Goal: Transaction & Acquisition: Purchase product/service

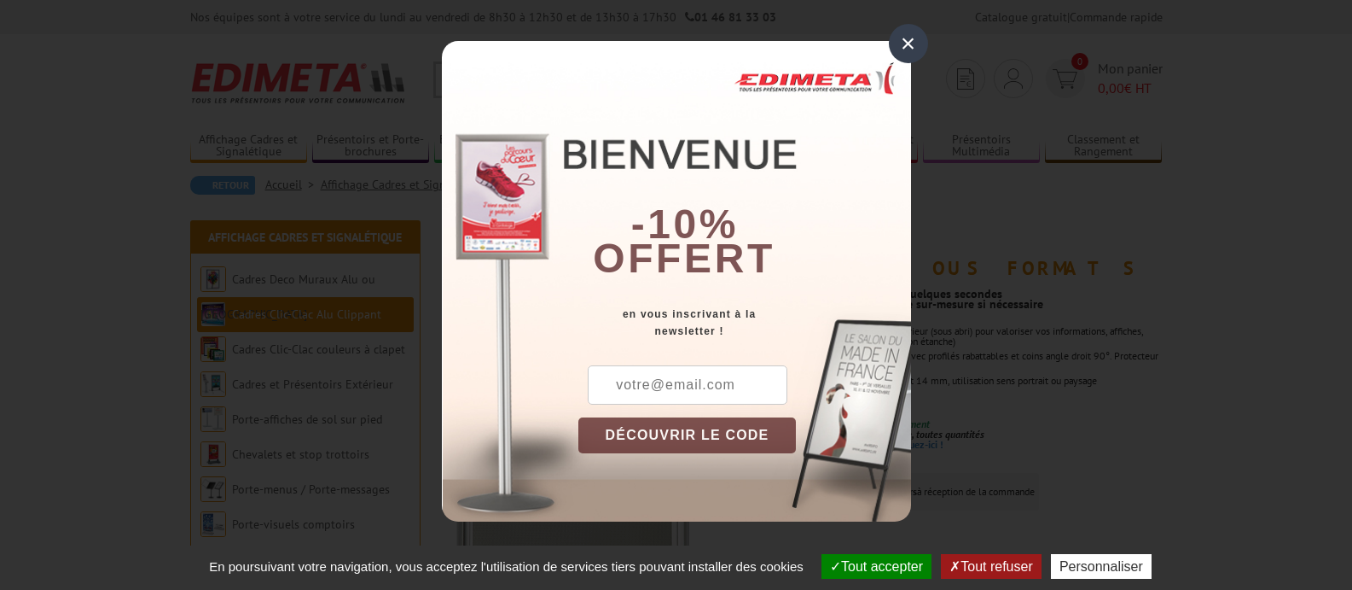
click at [681, 378] on input "text" at bounding box center [688, 384] width 200 height 39
type input "pharmacieroure@gmail.com"
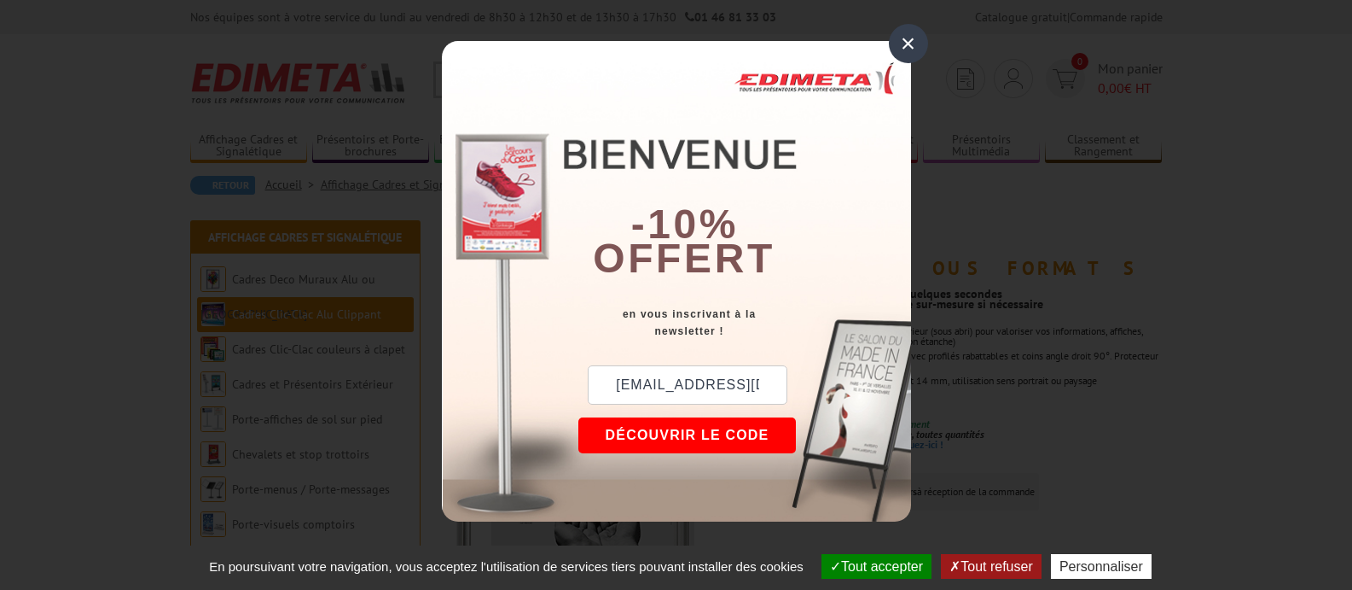
click at [695, 438] on button "DÉCOUVRIR LE CODE" at bounding box center [687, 435] width 218 height 36
click at [697, 443] on button "Copier le code" at bounding box center [671, 435] width 186 height 36
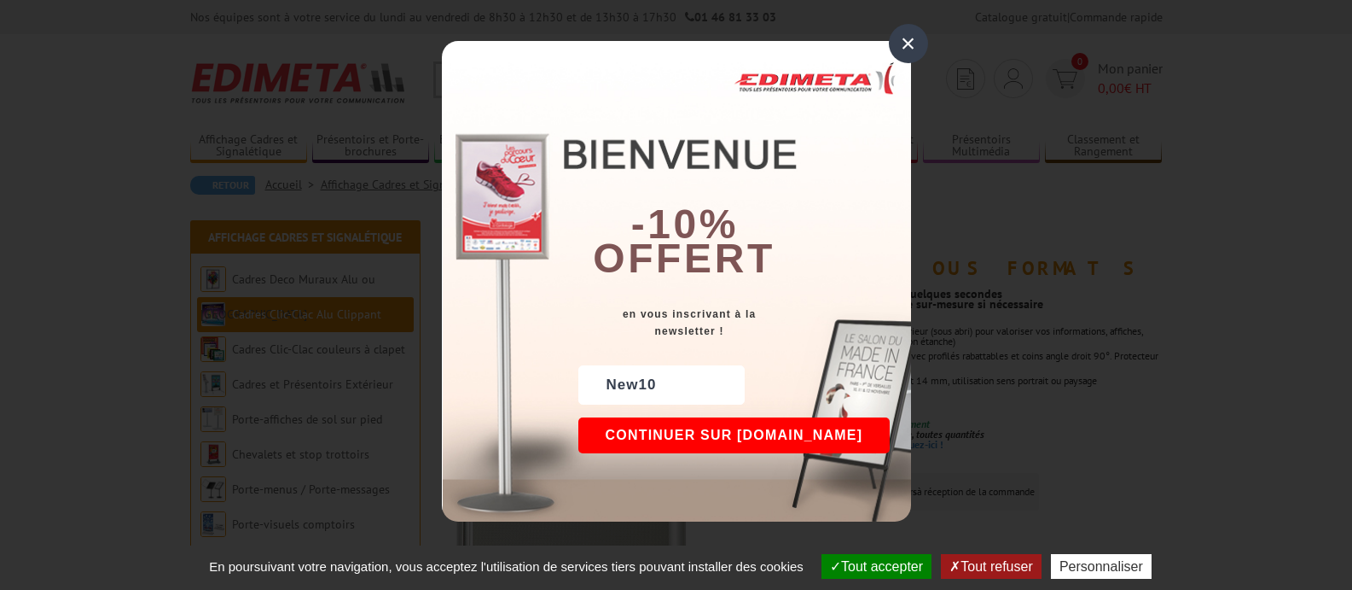
click at [906, 43] on div "×" at bounding box center [908, 43] width 39 height 39
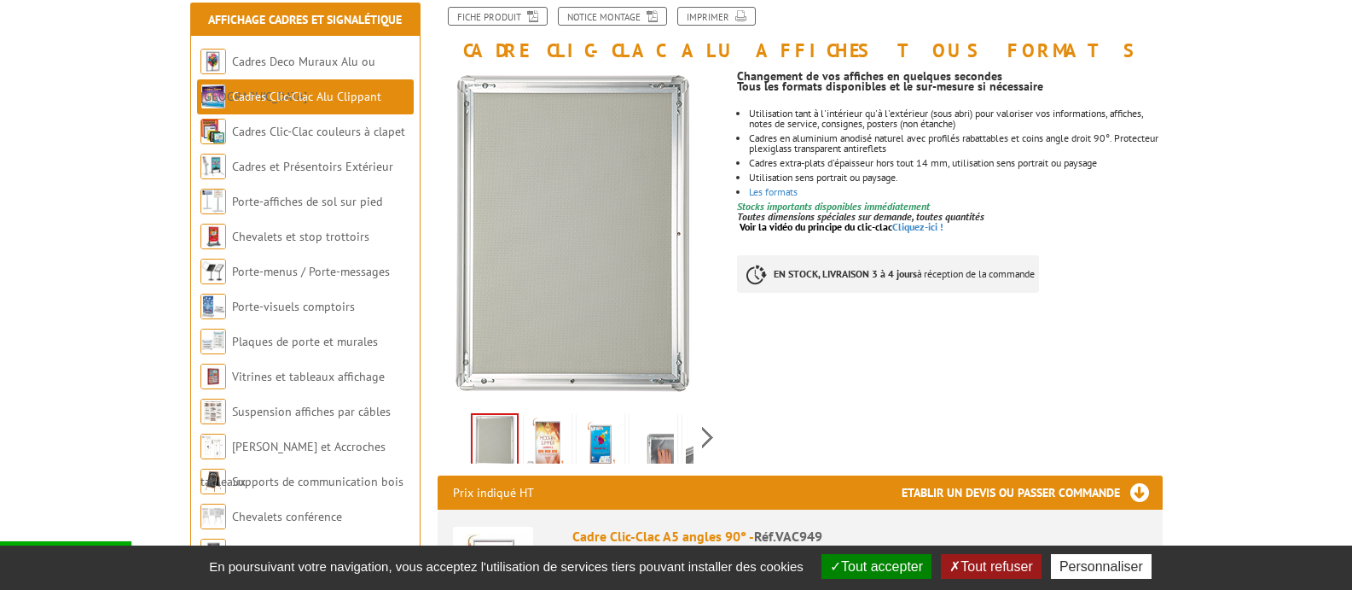
scroll to position [256, 0]
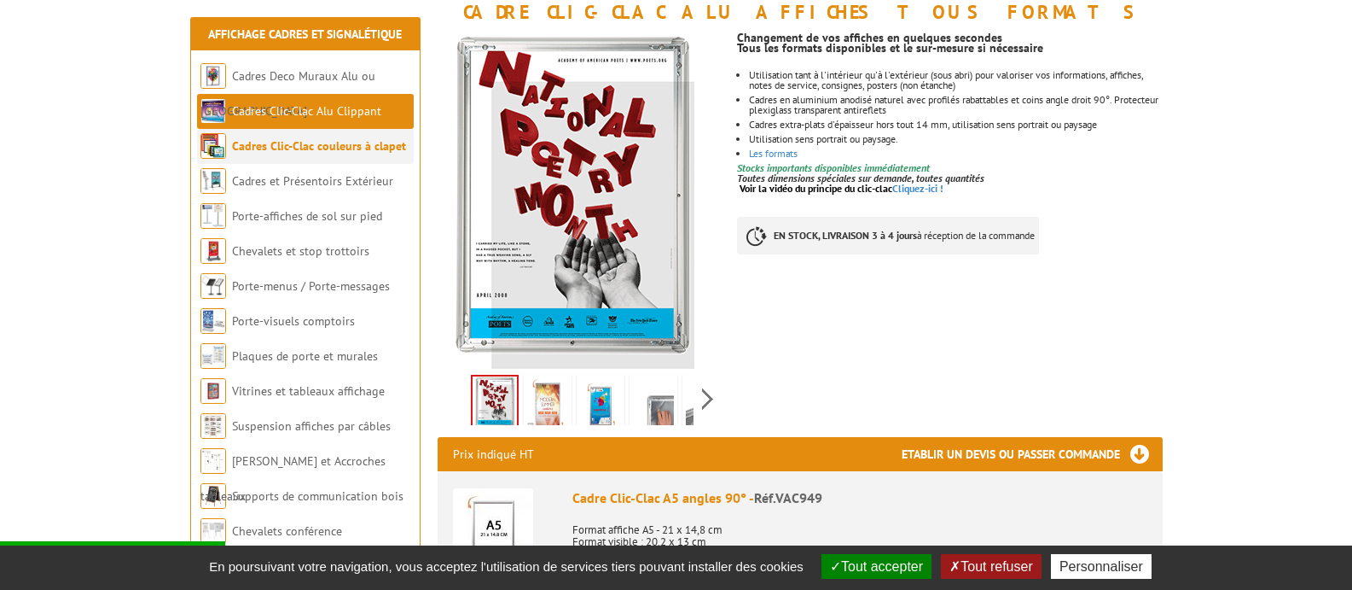
click at [306, 147] on link "Cadres Clic-Clac couleurs à clapet" at bounding box center [319, 145] width 174 height 15
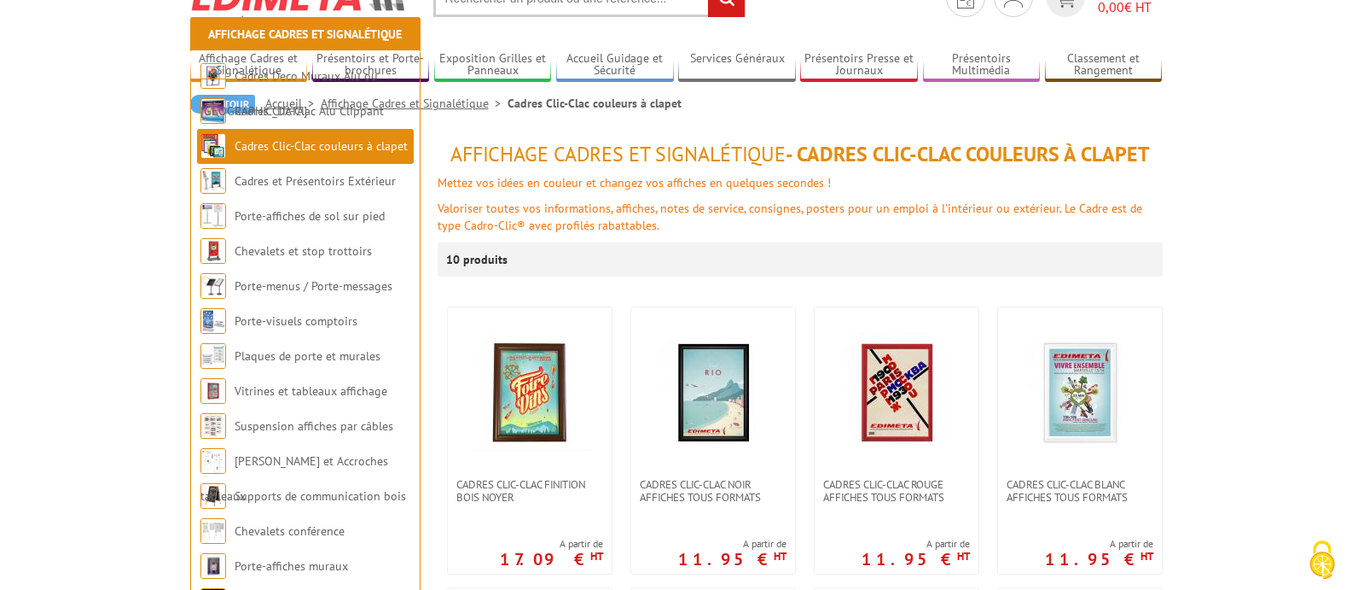
scroll to position [256, 0]
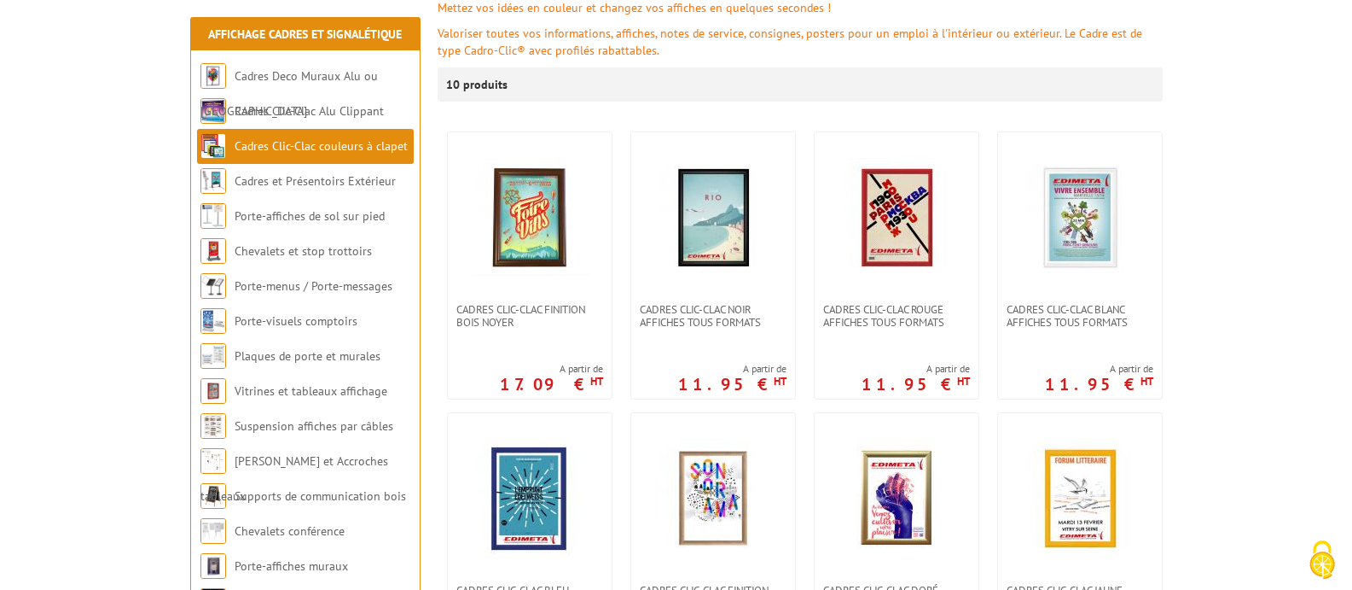
click at [305, 146] on link "Cadres Clic-Clac couleurs à clapet" at bounding box center [321, 145] width 173 height 15
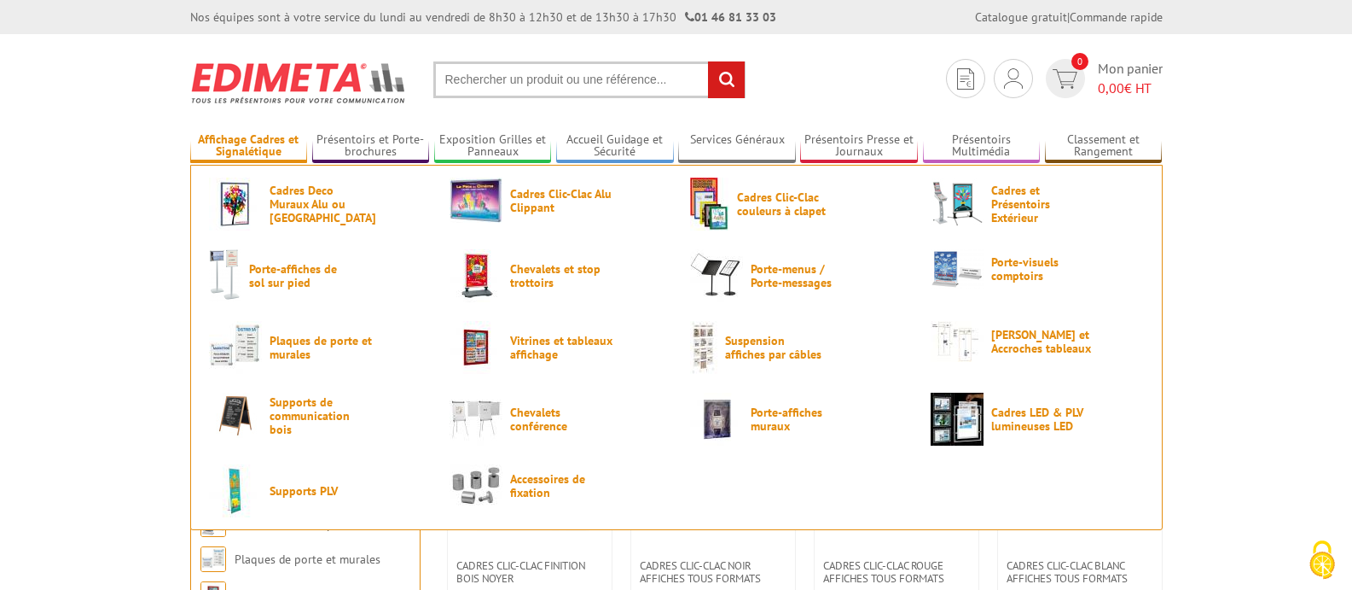
click at [270, 144] on link "Affichage Cadres et Signalétique" at bounding box center [249, 146] width 118 height 28
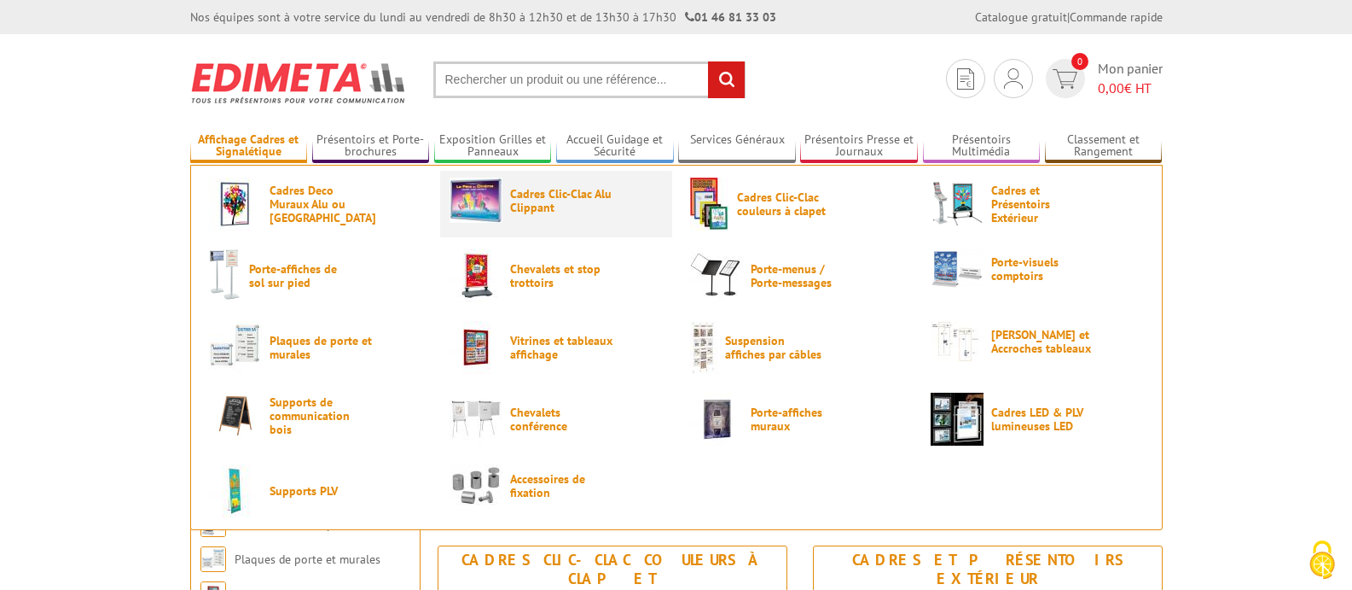
click at [493, 193] on img at bounding box center [476, 199] width 53 height 45
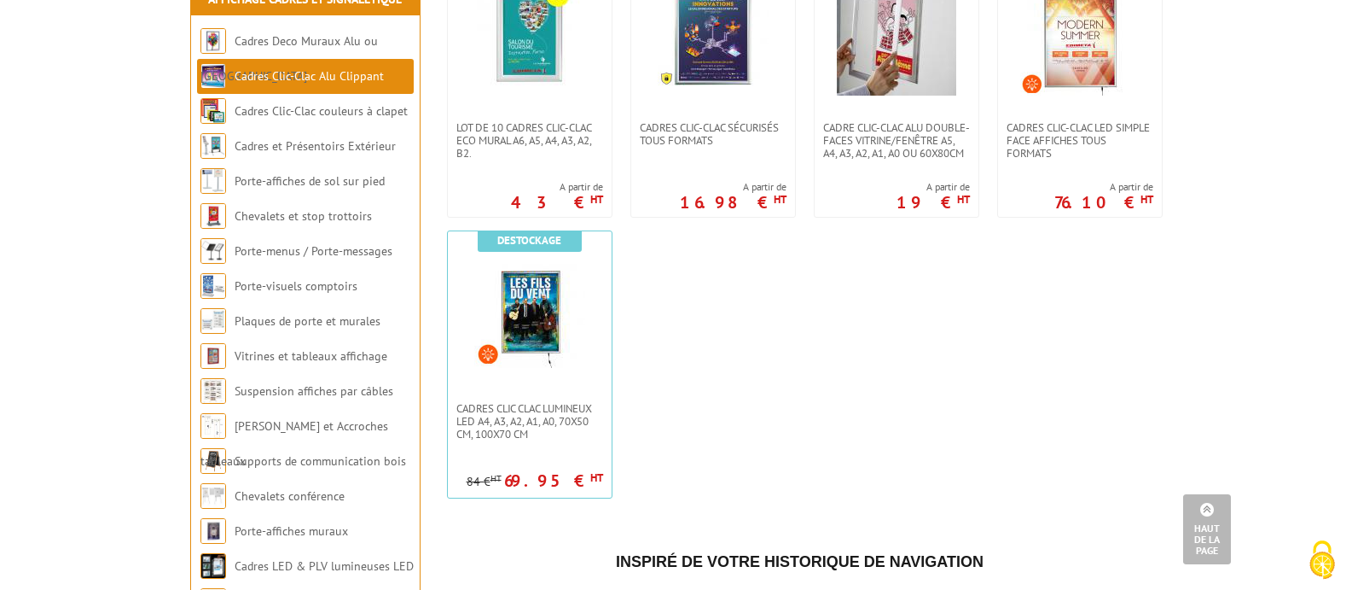
scroll to position [1024, 0]
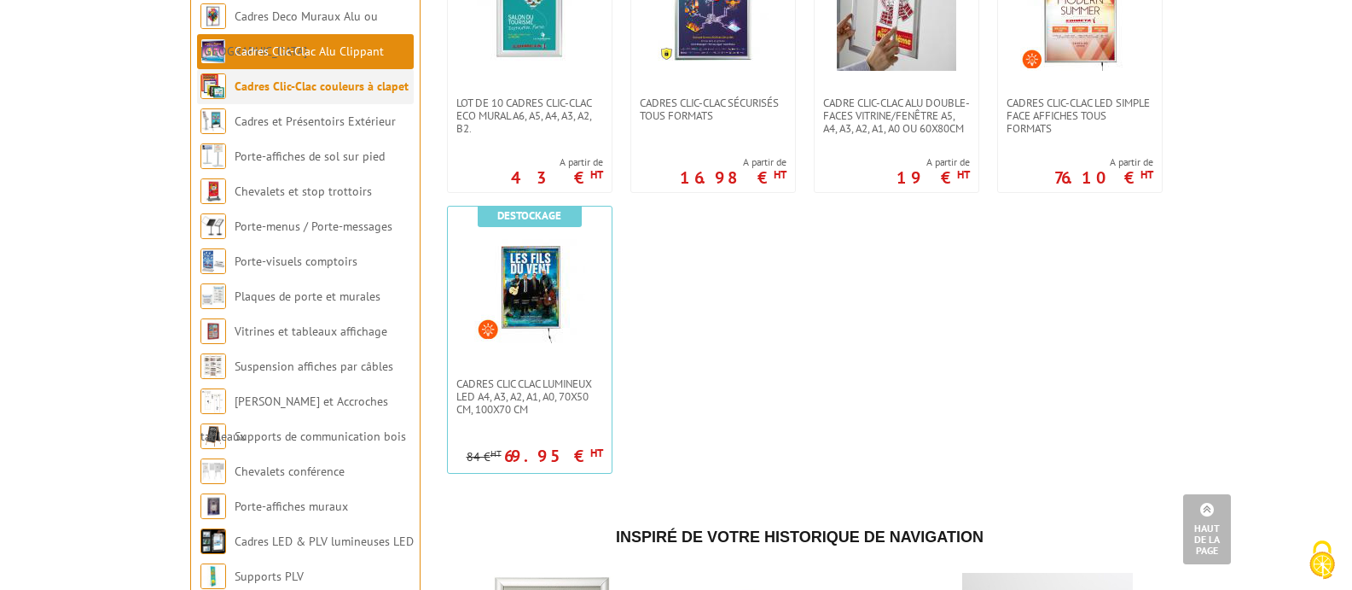
click at [281, 94] on link "Cadres Clic-Clac couleurs à clapet" at bounding box center [322, 85] width 174 height 15
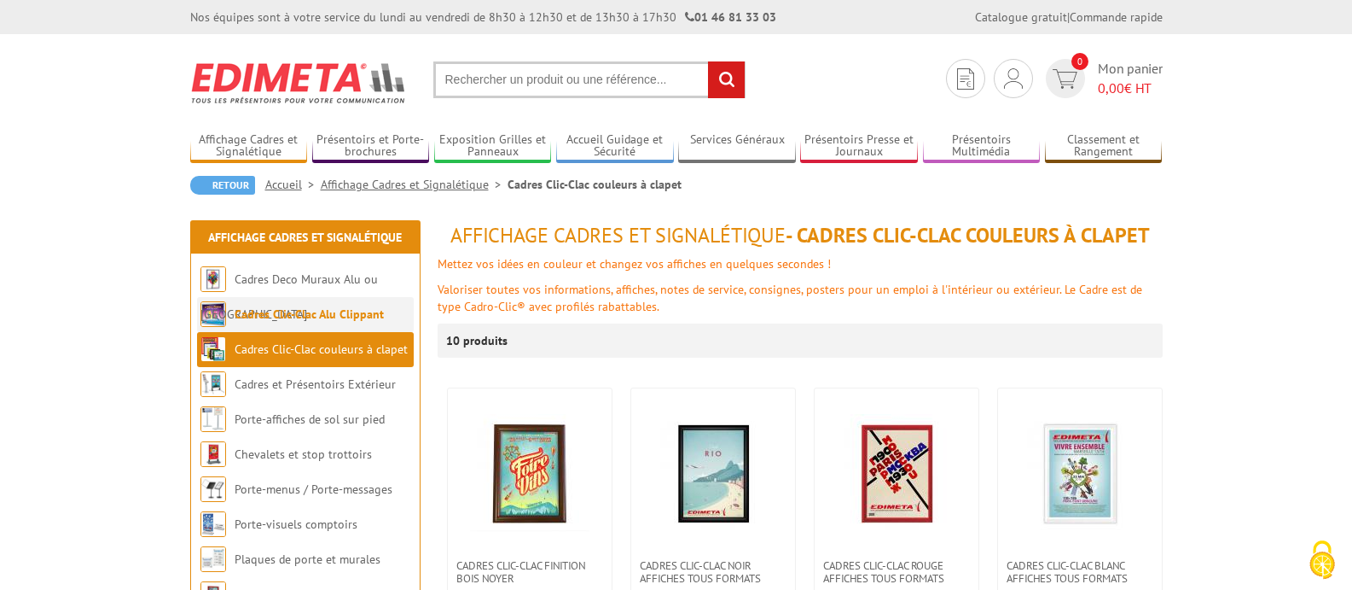
click at [274, 317] on link "Cadres Clic-Clac Alu Clippant" at bounding box center [309, 313] width 149 height 15
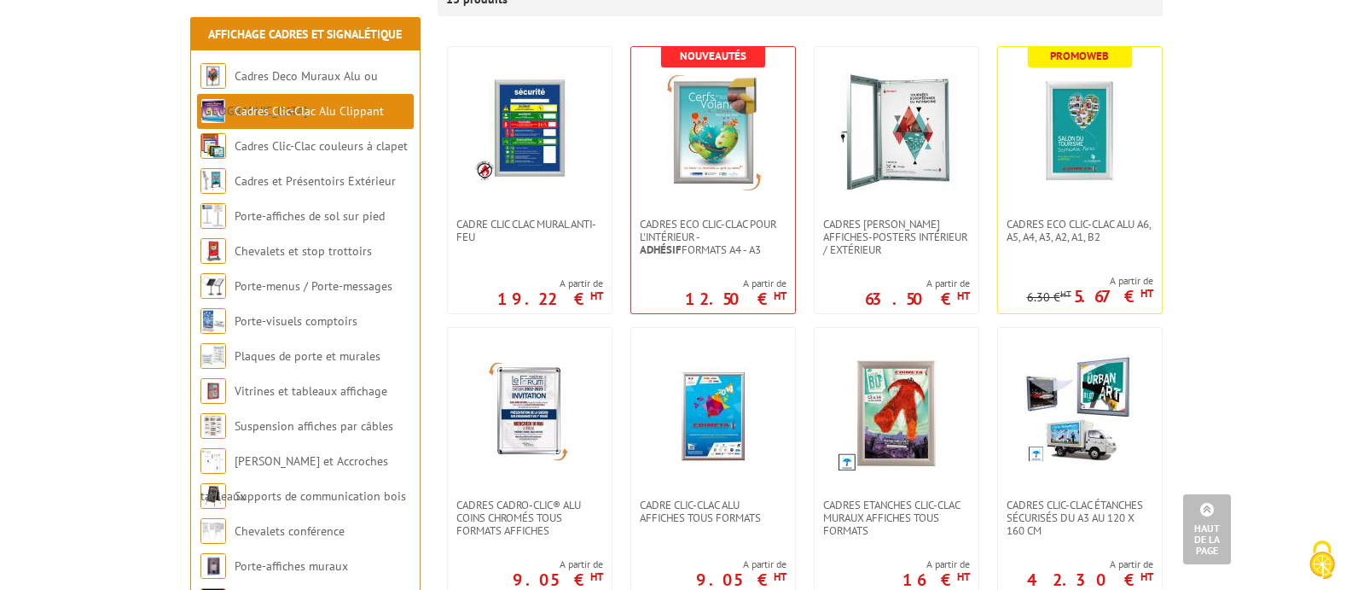
scroll to position [85, 0]
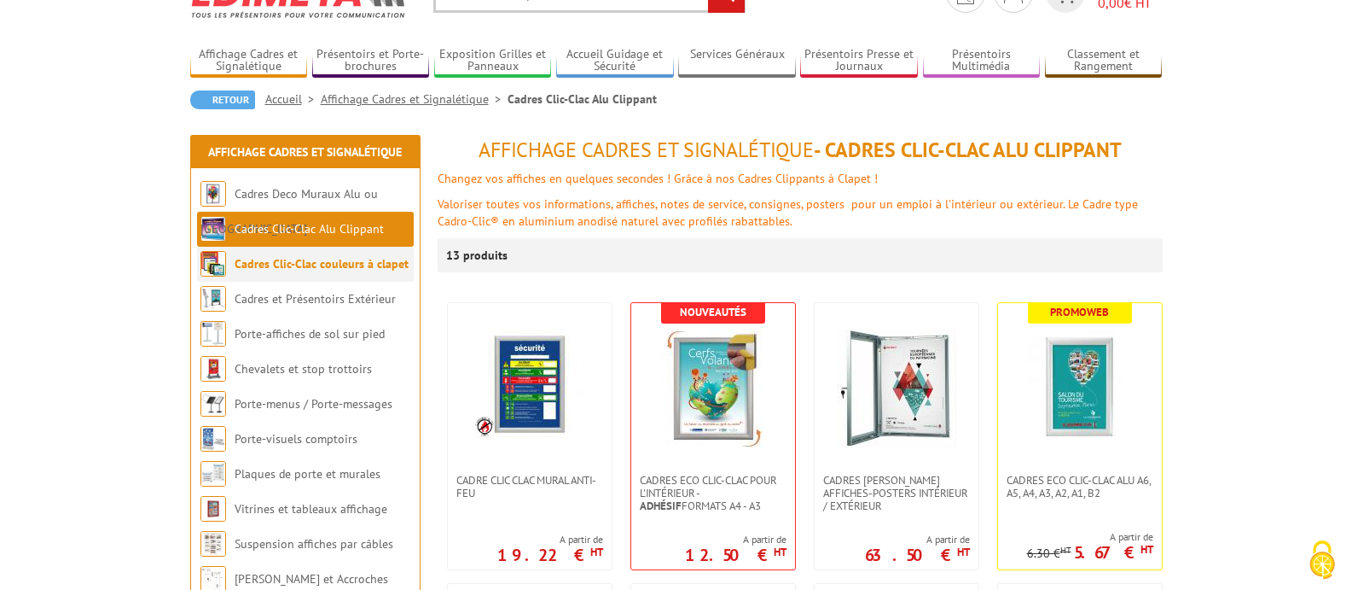
click at [363, 267] on link "Cadres Clic-Clac couleurs à clapet" at bounding box center [322, 263] width 174 height 15
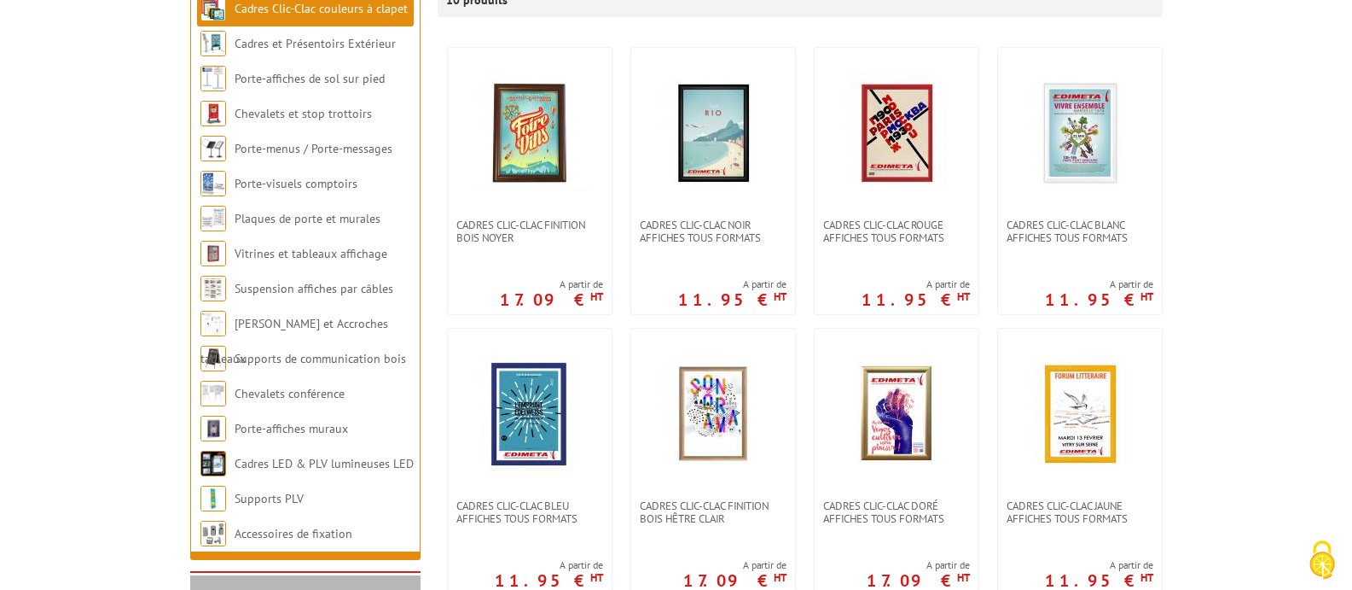
scroll to position [341, 0]
click at [900, 166] on img at bounding box center [896, 132] width 119 height 119
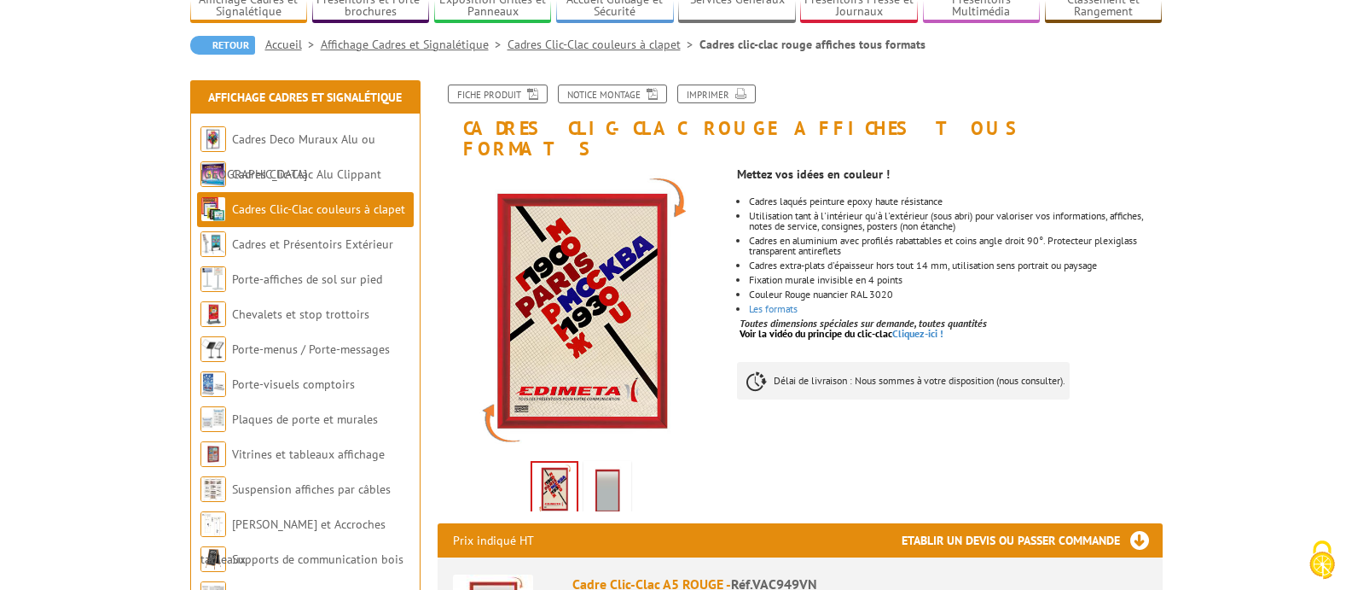
scroll to position [171, 0]
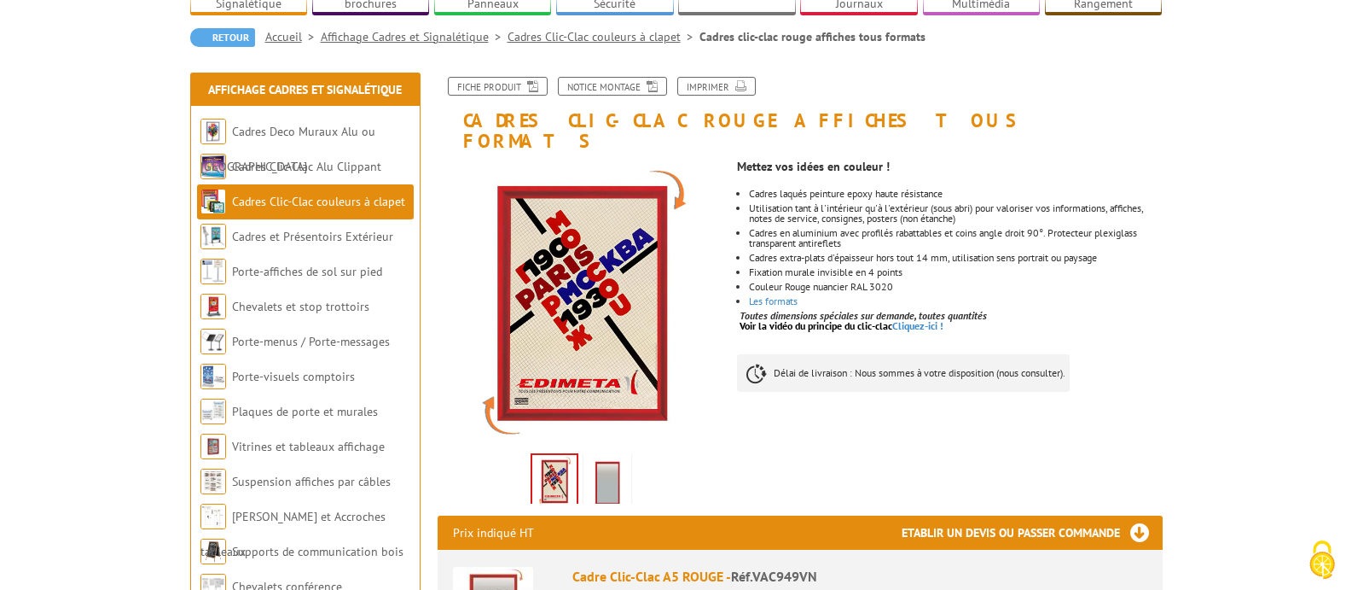
click at [610, 456] on img at bounding box center [607, 482] width 41 height 53
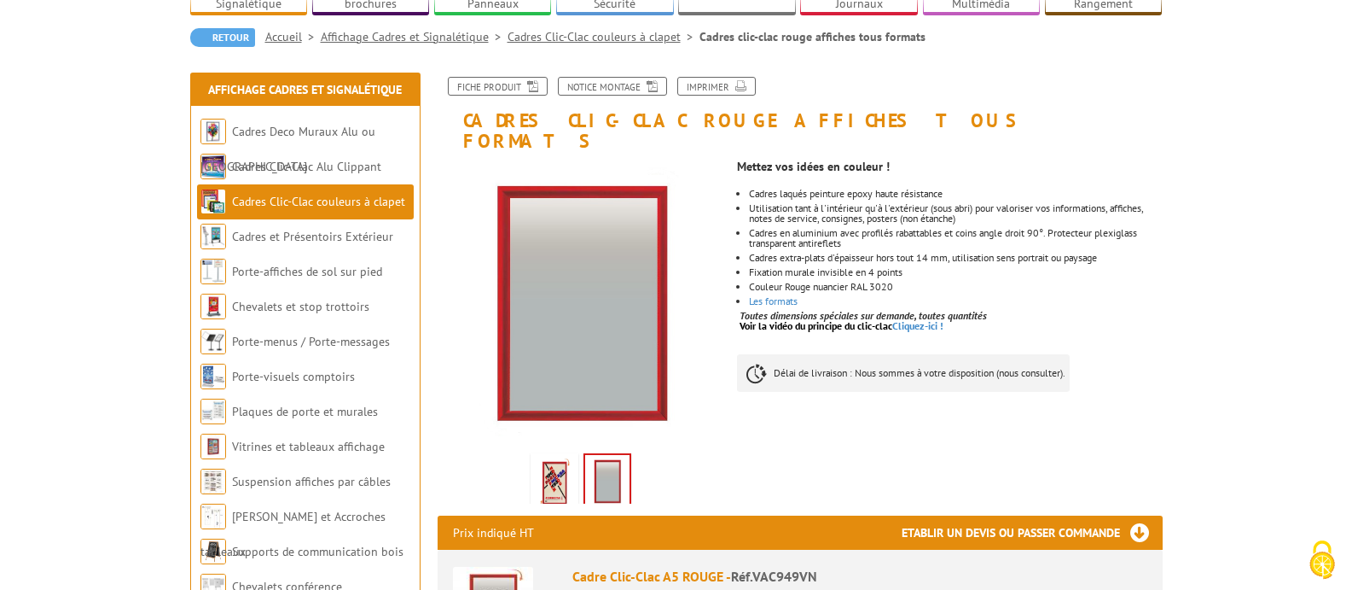
click at [553, 456] on img at bounding box center [554, 482] width 41 height 53
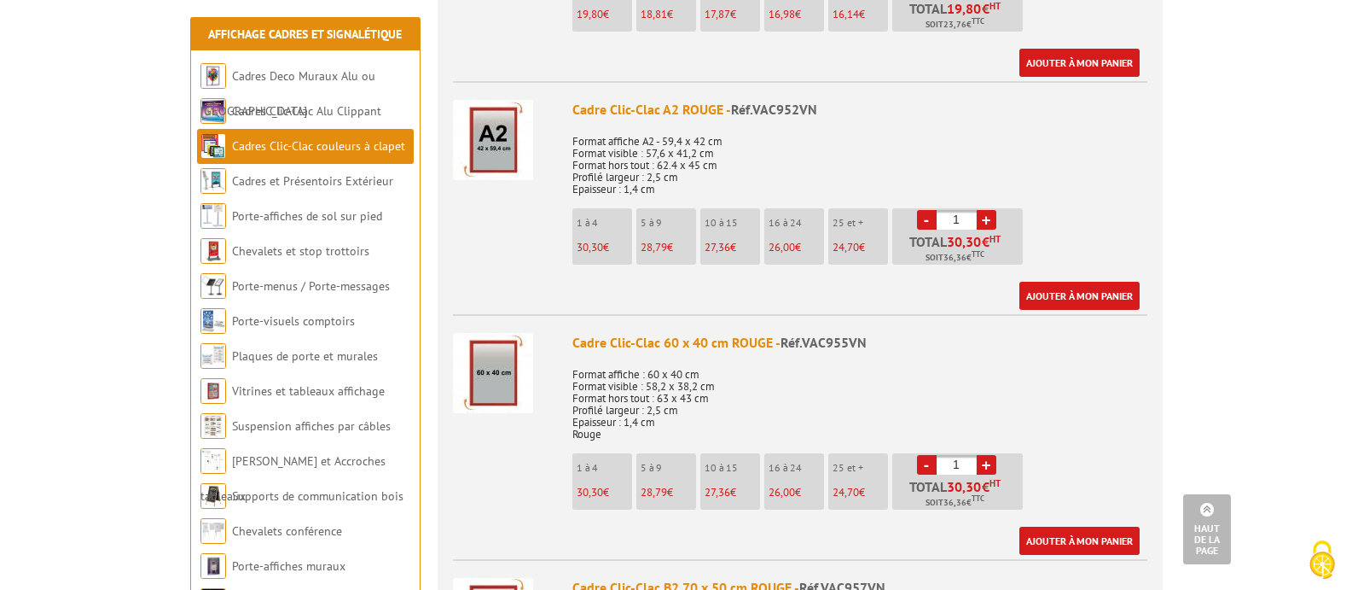
scroll to position [1365, 0]
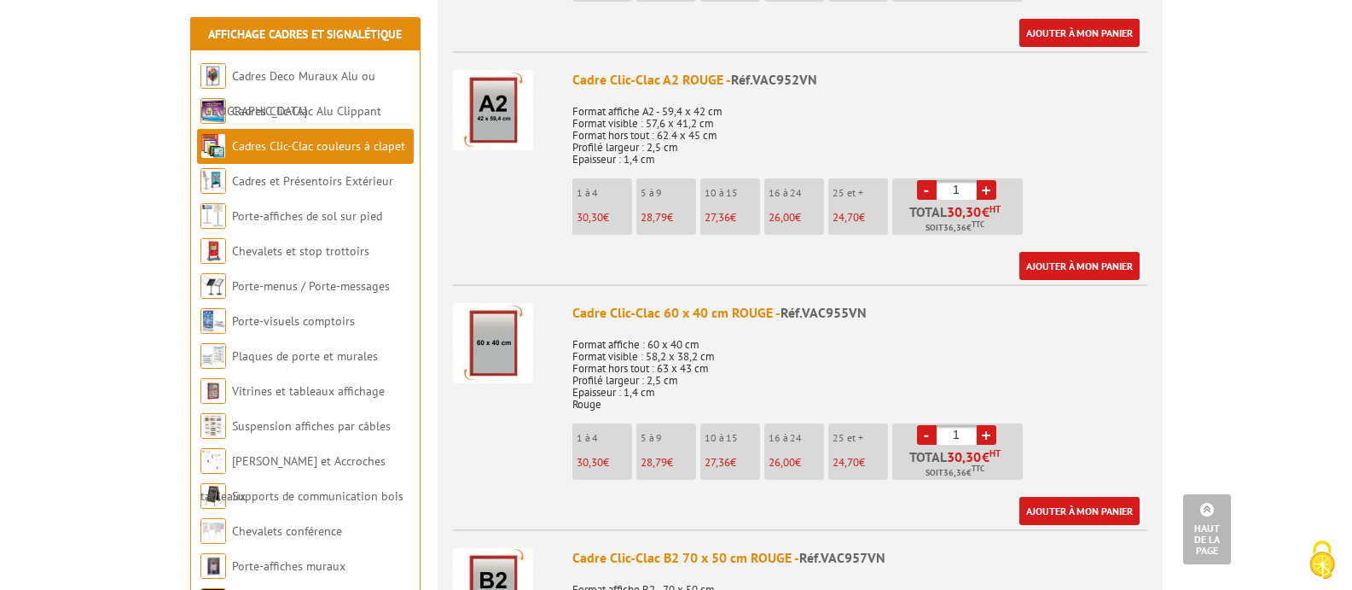
click at [605, 423] on li "1 à 4 30,30 €" at bounding box center [603, 451] width 60 height 56
click at [987, 425] on link "+" at bounding box center [987, 435] width 20 height 20
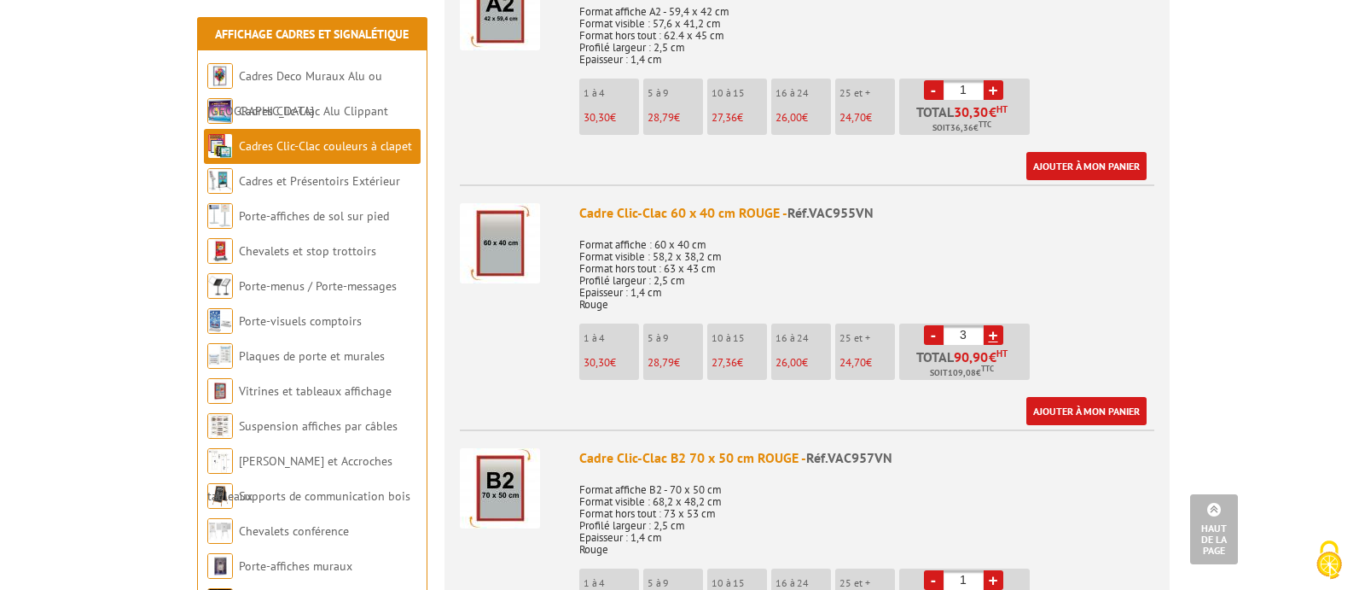
scroll to position [1450, 0]
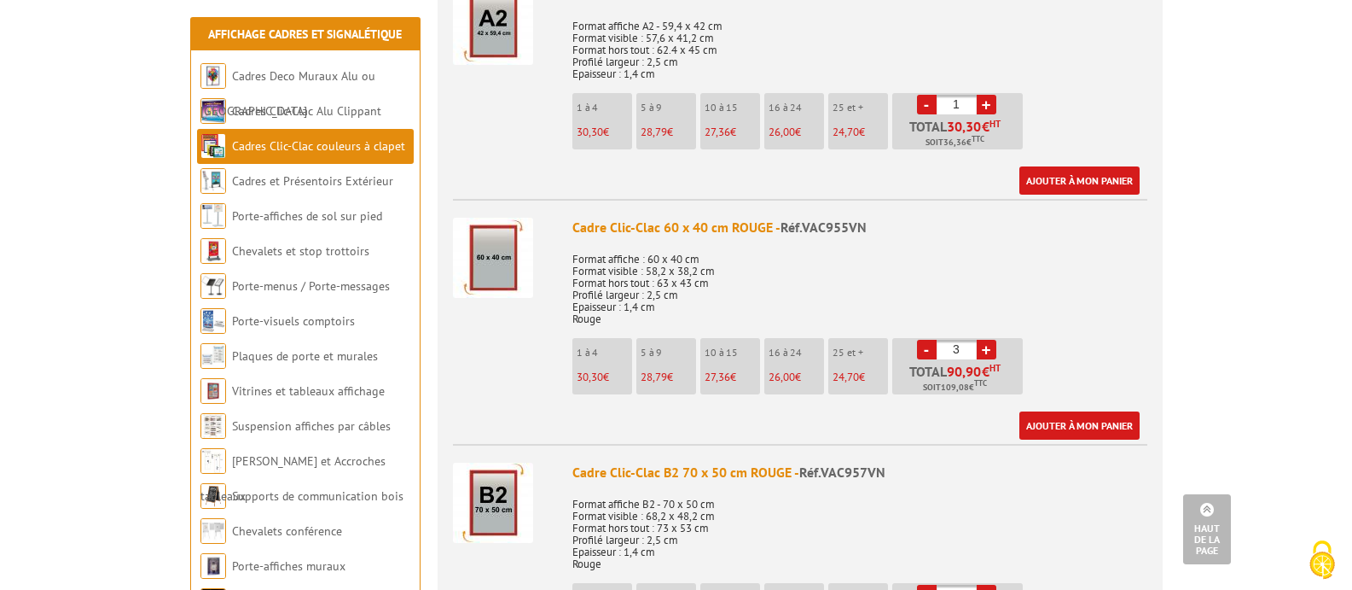
click at [928, 340] on link "-" at bounding box center [927, 350] width 20 height 20
type input "2"
click at [1075, 411] on link "Ajouter à mon panier" at bounding box center [1080, 425] width 120 height 28
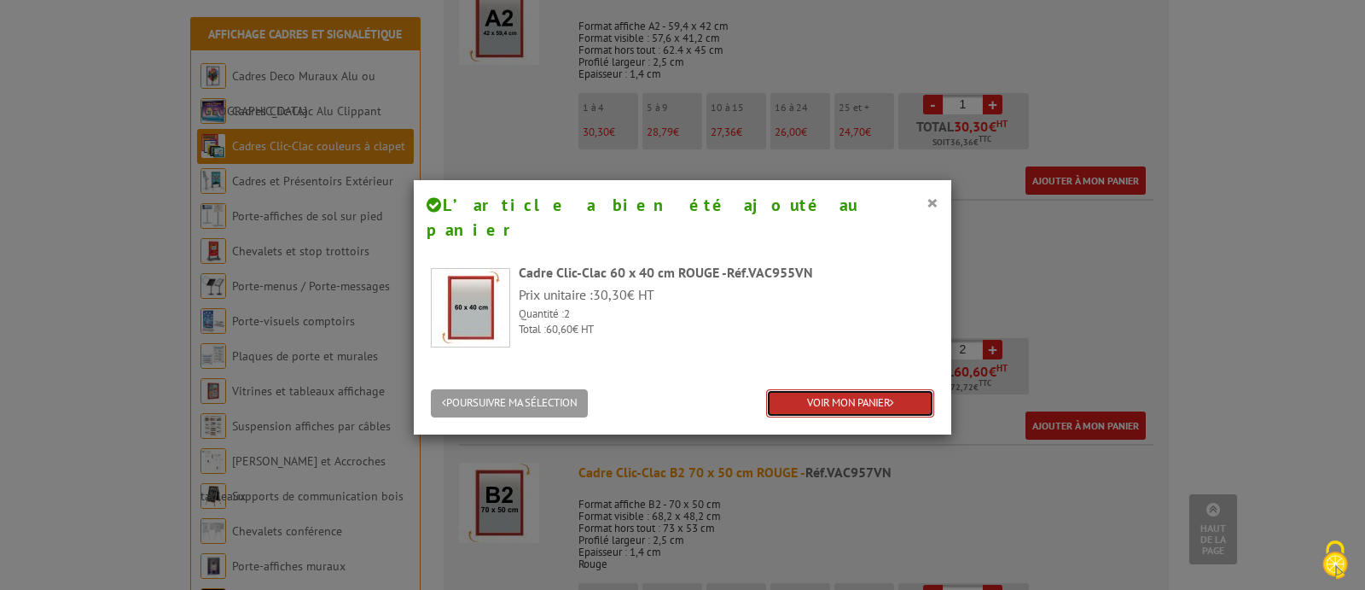
click at [815, 389] on link "VOIR MON PANIER" at bounding box center [850, 403] width 168 height 28
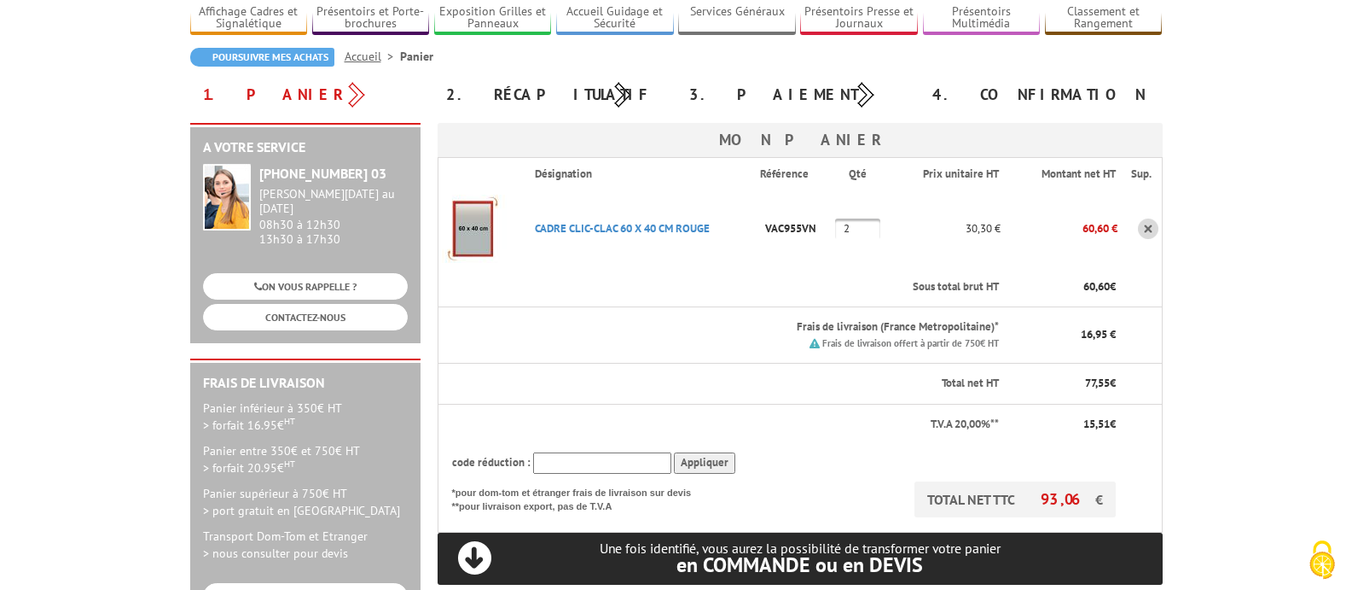
scroll to position [171, 0]
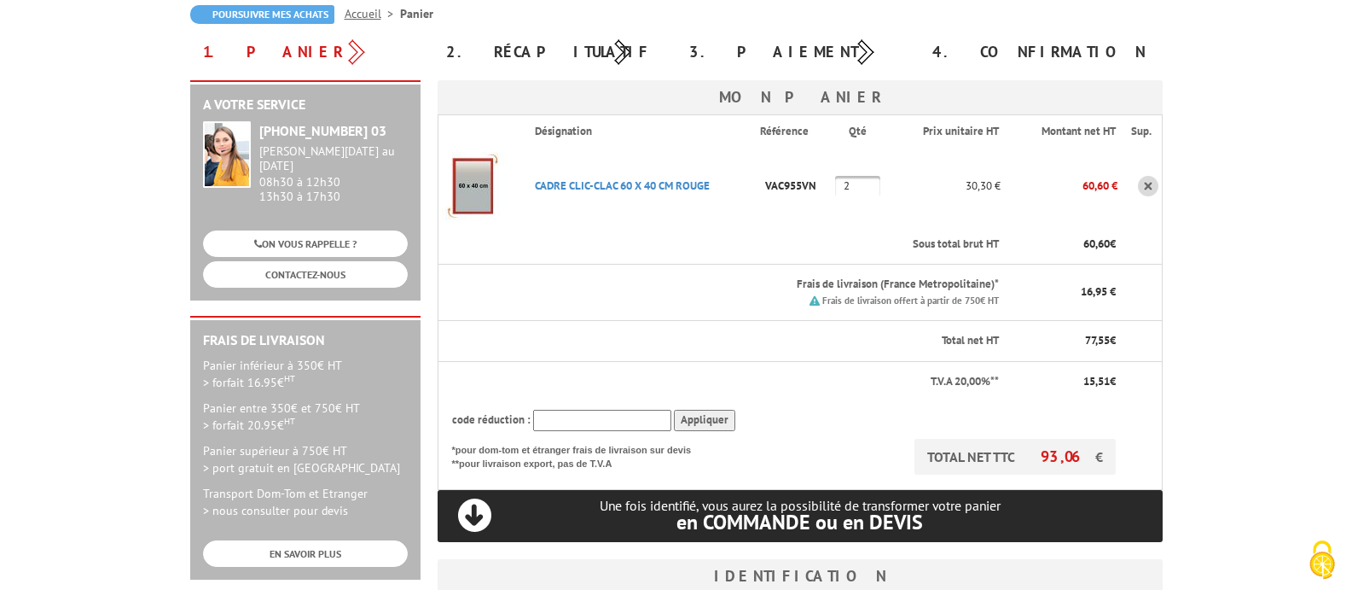
click at [561, 412] on input "text" at bounding box center [602, 420] width 138 height 21
type input "new10"
click at [685, 418] on input "Appliquer" at bounding box center [704, 420] width 61 height 21
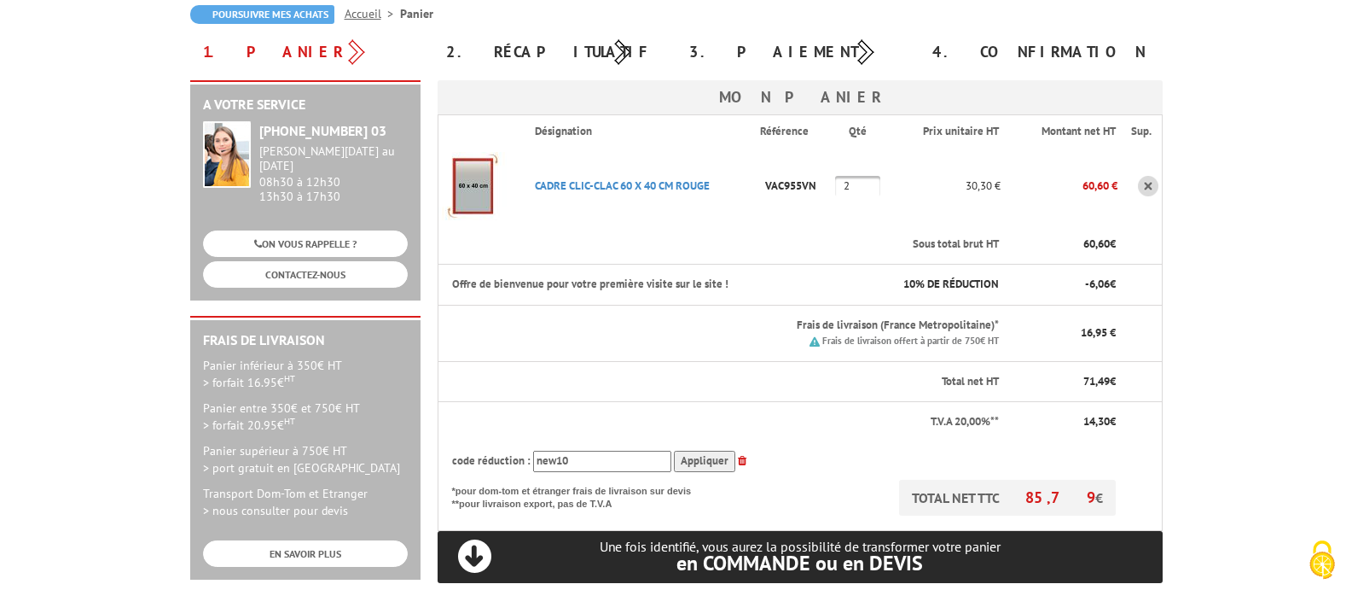
click at [477, 182] on img at bounding box center [473, 186] width 68 height 68
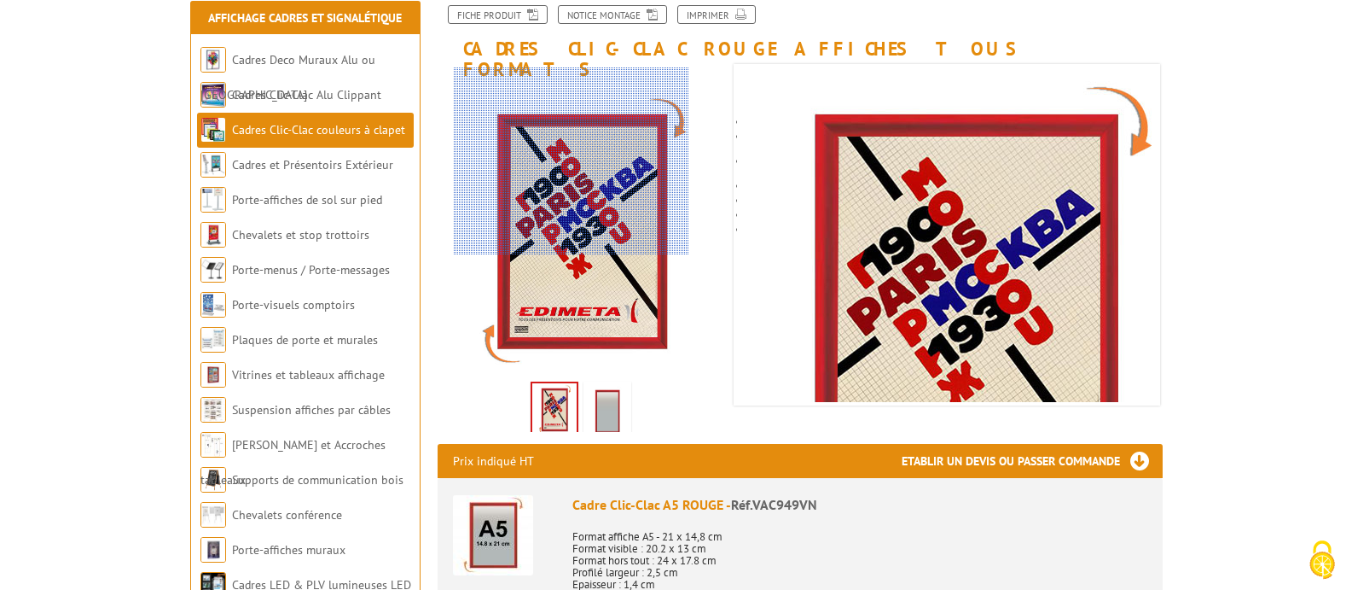
scroll to position [256, 0]
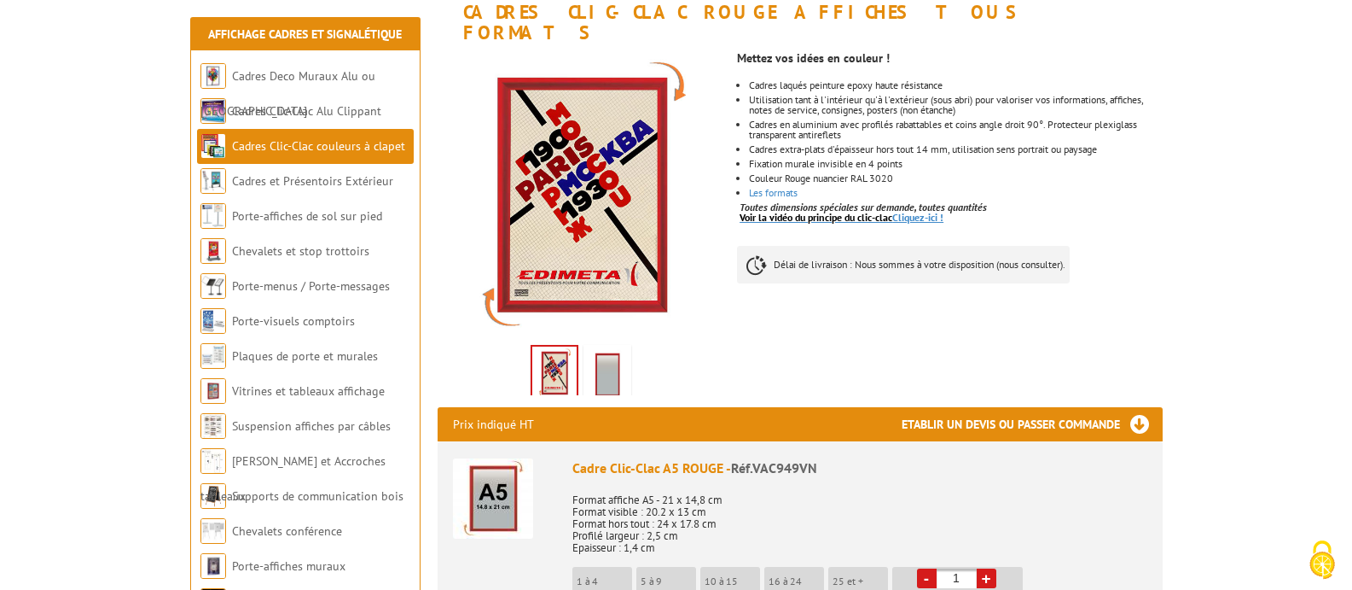
click at [915, 211] on link "Voir la vidéo du principe du clic-clac Cliquez-ici !" at bounding box center [842, 217] width 204 height 13
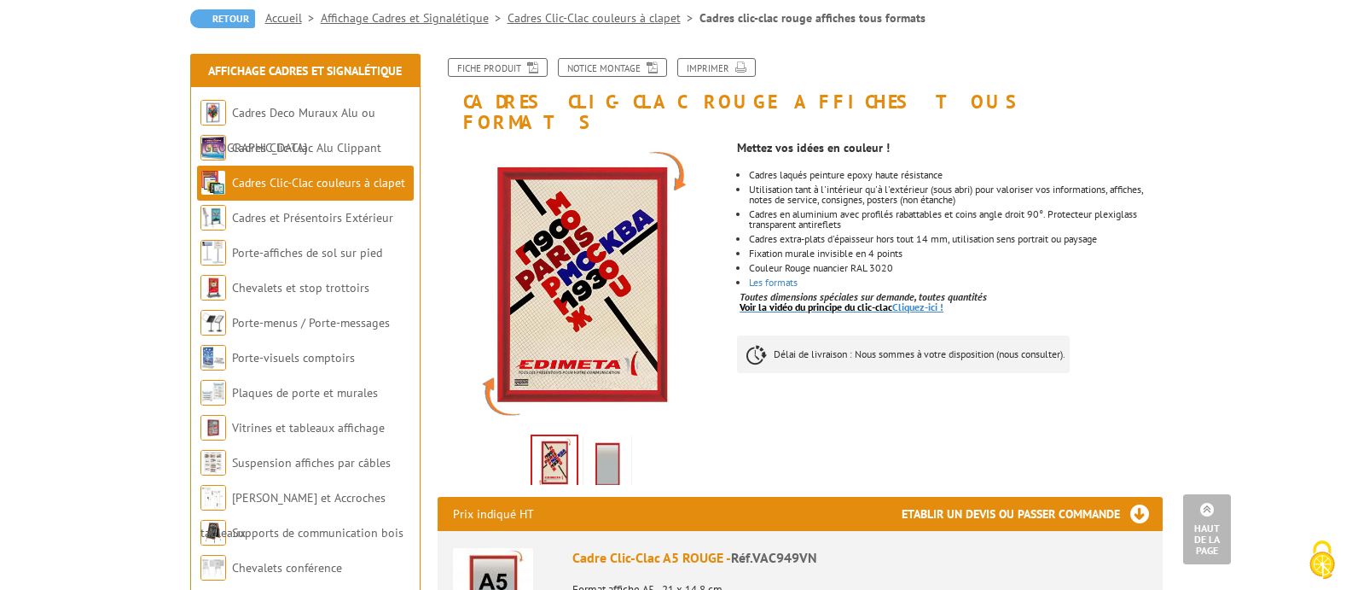
scroll to position [0, 0]
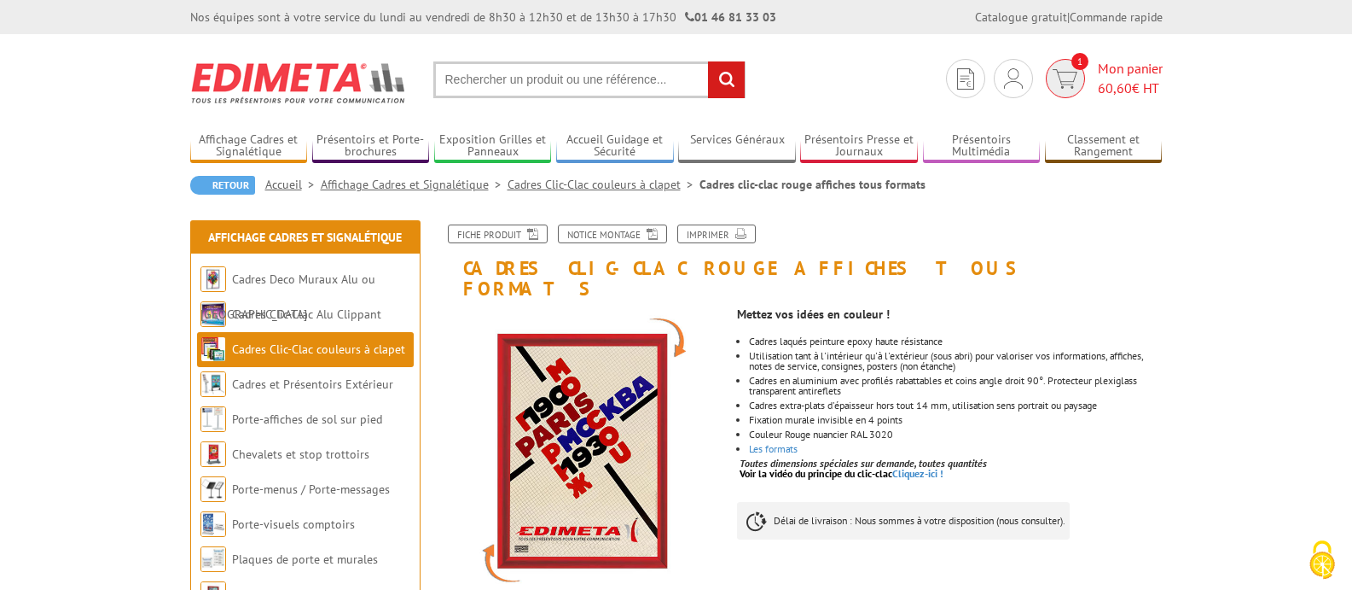
click at [1107, 73] on span "Mon panier 60,60 € HT" at bounding box center [1130, 78] width 65 height 39
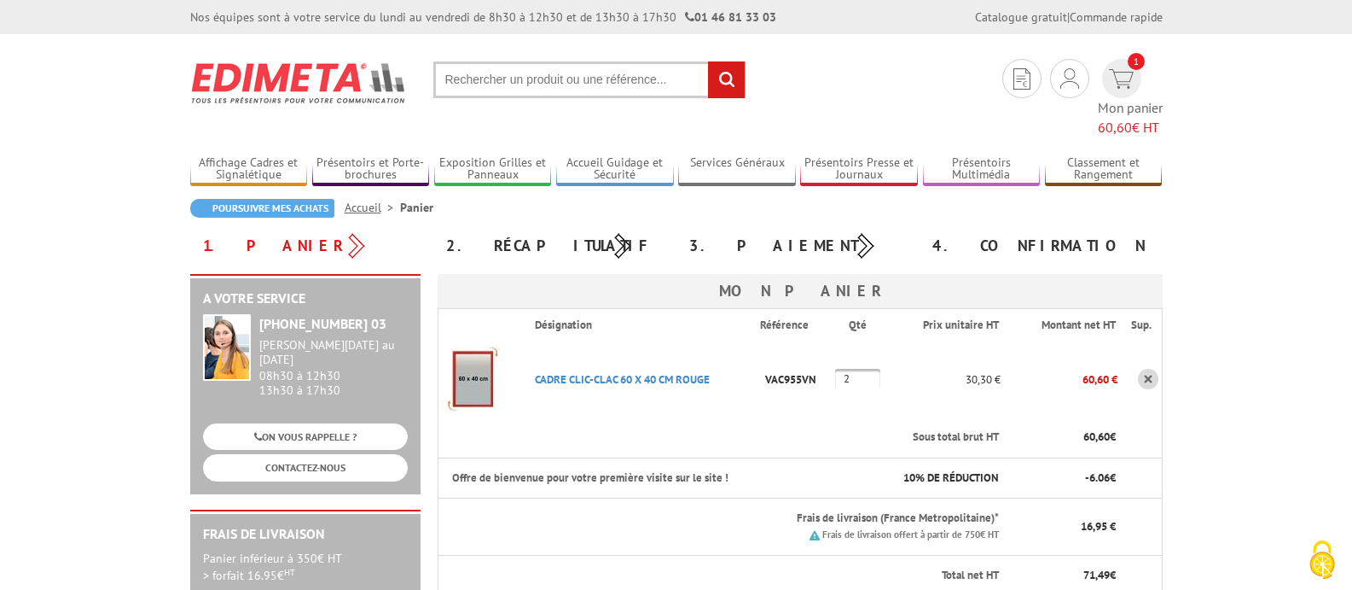
drag, startPoint x: 855, startPoint y: 358, endPoint x: 827, endPoint y: 343, distance: 31.7
click at [842, 369] on input "2" at bounding box center [857, 379] width 45 height 20
type input "1"
click at [799, 381] on td "VAC955VN" at bounding box center [797, 378] width 74 height 77
click at [587, 80] on input "text" at bounding box center [589, 79] width 312 height 37
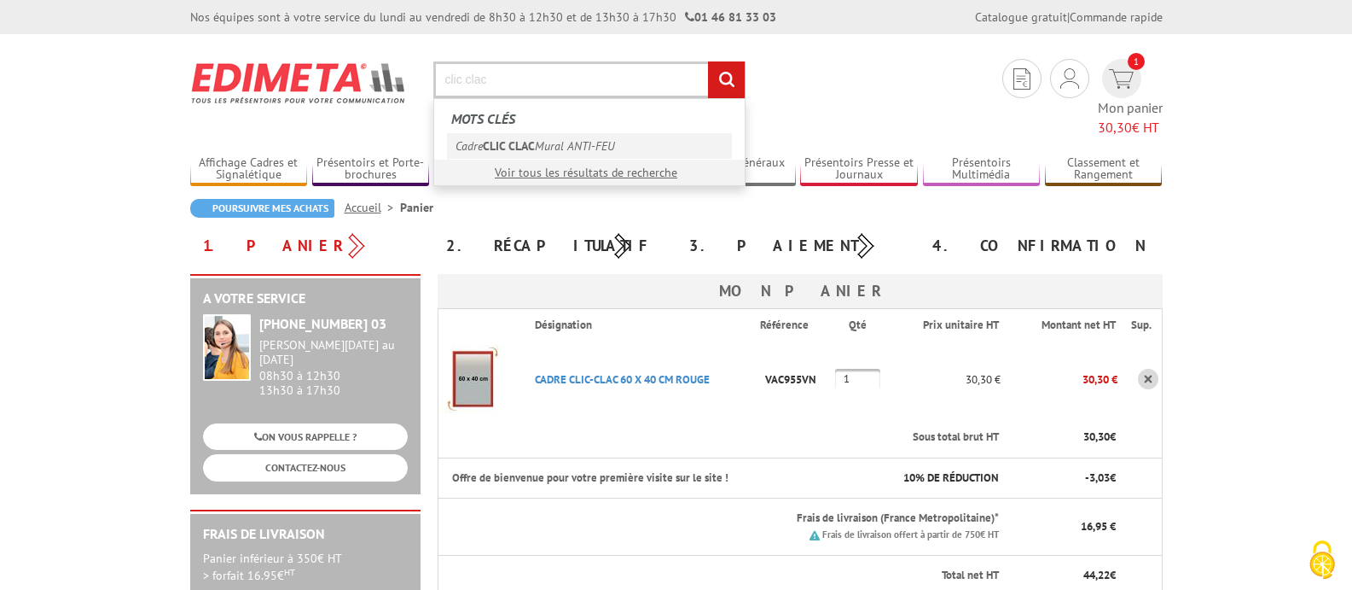
type input "clic clac"
click at [532, 144] on em "CLIC CLAC" at bounding box center [509, 145] width 52 height 15
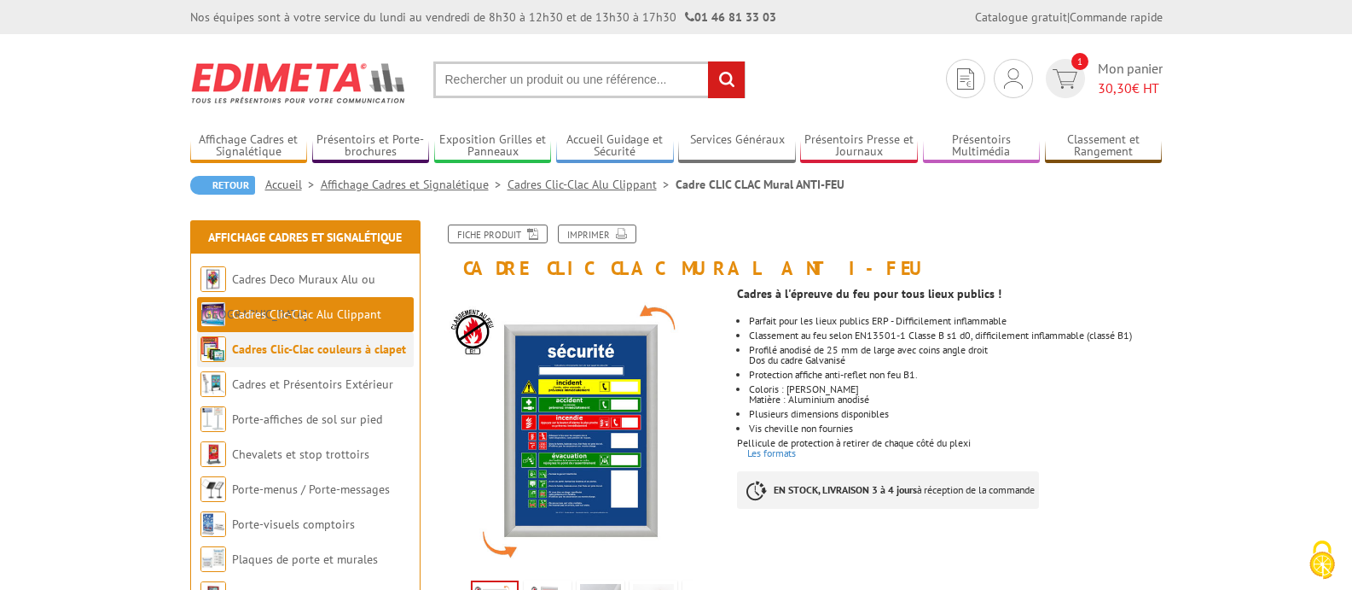
click at [351, 355] on link "Cadres Clic-Clac couleurs à clapet" at bounding box center [319, 348] width 174 height 15
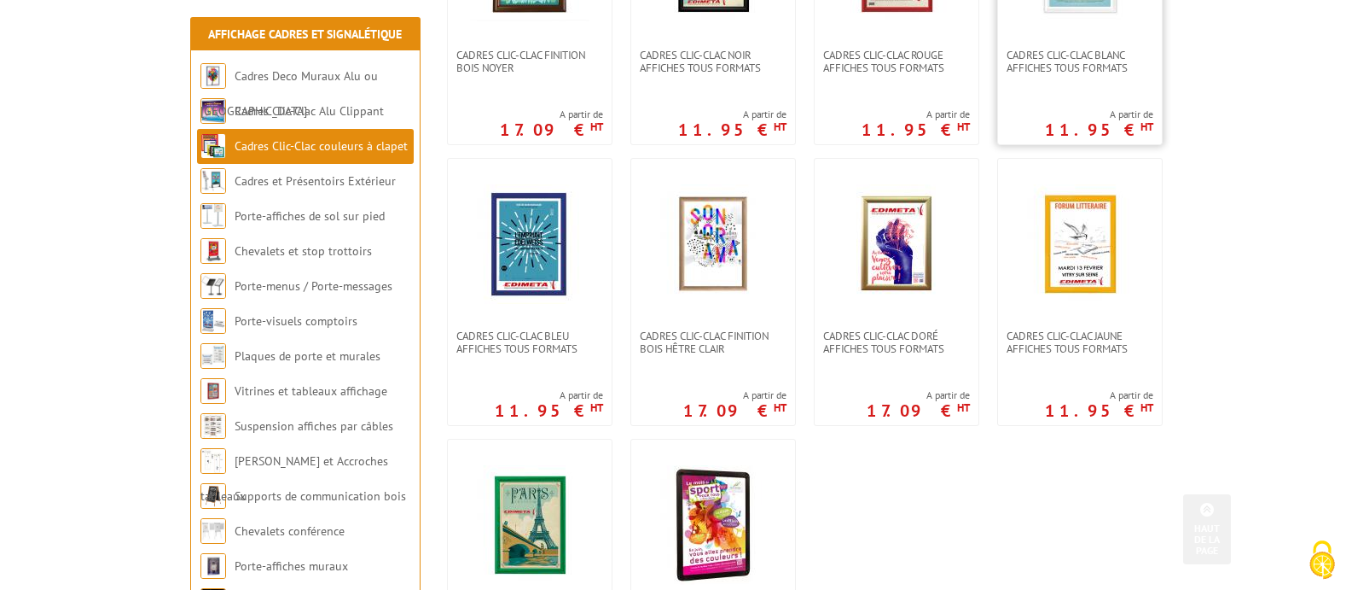
scroll to position [512, 0]
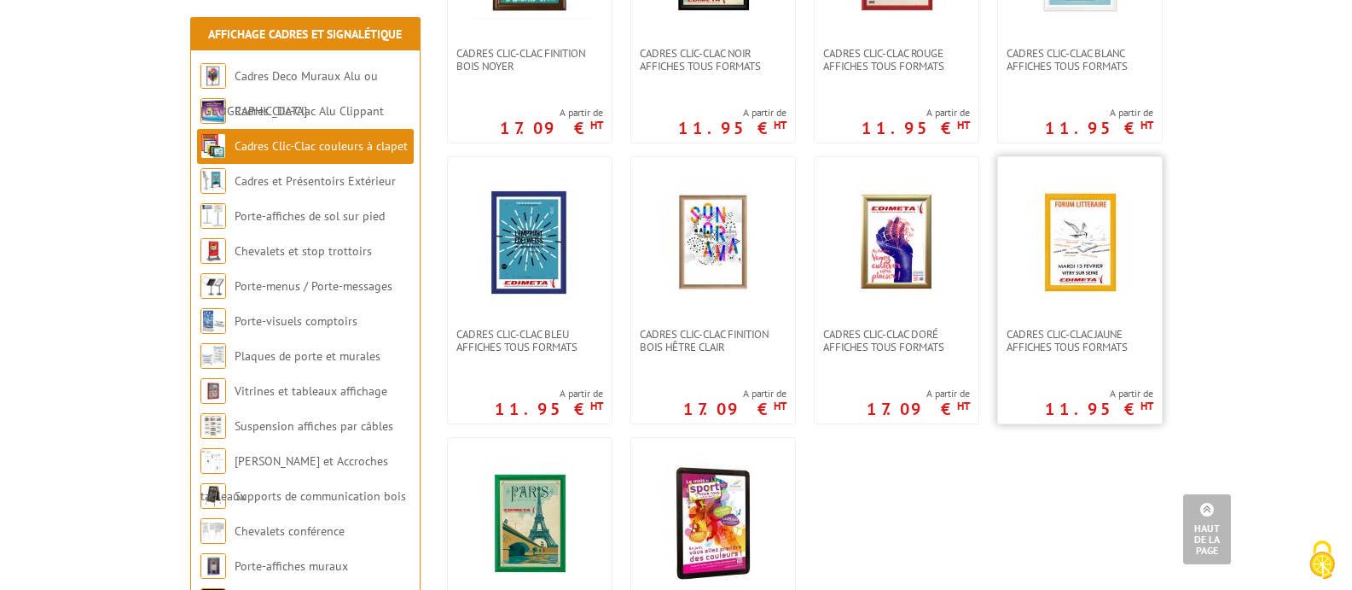
click at [1086, 261] on img at bounding box center [1079, 242] width 119 height 119
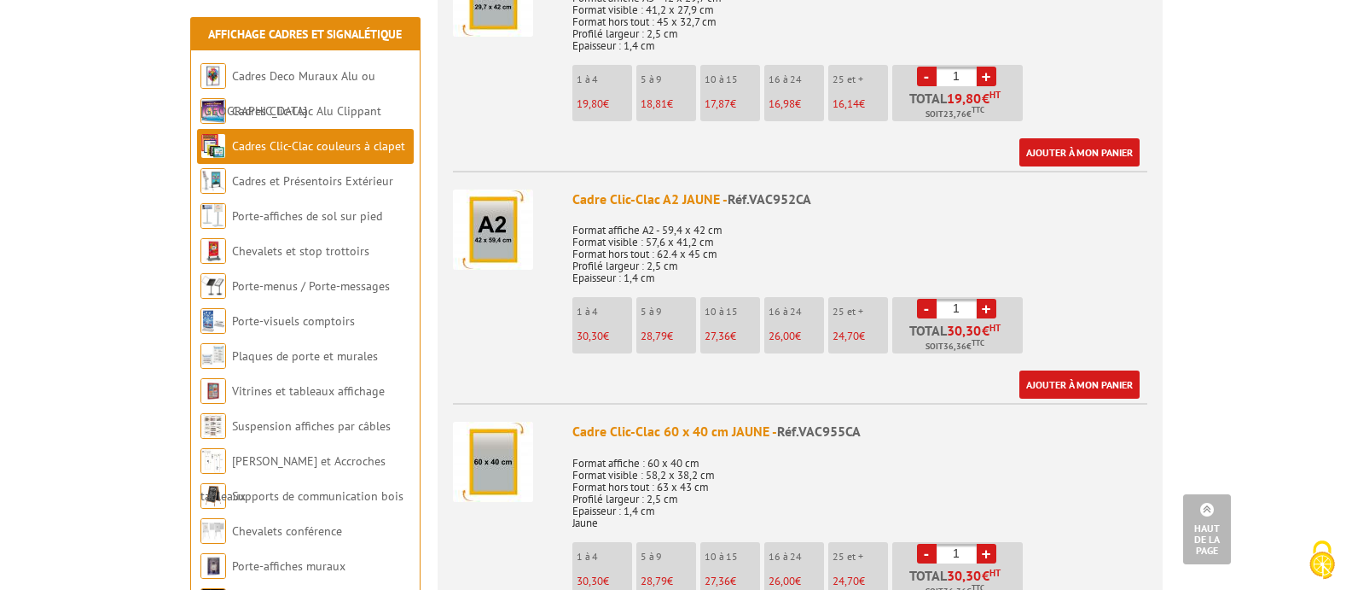
scroll to position [1280, 0]
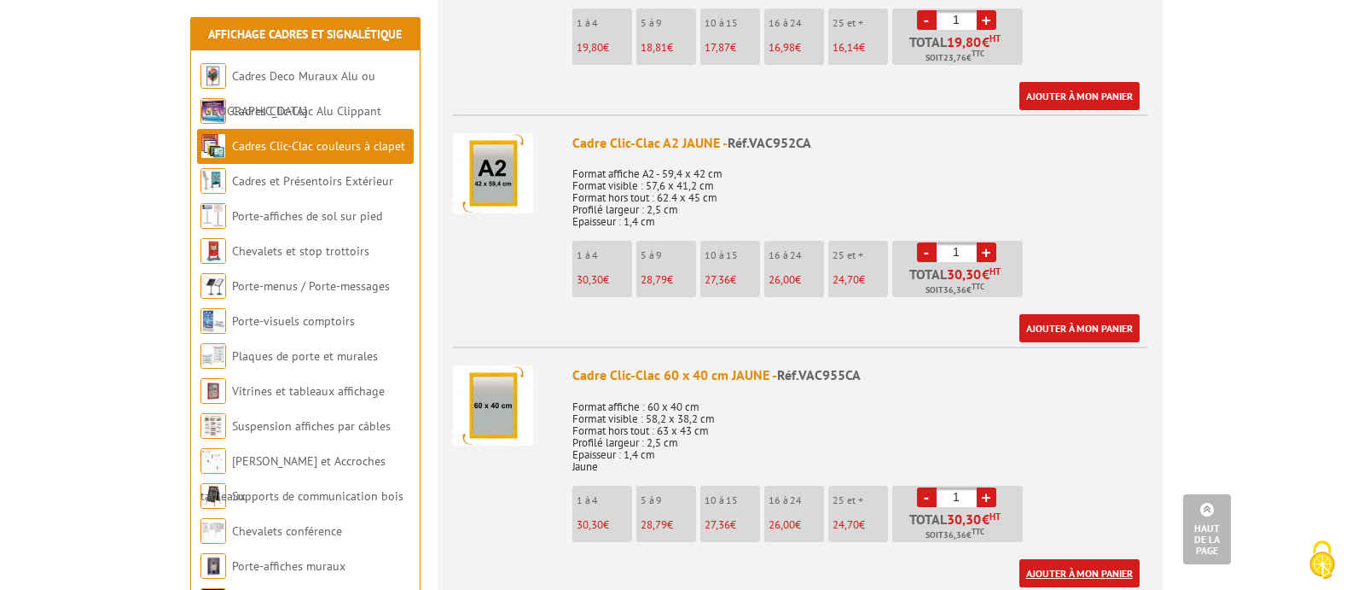
click at [1073, 559] on link "Ajouter à mon panier" at bounding box center [1080, 573] width 120 height 28
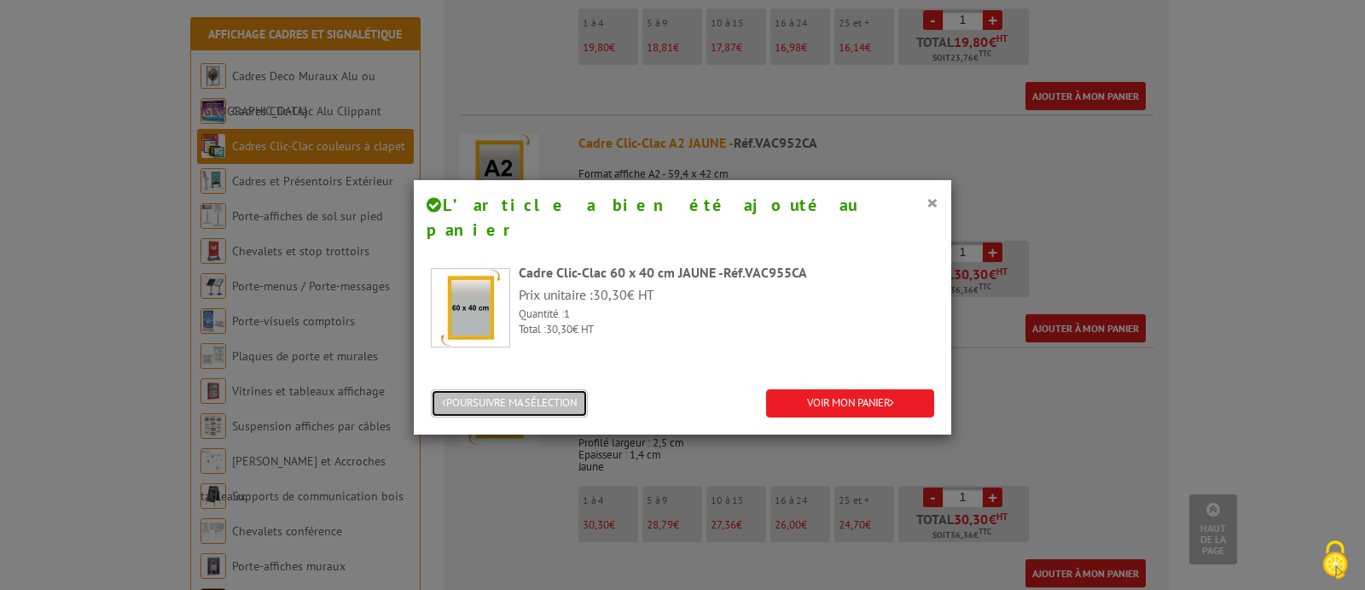
click at [561, 389] on button "POURSUIVRE MA SÉLECTION" at bounding box center [509, 403] width 157 height 28
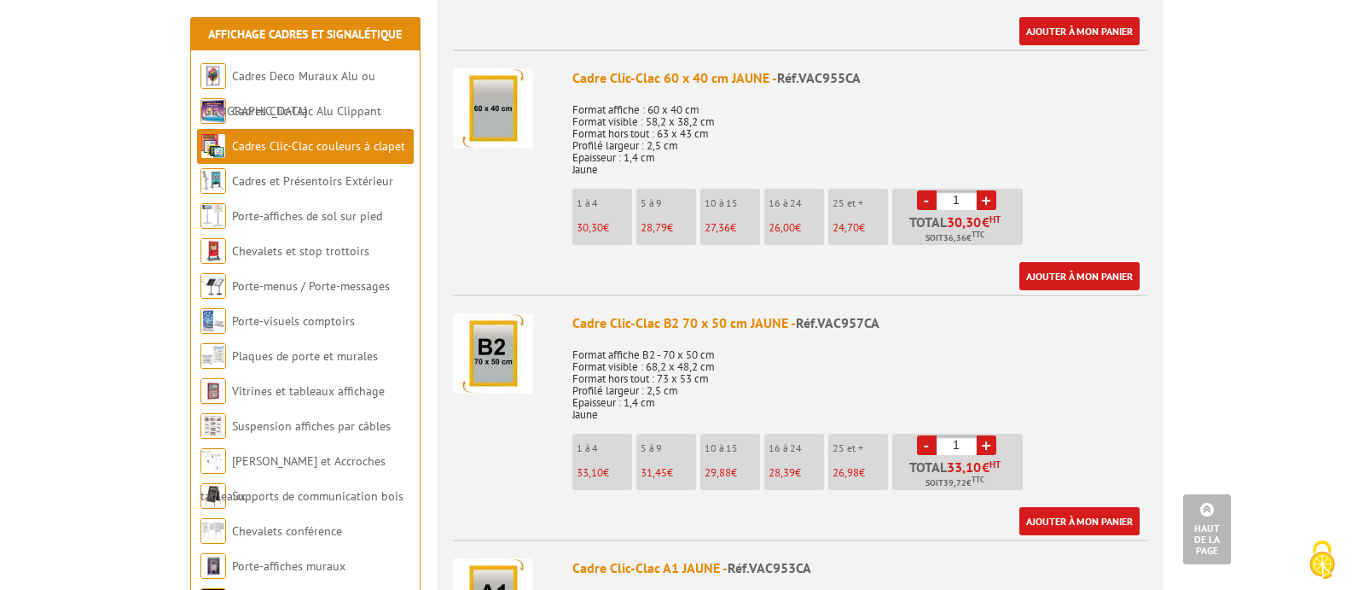
scroll to position [1621, 0]
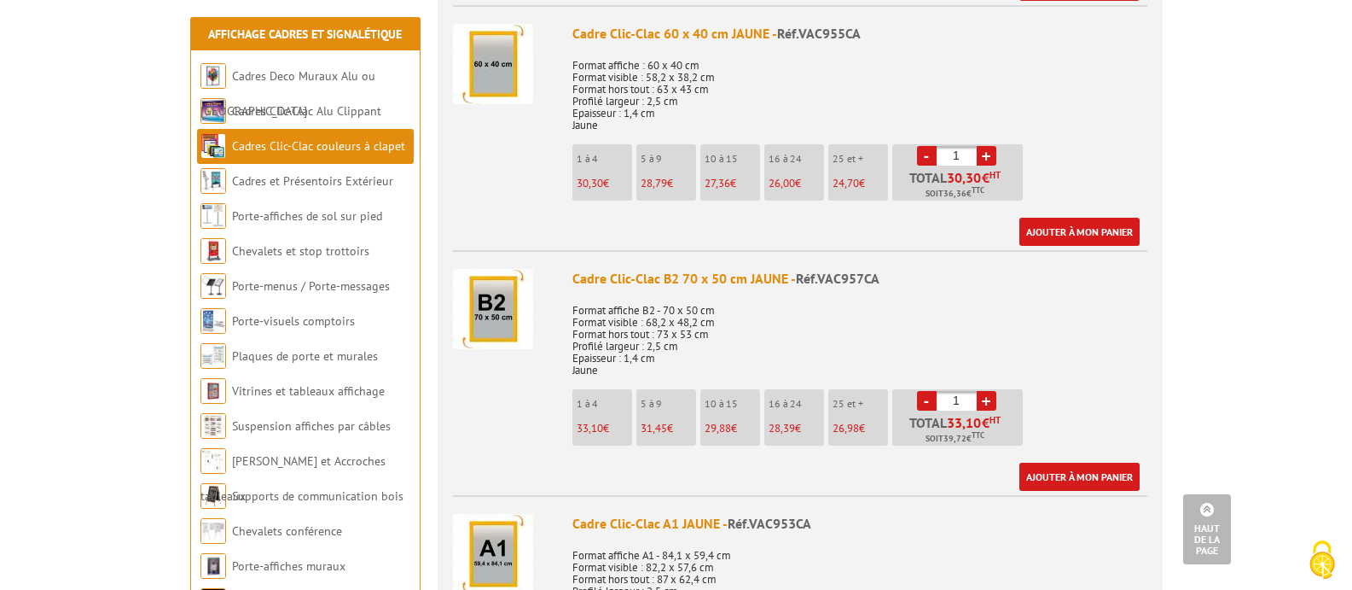
click at [312, 140] on link "Cadres Clic-Clac couleurs à clapet" at bounding box center [318, 145] width 173 height 15
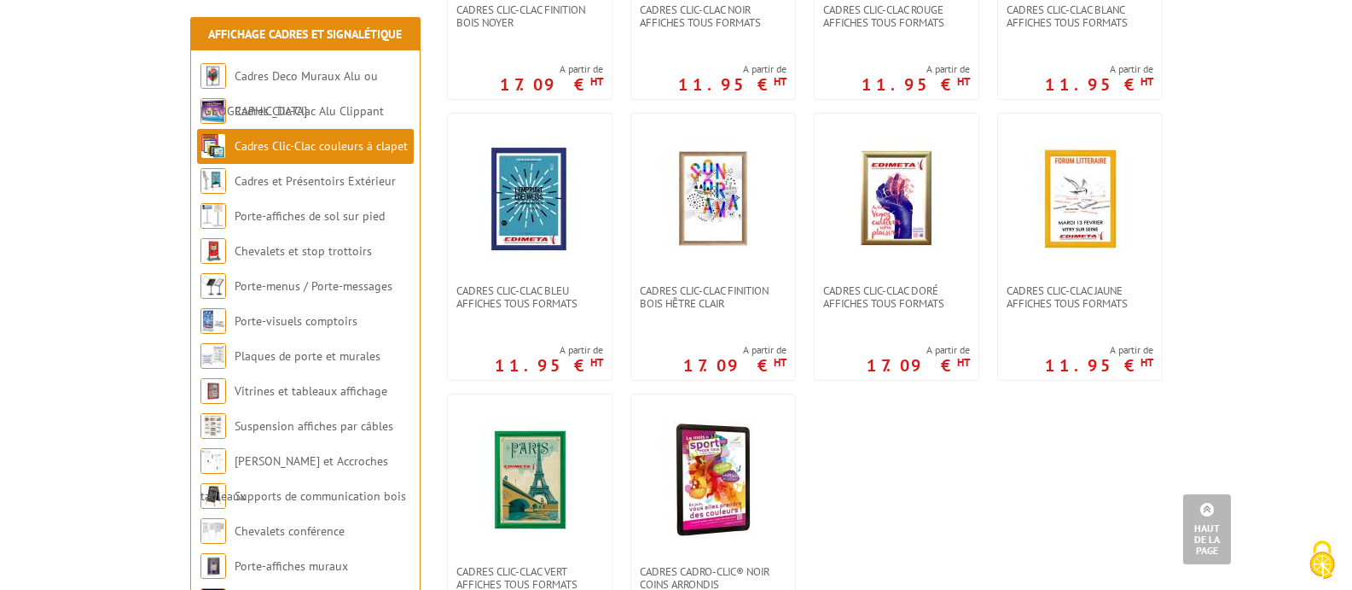
scroll to position [597, 0]
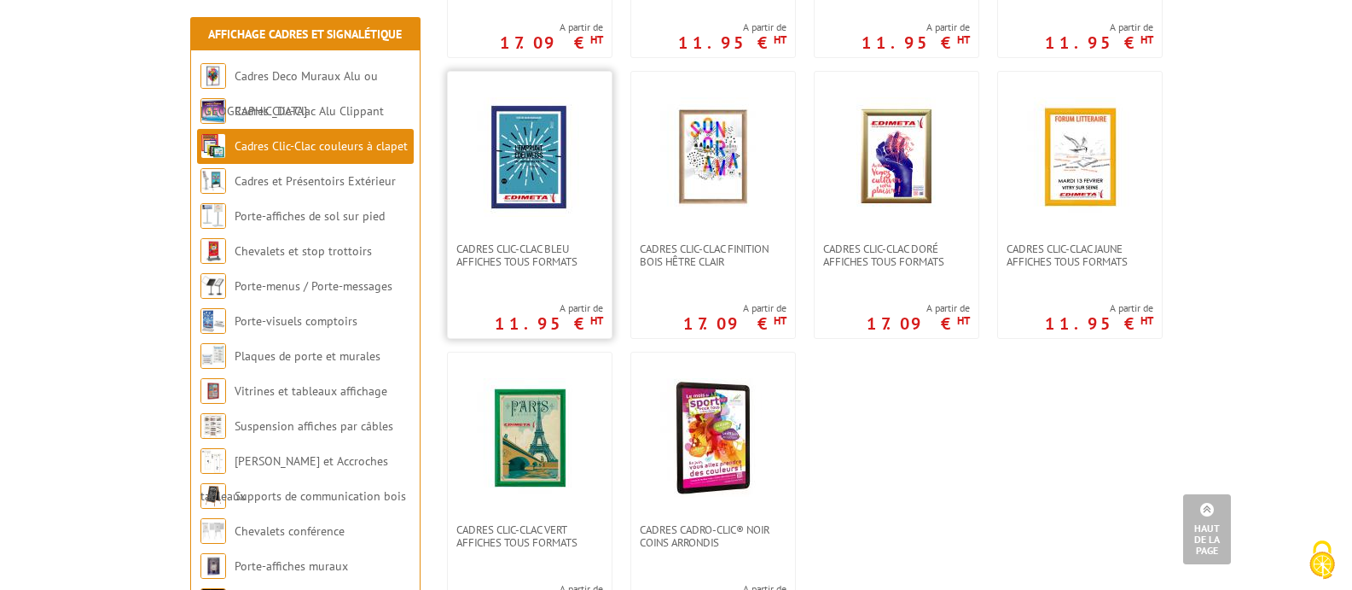
click at [509, 171] on img at bounding box center [529, 156] width 119 height 119
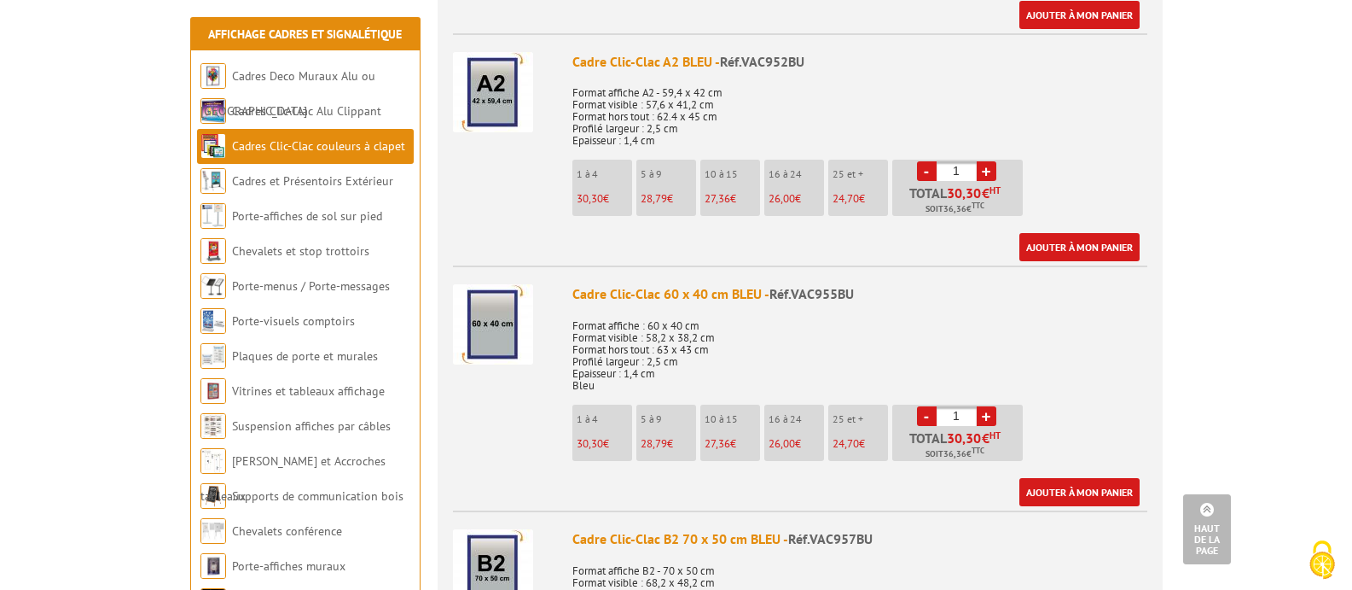
scroll to position [1365, 0]
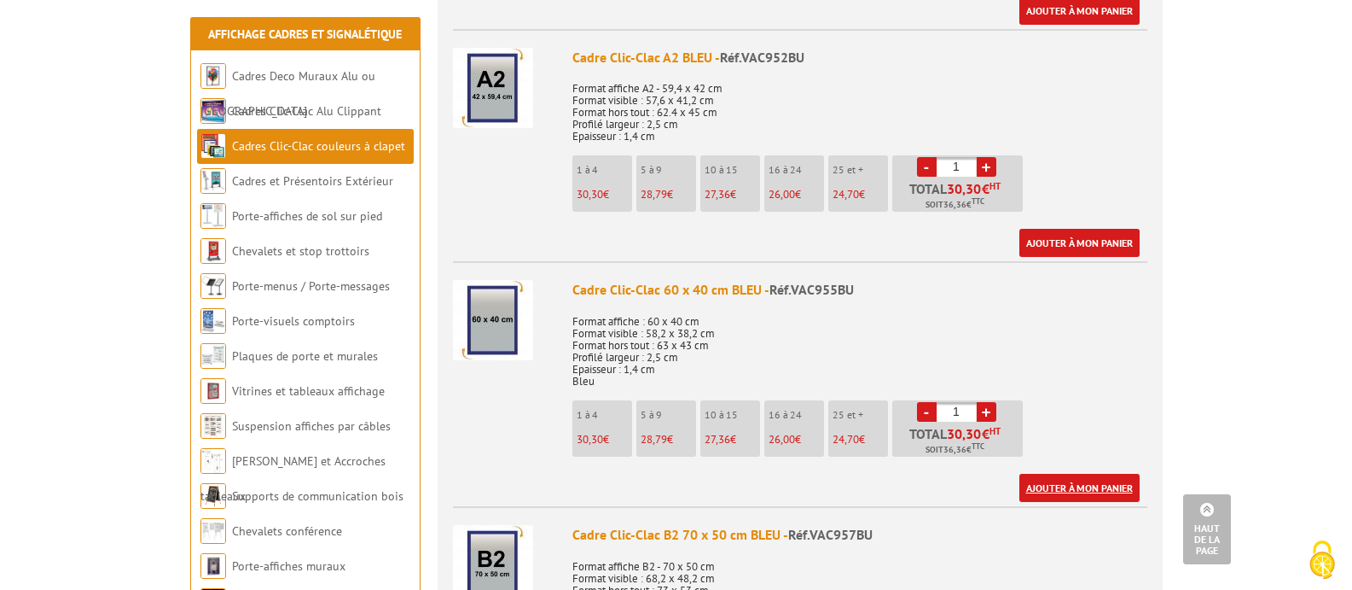
click at [1055, 474] on link "Ajouter à mon panier" at bounding box center [1080, 488] width 120 height 28
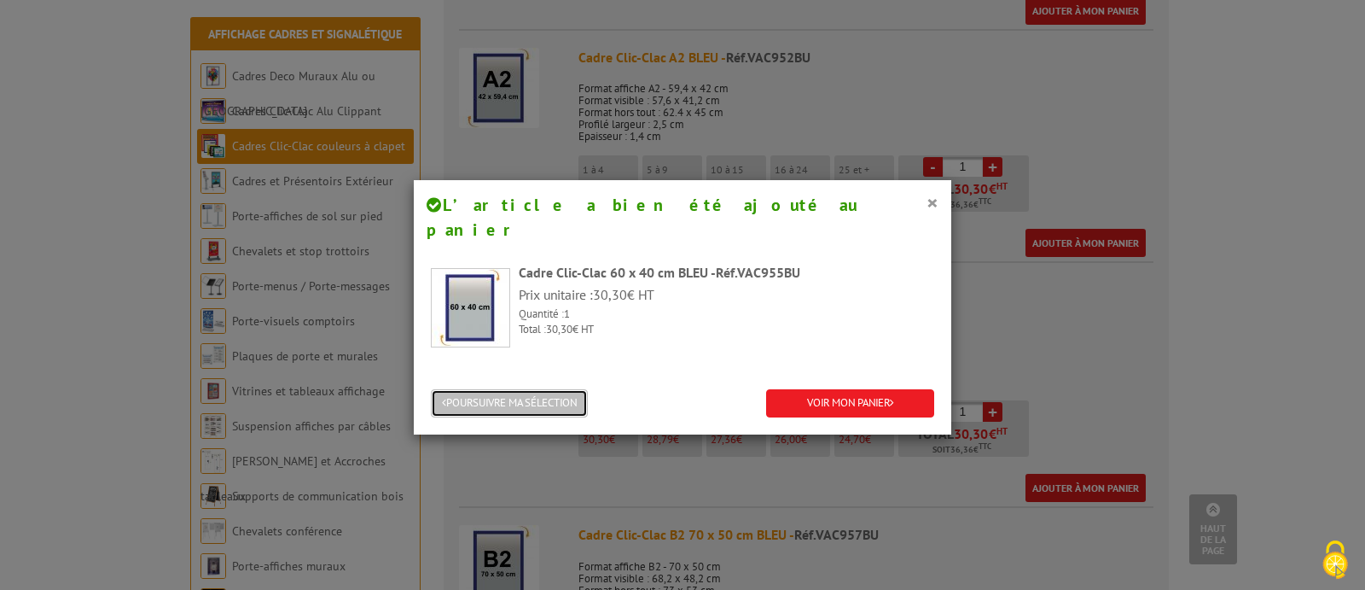
click at [543, 389] on button "POURSUIVRE MA SÉLECTION" at bounding box center [509, 403] width 157 height 28
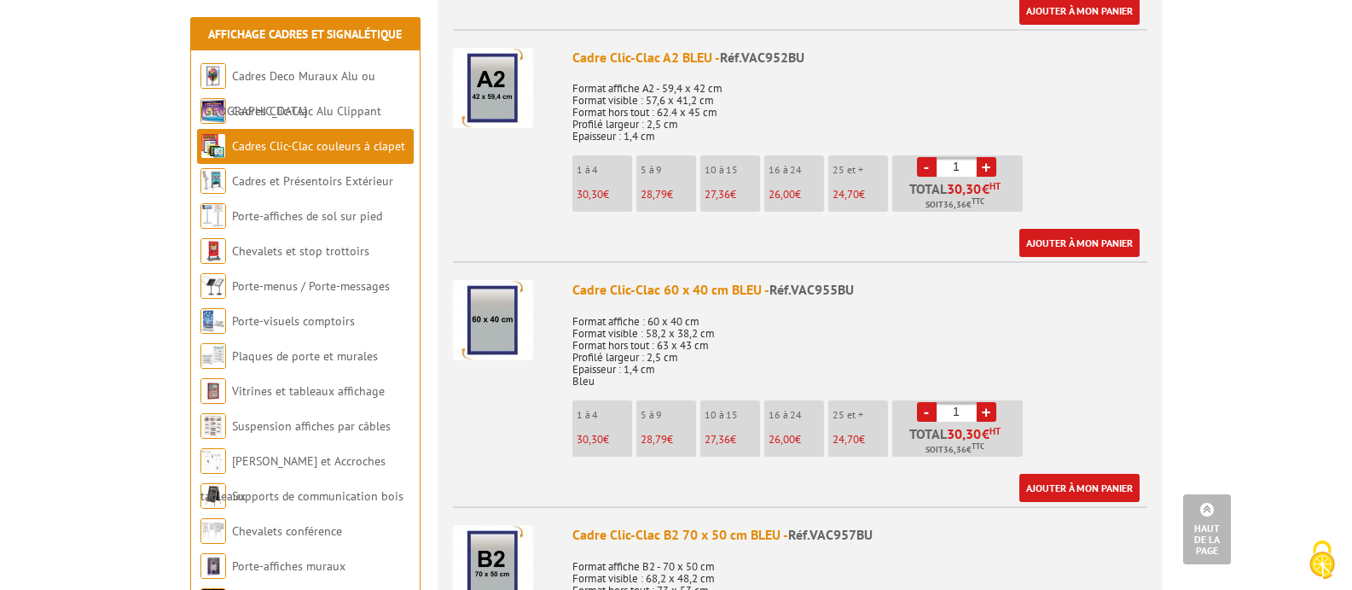
click at [287, 146] on link "Cadres Clic-Clac couleurs à clapet" at bounding box center [318, 145] width 173 height 15
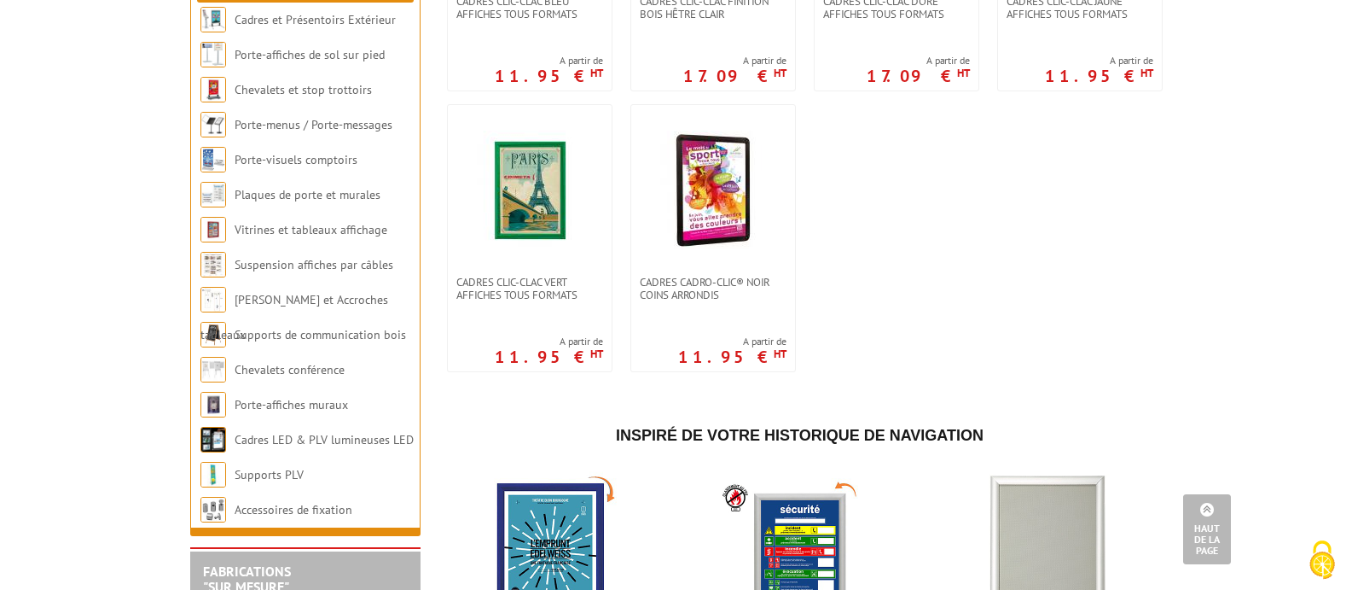
scroll to position [853, 0]
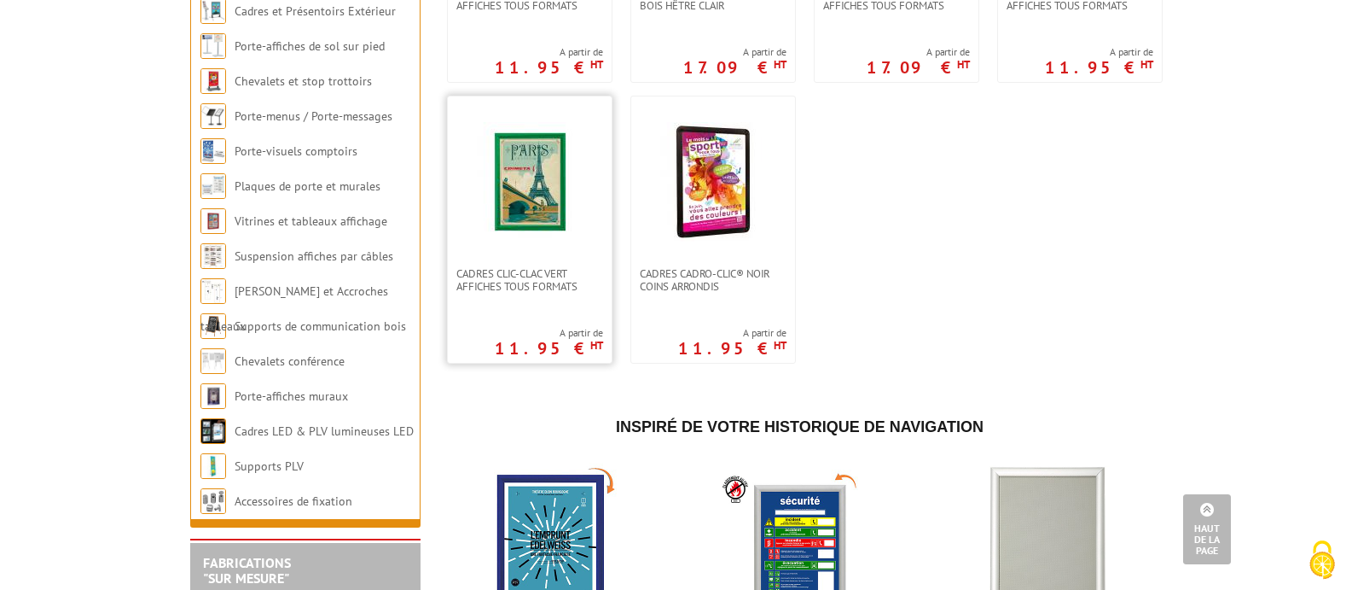
click at [529, 189] on img at bounding box center [529, 181] width 119 height 119
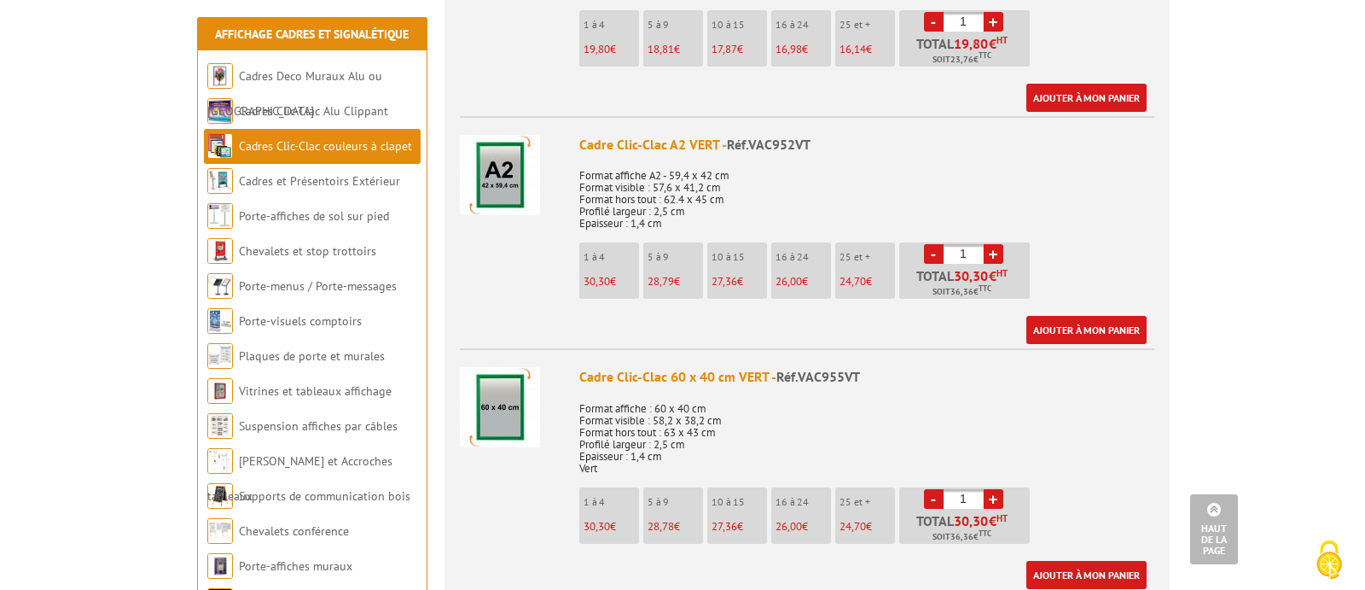
scroll to position [1280, 0]
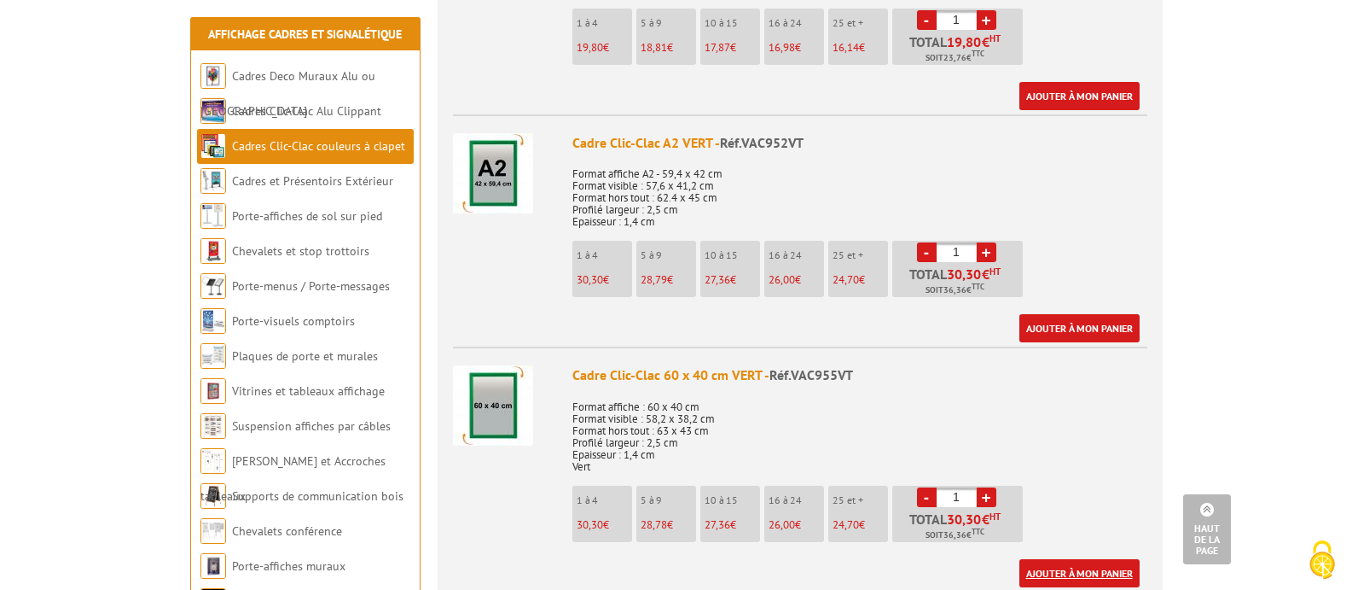
click at [1062, 559] on link "Ajouter à mon panier" at bounding box center [1080, 573] width 120 height 28
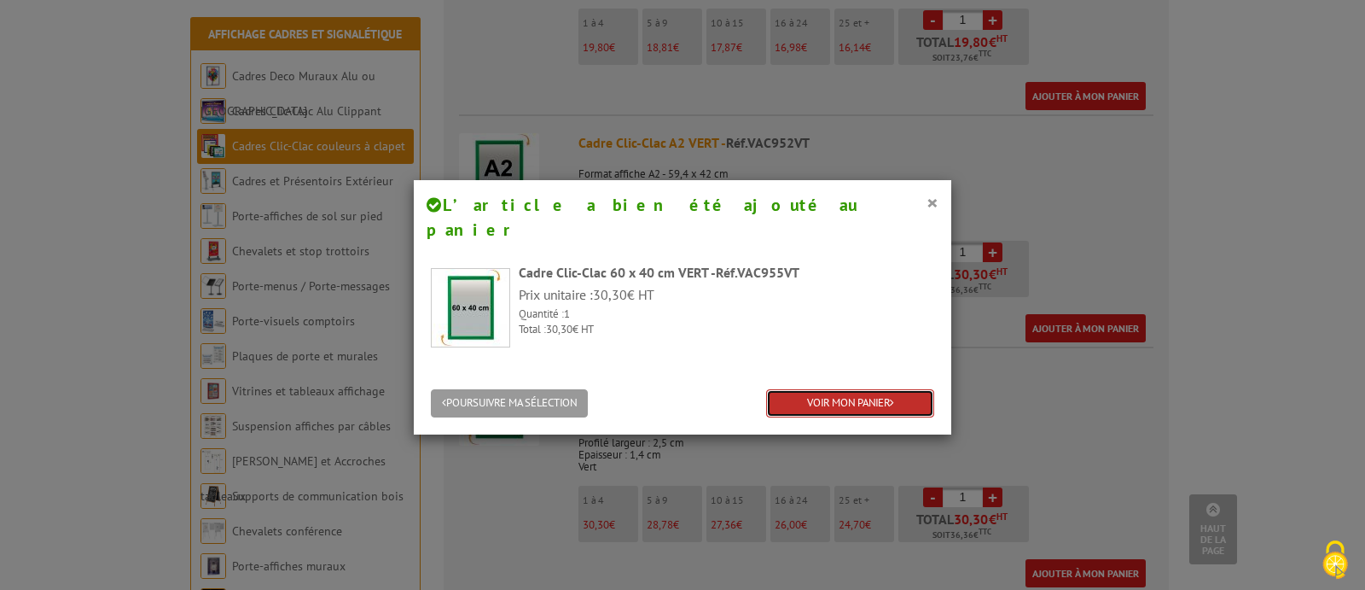
click at [815, 389] on link "VOIR MON PANIER" at bounding box center [850, 403] width 168 height 28
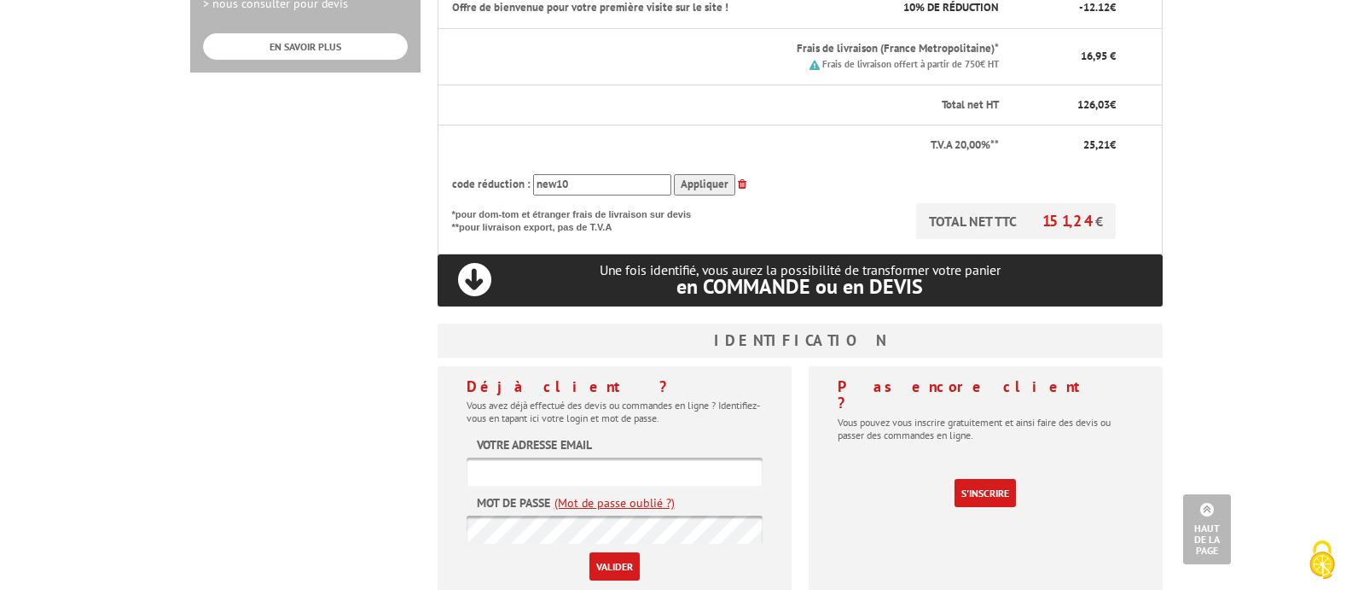
scroll to position [683, 0]
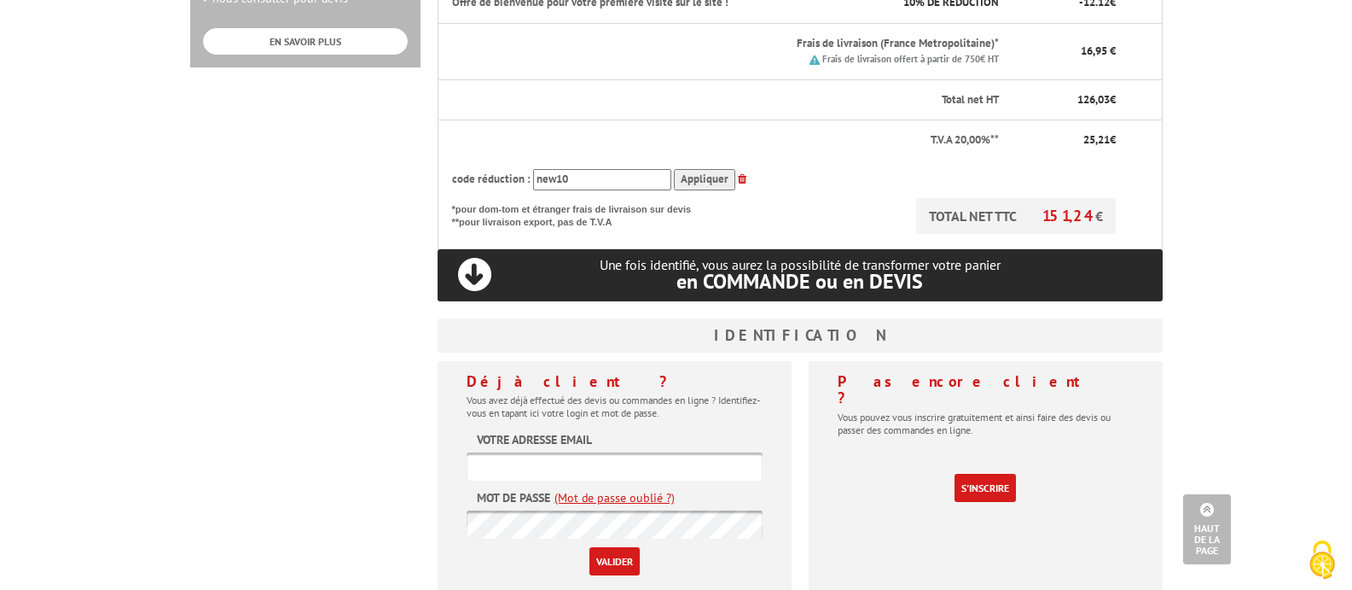
click at [613, 462] on input "text" at bounding box center [615, 466] width 296 height 28
type input "[EMAIL_ADDRESS][DOMAIN_NAME]"
click at [968, 474] on link "S'inscrire" at bounding box center [985, 488] width 61 height 28
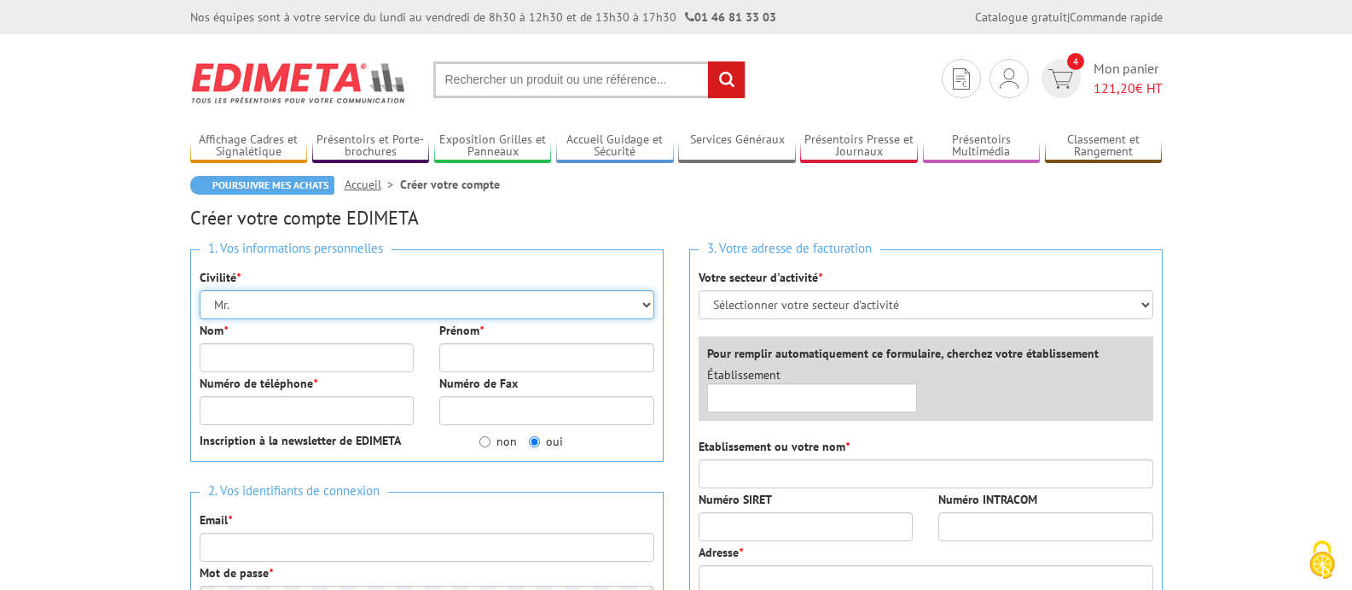
click at [326, 307] on select "Mr. Mme. Mlle." at bounding box center [427, 304] width 455 height 29
click at [200, 290] on select "Mr. Mme. Mlle." at bounding box center [427, 304] width 455 height 29
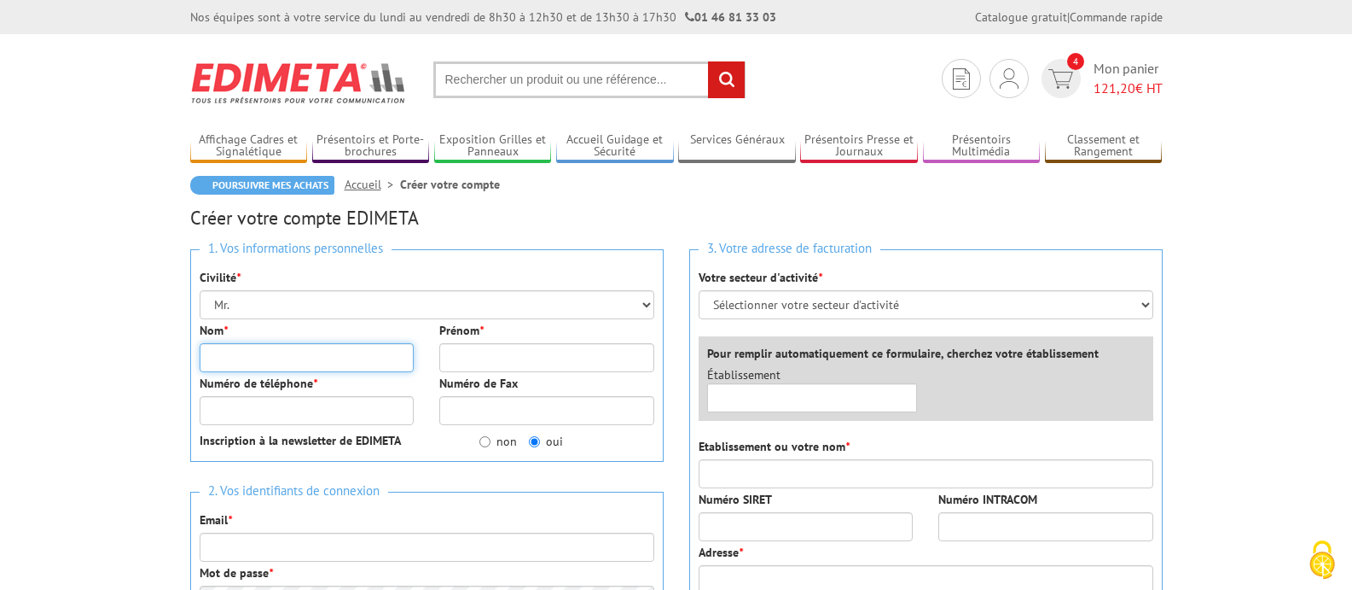
click at [259, 360] on input "Nom *" at bounding box center [307, 357] width 215 height 29
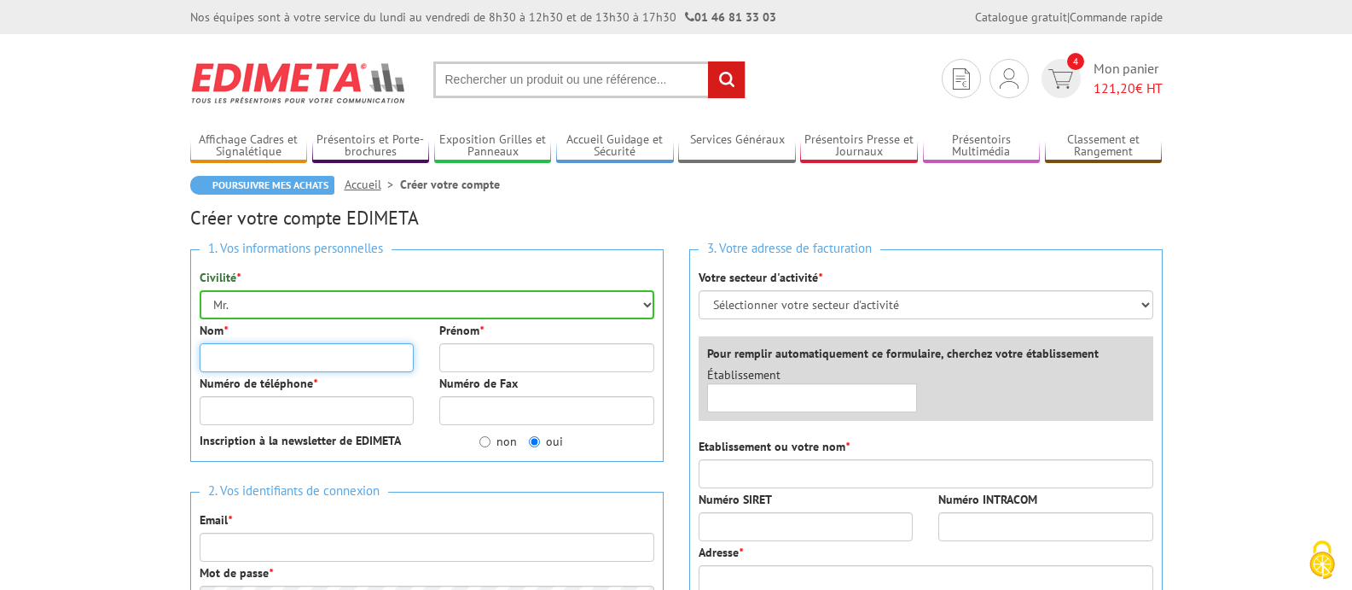
type input "roure"
type input "[PERSON_NAME]"
type input "0494109200"
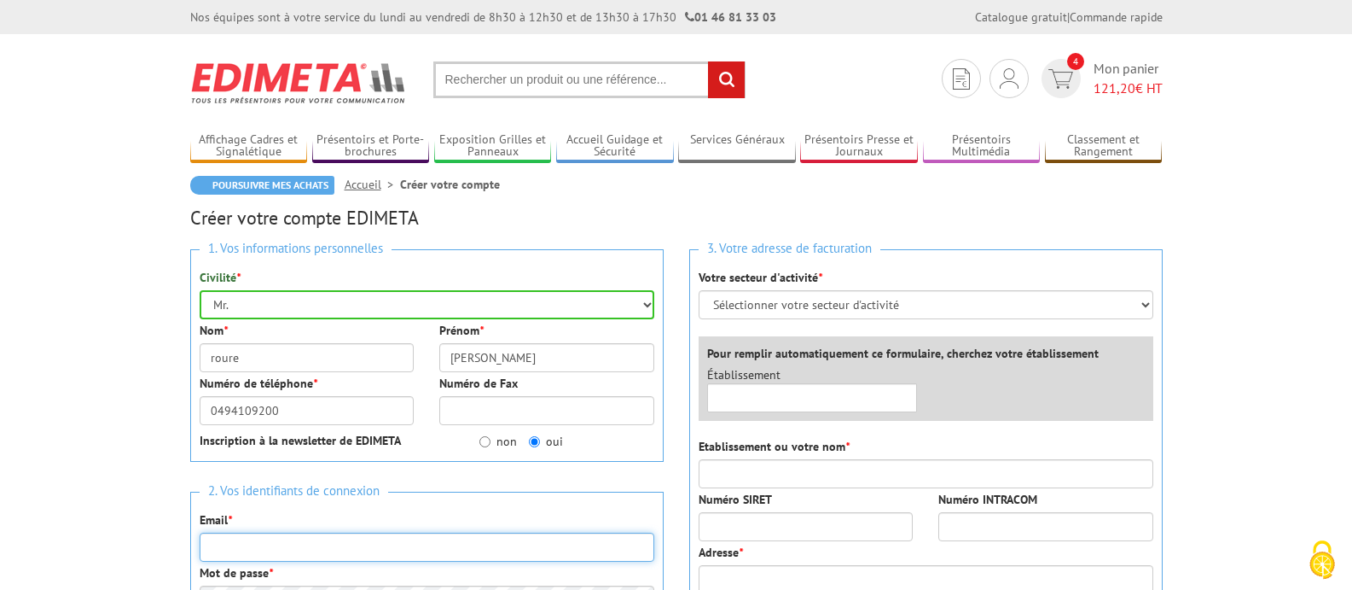
type input "[EMAIL_ADDRESS][DOMAIN_NAME]"
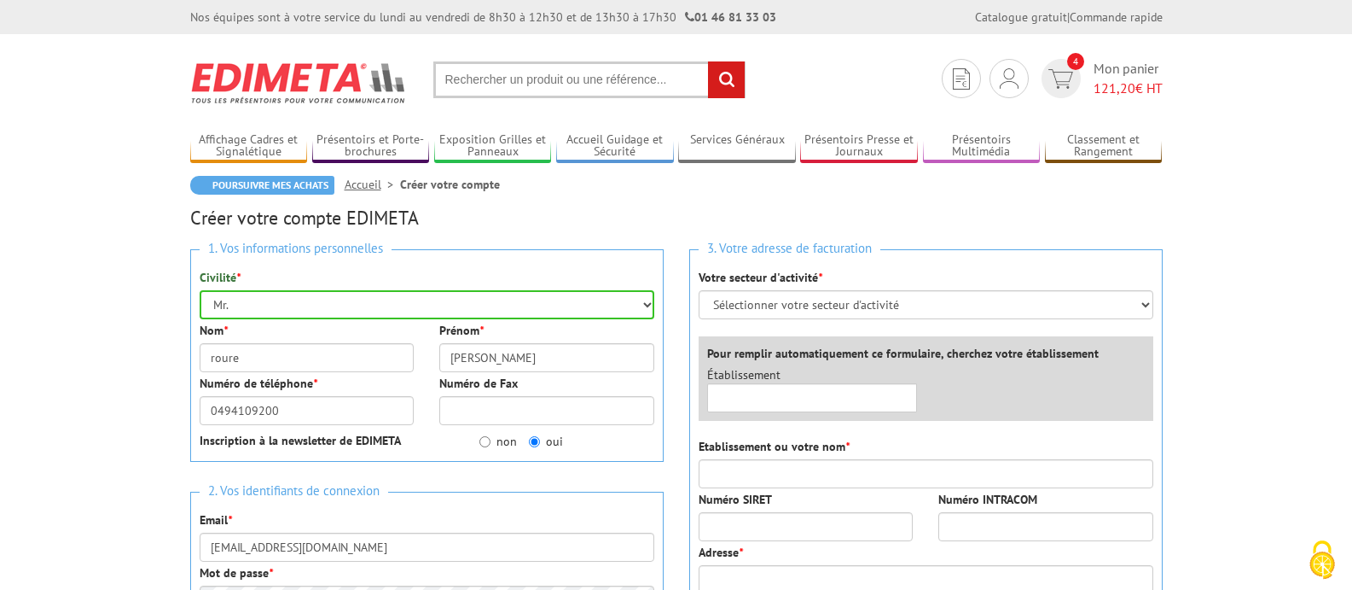
type input "SELARL PHARMACIE ROURE"
type input "[STREET_ADDRESS][PERSON_NAME]"
type input "PHARMACIE ROURE"
type input "83500"
type input "la seyne sur mer"
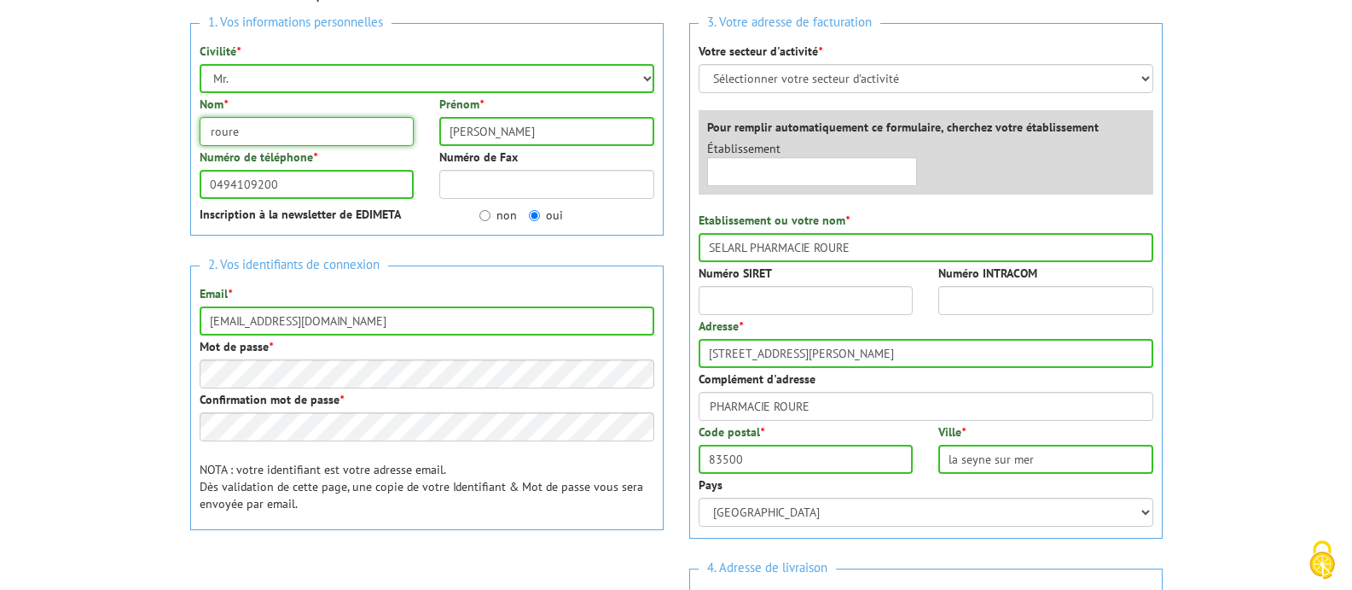
scroll to position [256, 0]
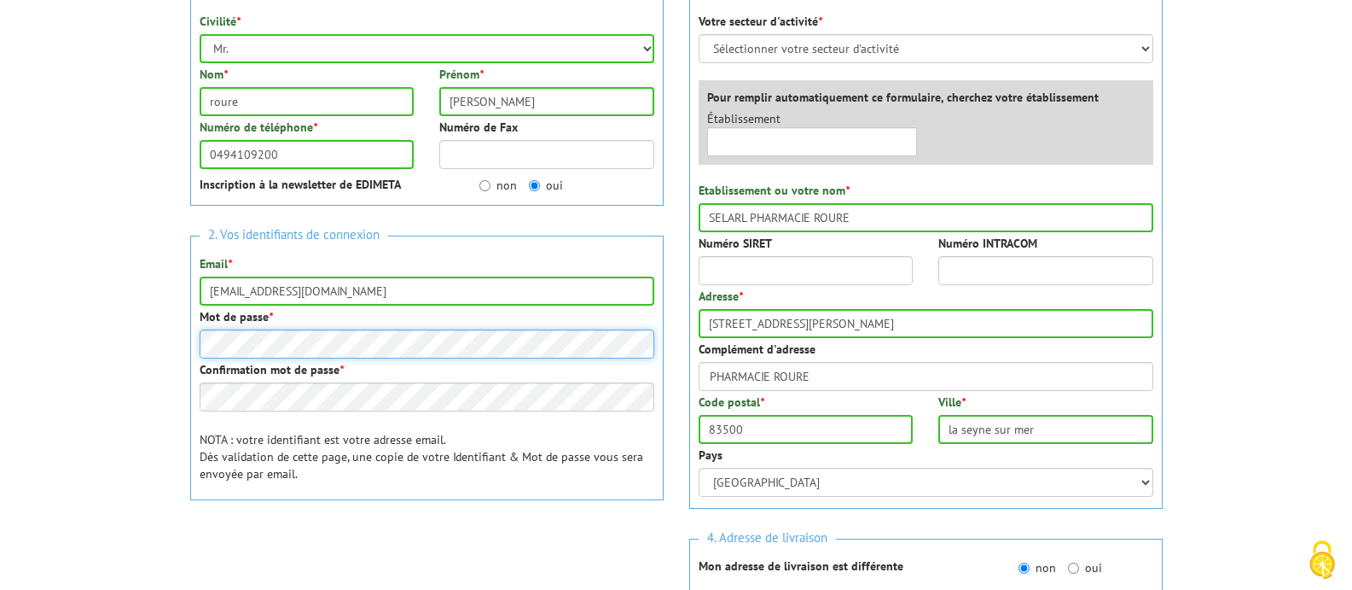
click at [153, 312] on body "Nos équipes sont à votre service du lundi au vendredi de 8h30 à 12h30 et de 13h…" at bounding box center [676, 457] width 1352 height 1427
click at [426, 363] on div "2. Vos identifiants de connexion Email * pharmacieroure@gmail.com Mot de passe …" at bounding box center [427, 367] width 474 height 265
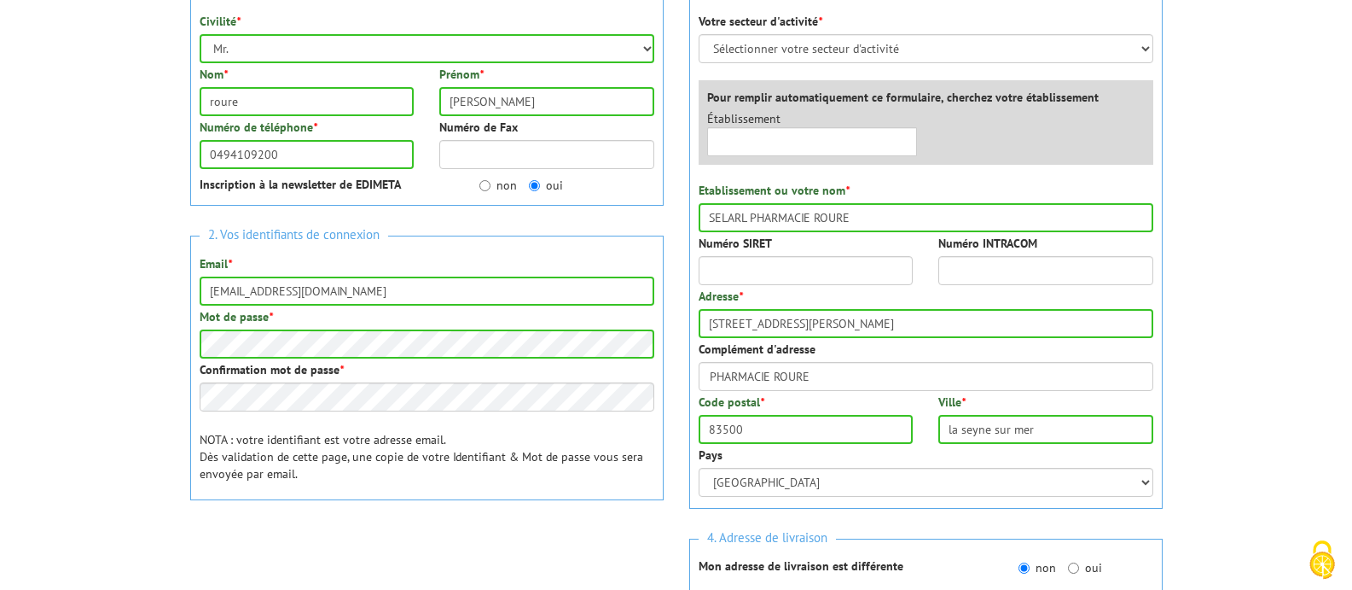
click at [493, 514] on div "1. Vos informations personnelles Civilité * Mr. Mme. Mlle. Nom * roure Prénom *…" at bounding box center [426, 289] width 499 height 619
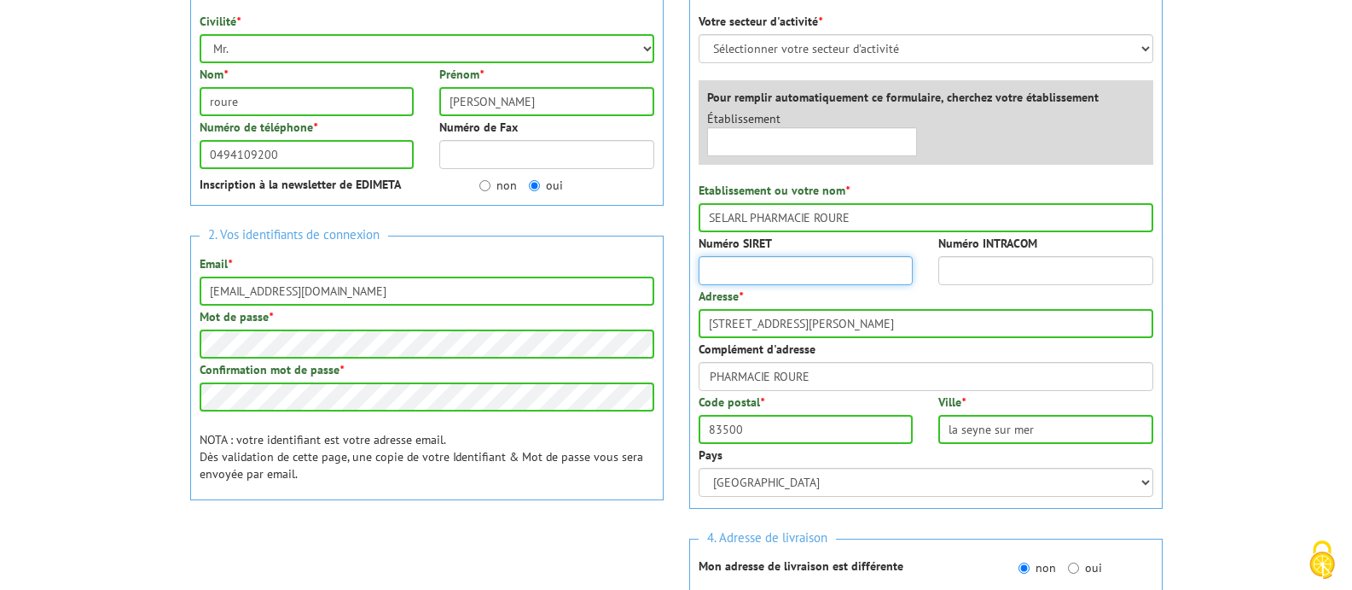
click at [846, 275] on input "Numéro SIRET" at bounding box center [806, 270] width 215 height 29
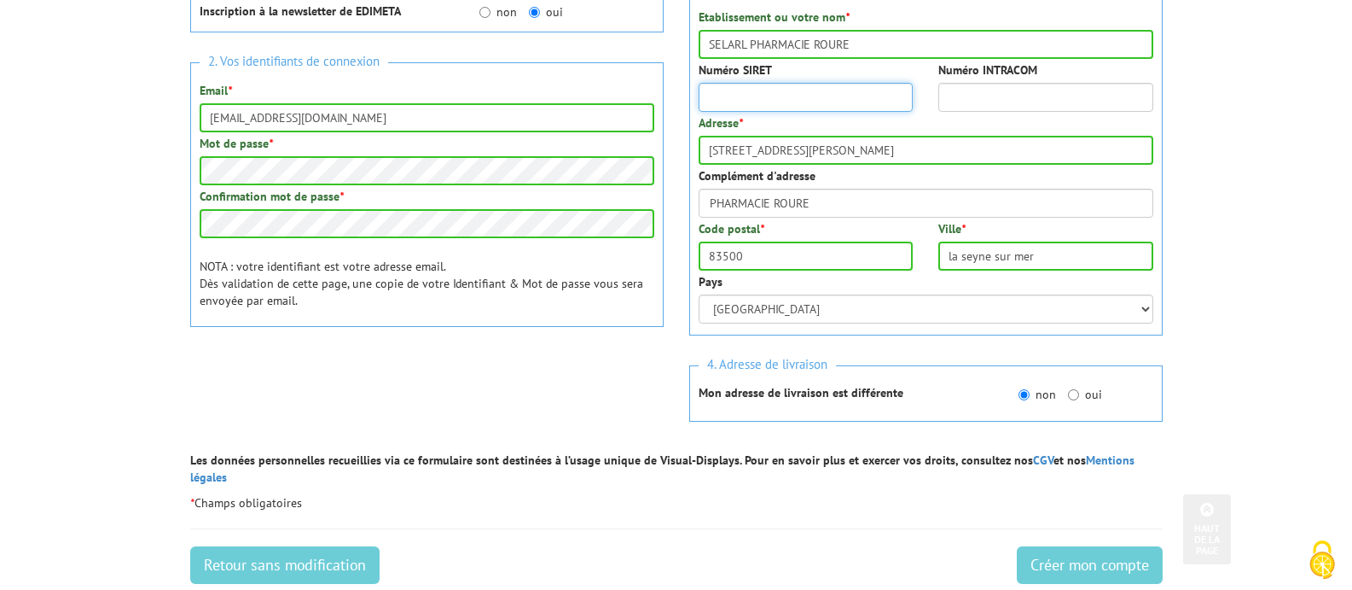
scroll to position [512, 0]
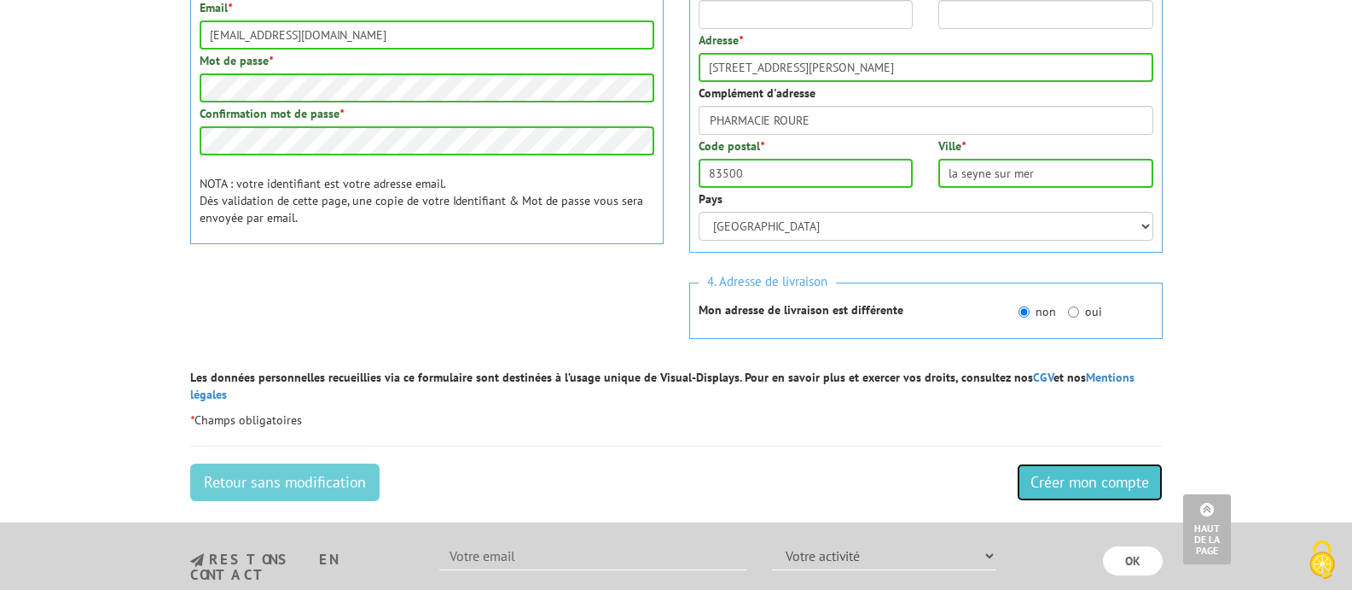
click at [1093, 466] on input "Créer mon compte" at bounding box center [1090, 482] width 146 height 38
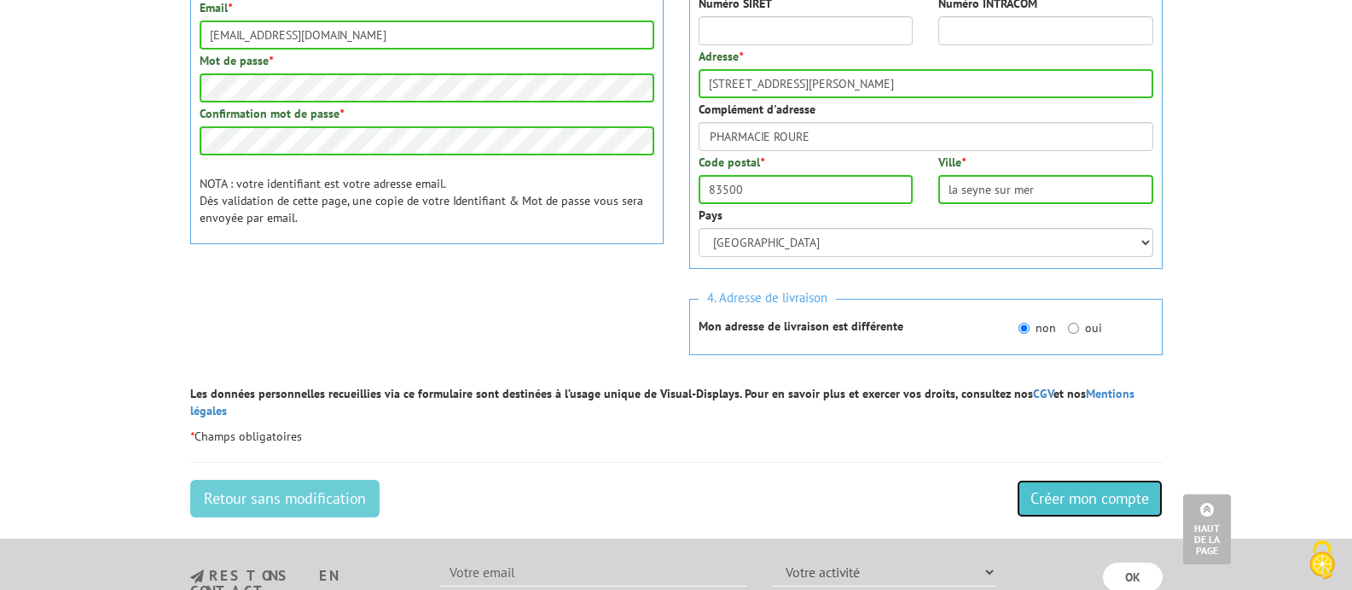
scroll to position [219, 0]
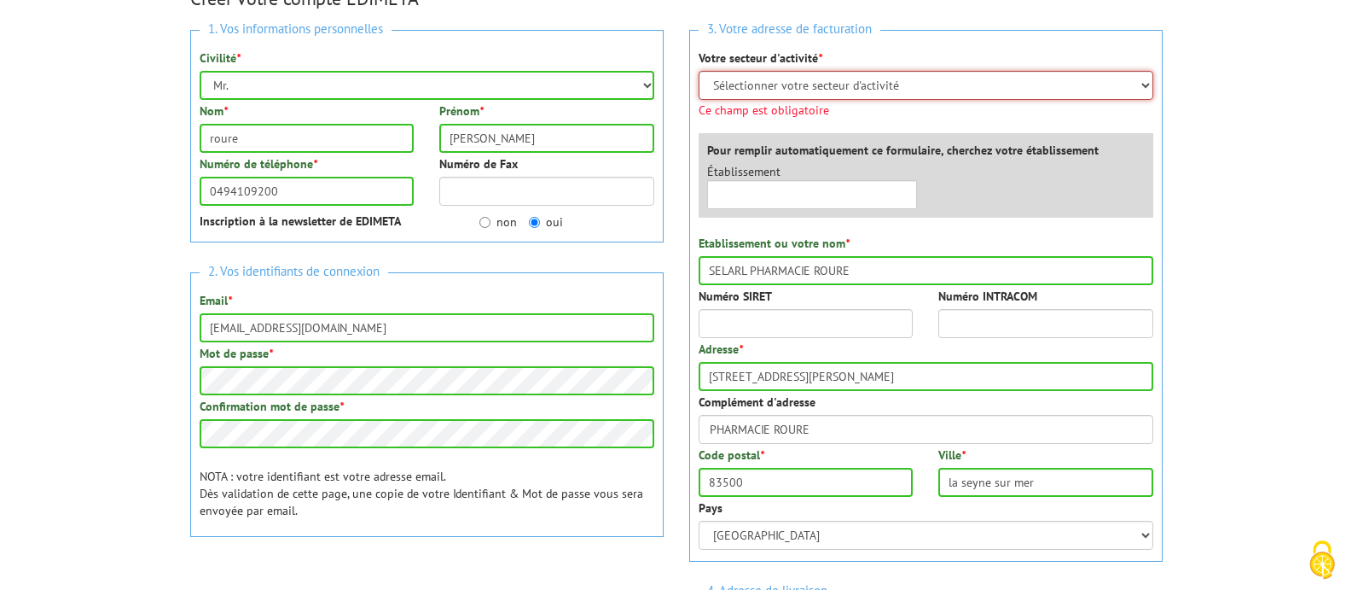
click at [773, 84] on select "Sélectionner votre secteur d'activité Administrations et collectivités Magasins…" at bounding box center [926, 85] width 455 height 29
select select "877"
click at [699, 71] on select "Sélectionner votre secteur d'activité Administrations et collectivités Magasins…" at bounding box center [926, 85] width 455 height 29
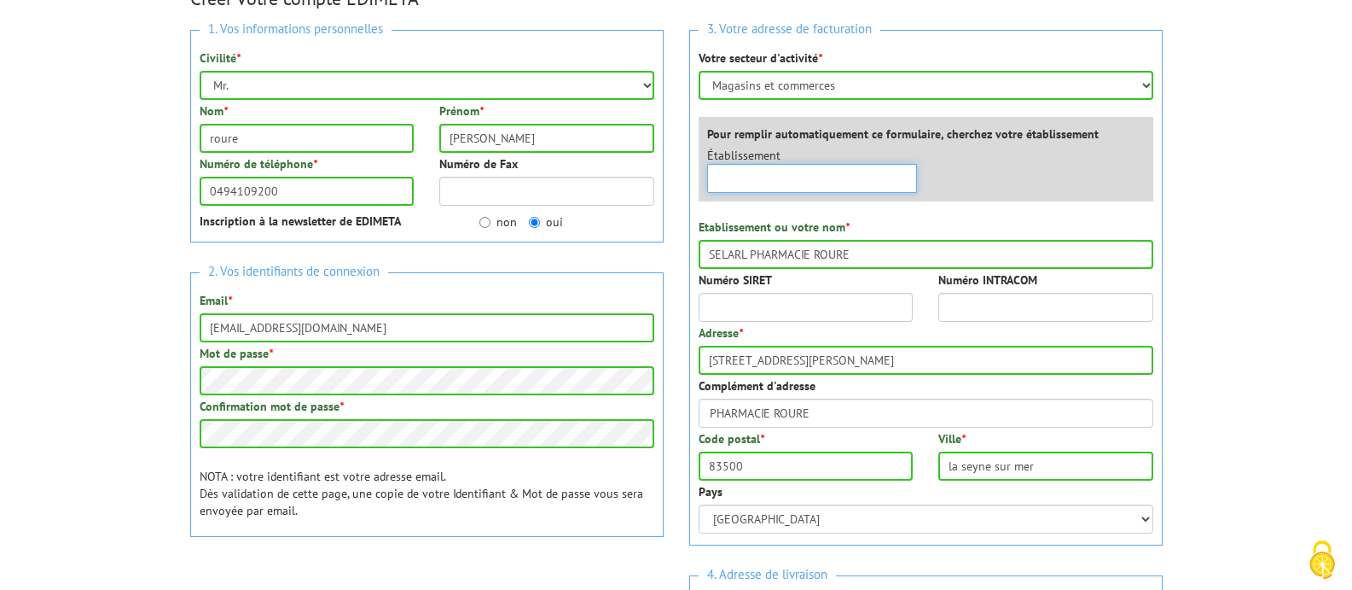
click at [750, 191] on input "text" at bounding box center [812, 178] width 211 height 29
type input "pharmacie"
click at [961, 204] on div "3. Votre adresse de facturation Votre secteur d'activité * Sélectionner votre s…" at bounding box center [926, 287] width 474 height 515
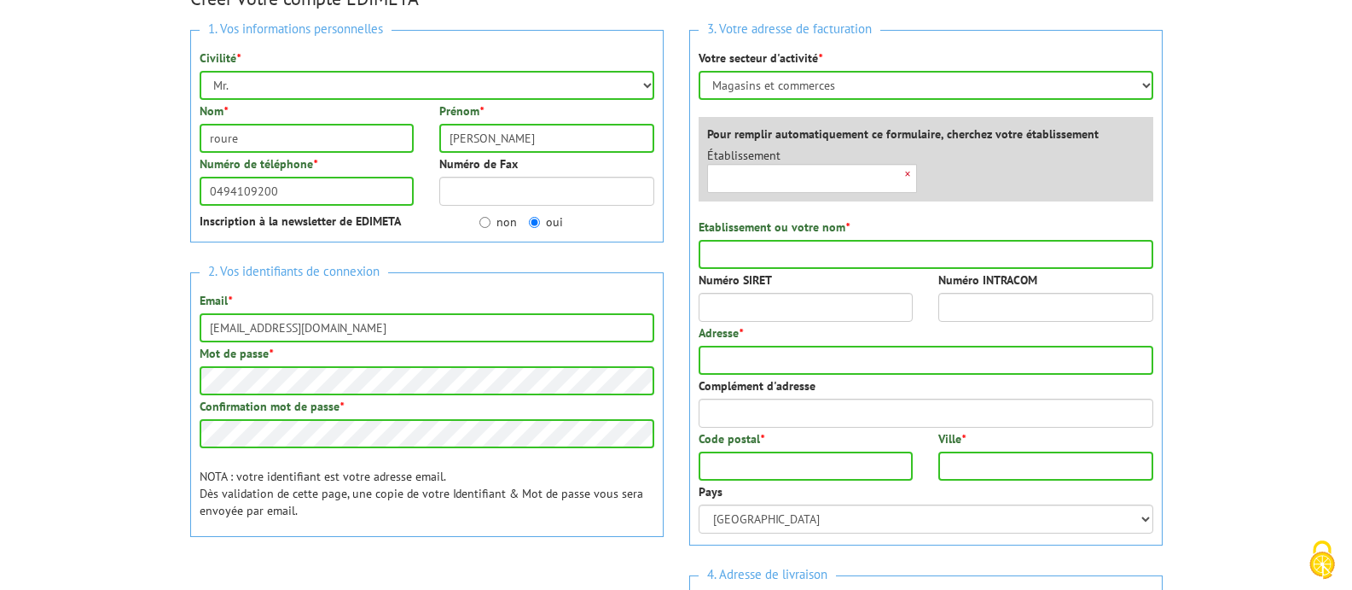
click at [909, 172] on div "×" at bounding box center [812, 178] width 211 height 29
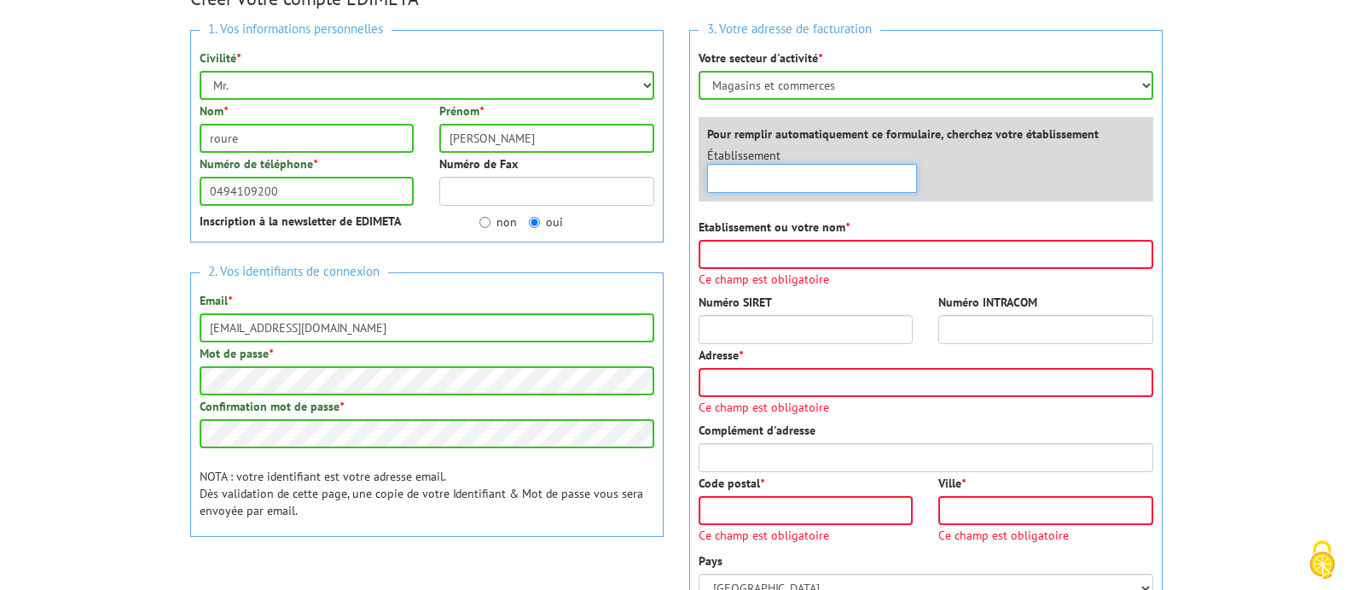
click at [823, 186] on input "text" at bounding box center [812, 178] width 211 height 29
click at [796, 255] on input "Etablissement ou votre nom *" at bounding box center [926, 254] width 455 height 29
type input "SELARL PHARMACIE ROURE"
type input "4 B AVENUE FREDERIC MISTRAL"
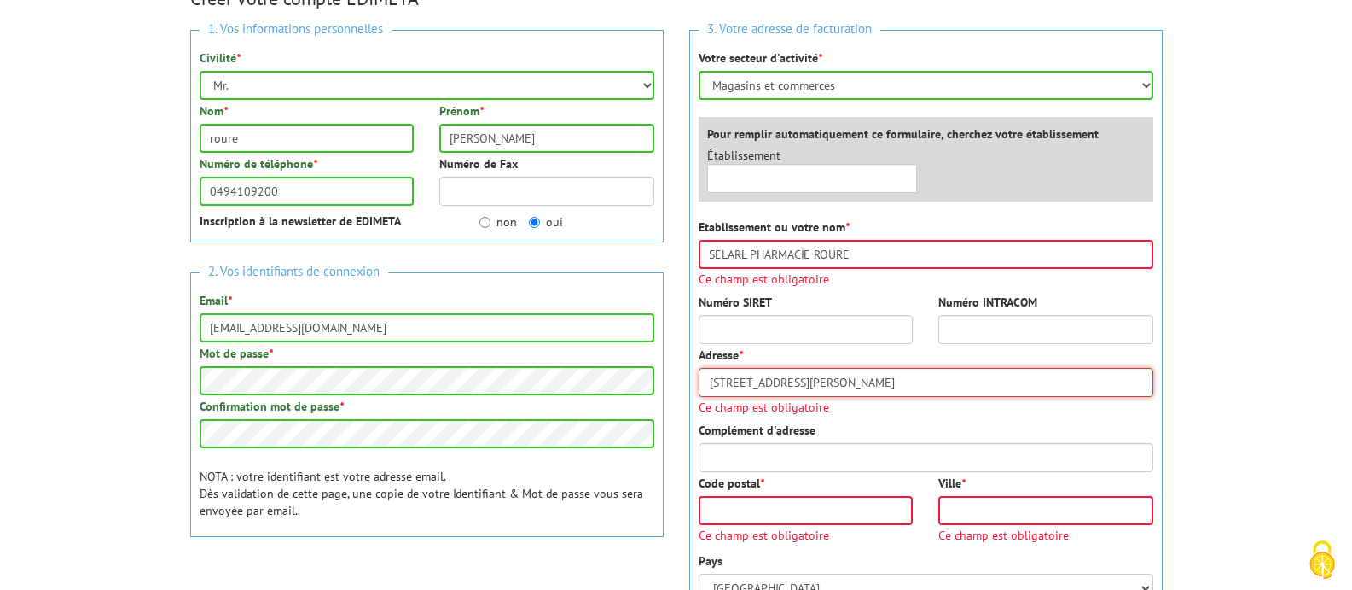
type input "PHARMACIE ROURE"
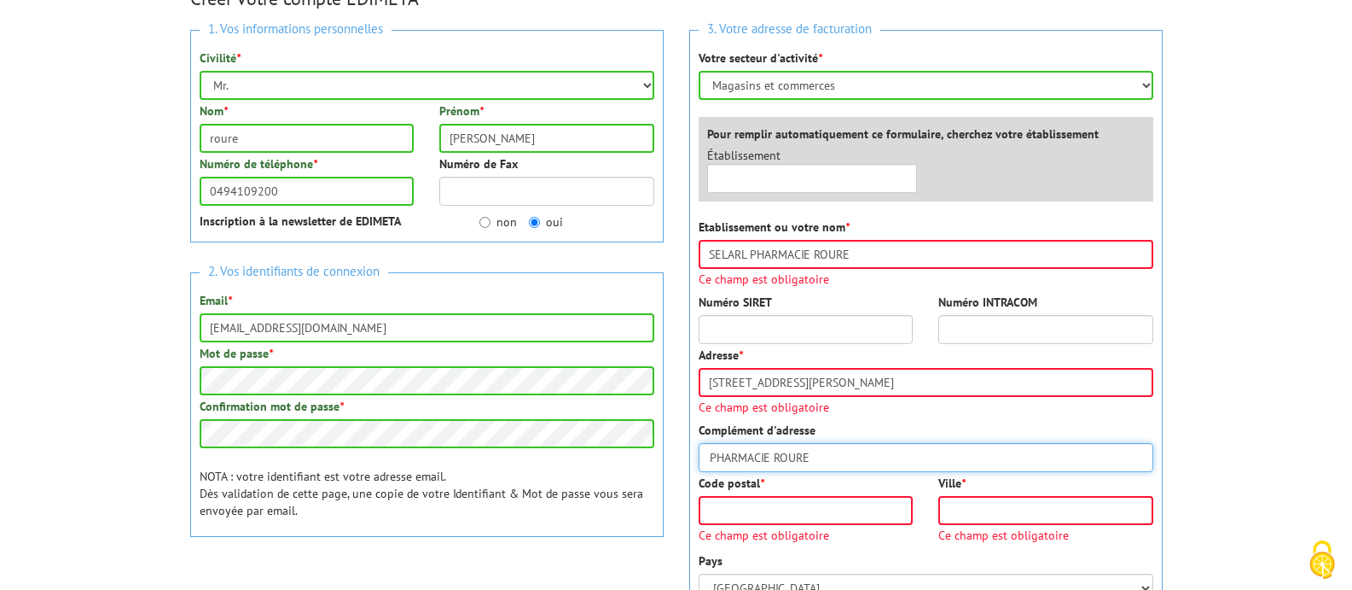
type input "83500"
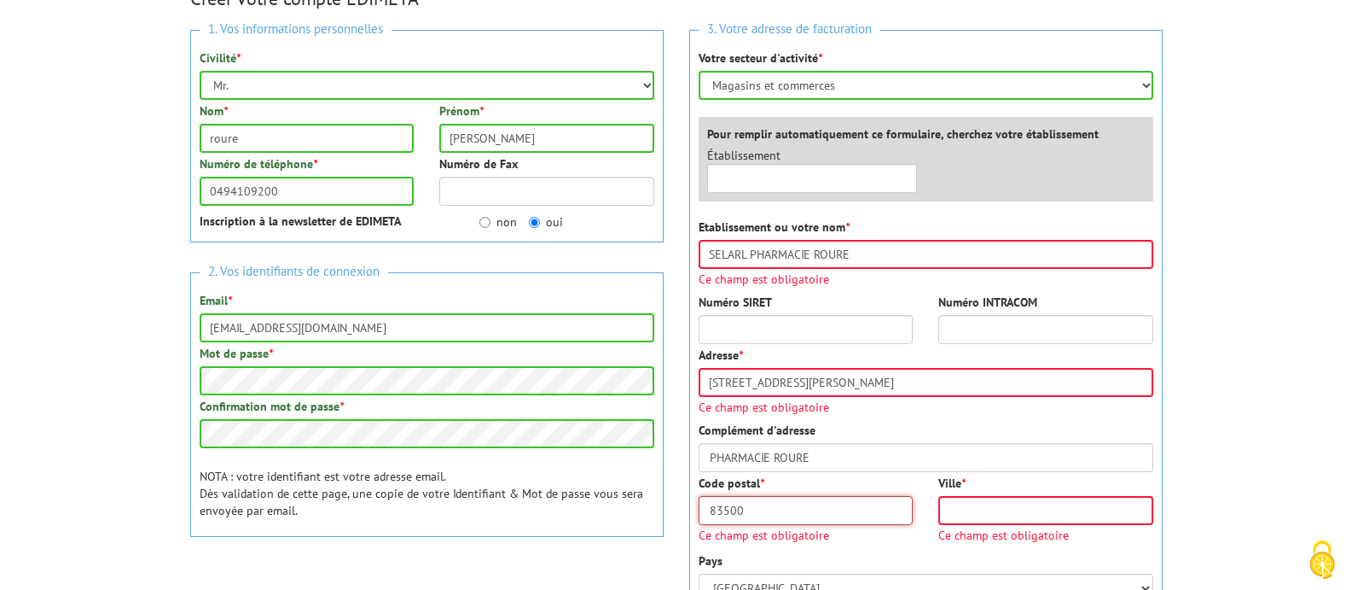
type input "la seyne sur mer"
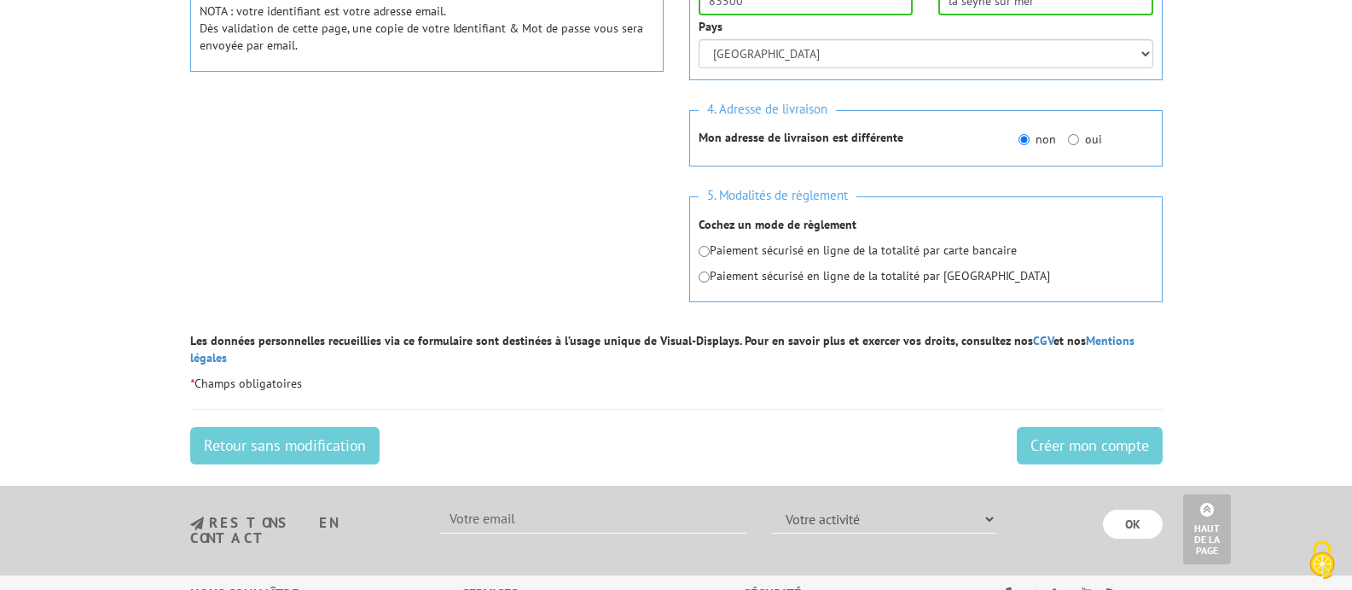
scroll to position [787, 0]
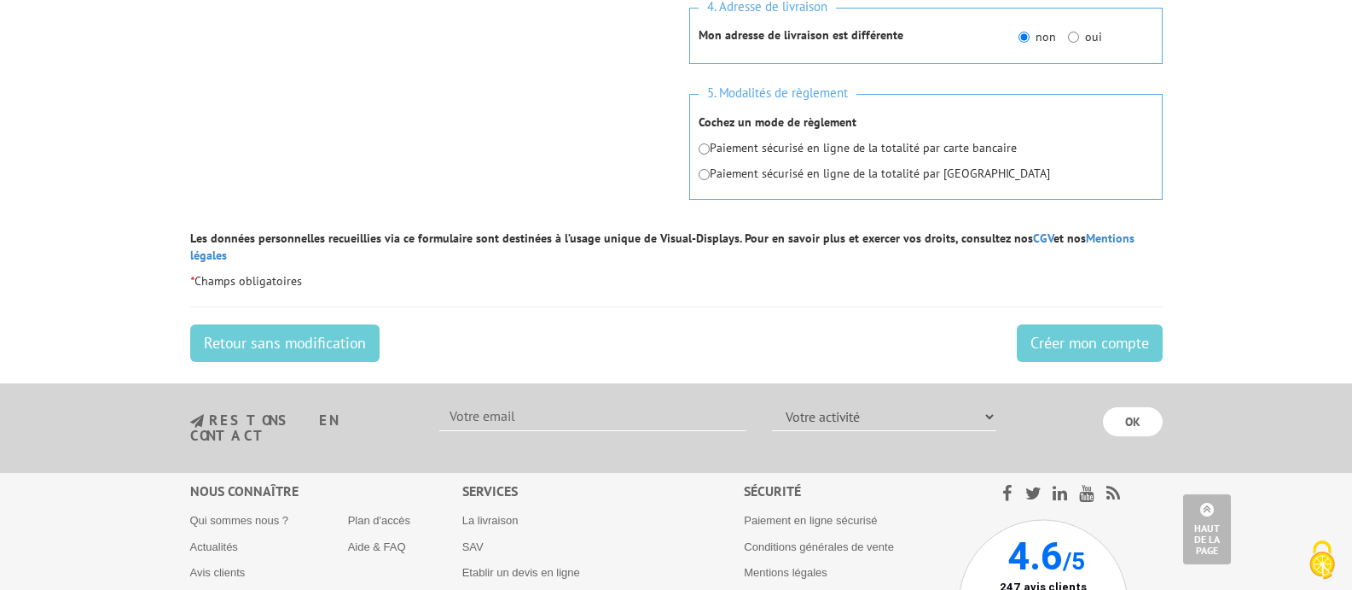
click at [707, 154] on p "Paiement sécurisé en ligne de la totalité par carte bancaire" at bounding box center [926, 147] width 455 height 17
click at [706, 174] on input "radio" at bounding box center [704, 174] width 11 height 11
radio input "true"
click at [1078, 326] on input "Créer mon compte" at bounding box center [1090, 343] width 146 height 38
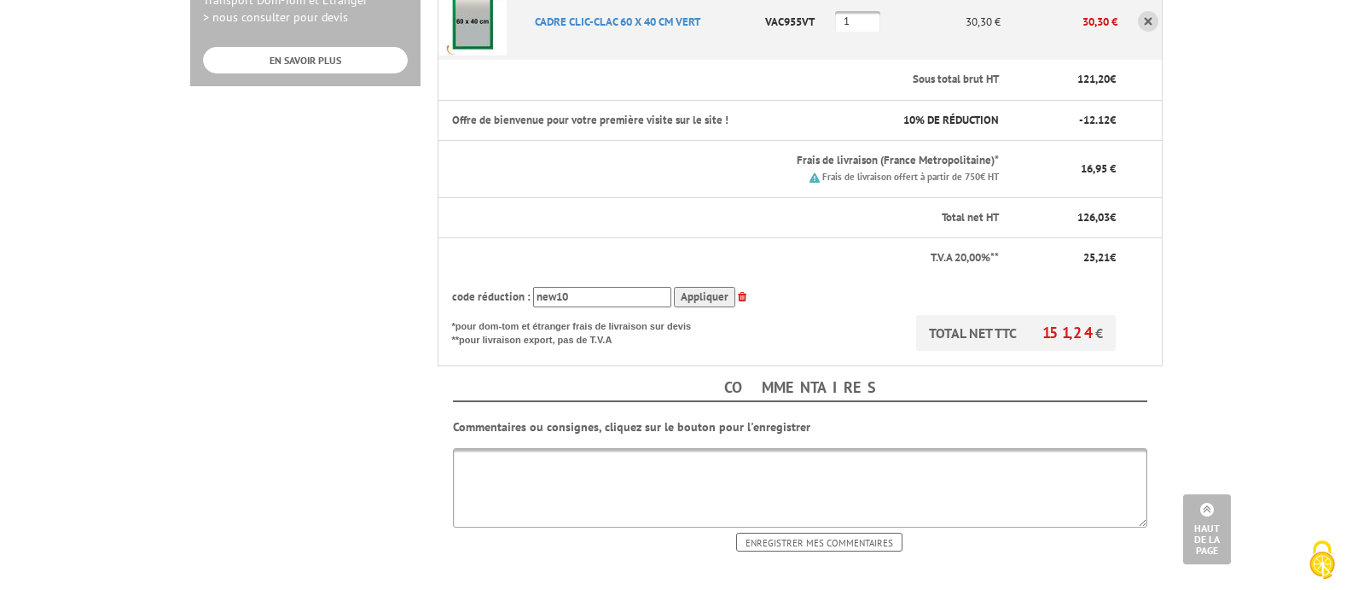
scroll to position [768, 0]
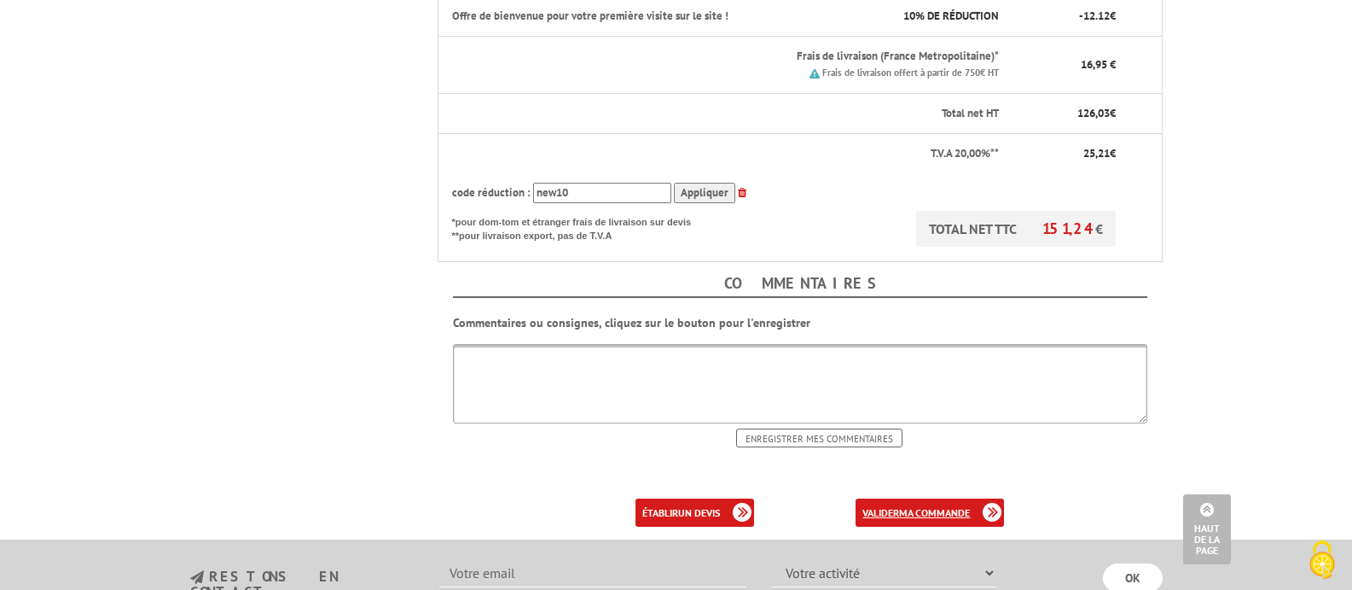
click at [912, 511] on b "ma commande" at bounding box center [934, 512] width 71 height 13
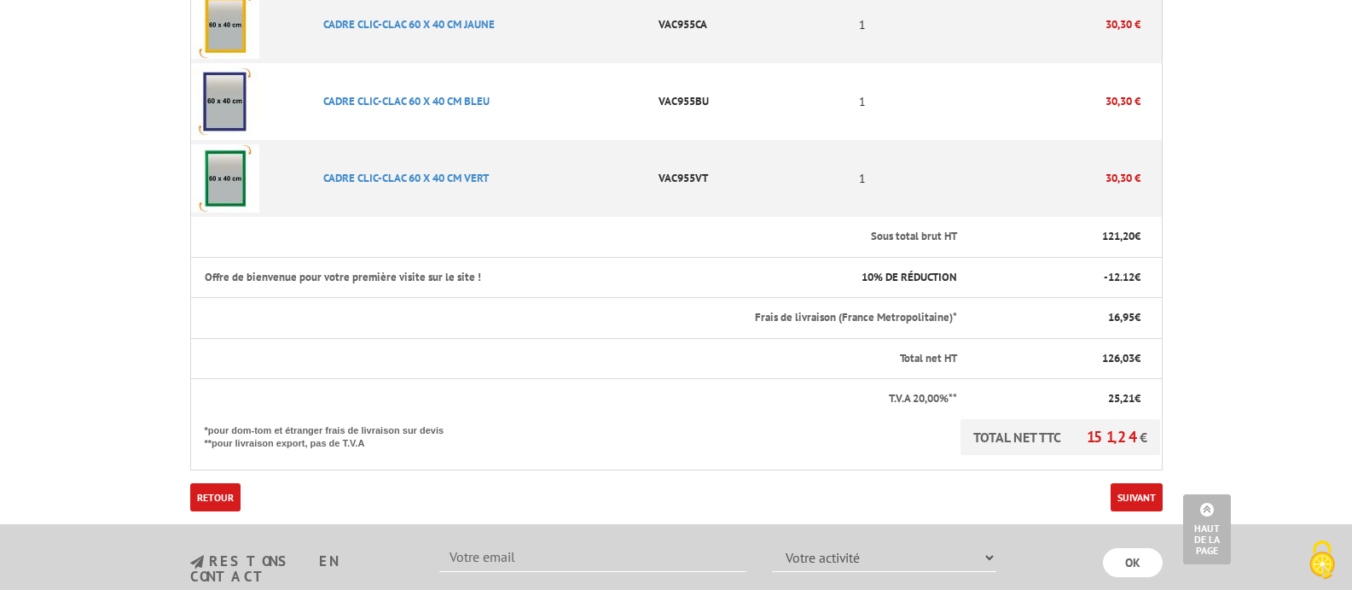
scroll to position [683, 0]
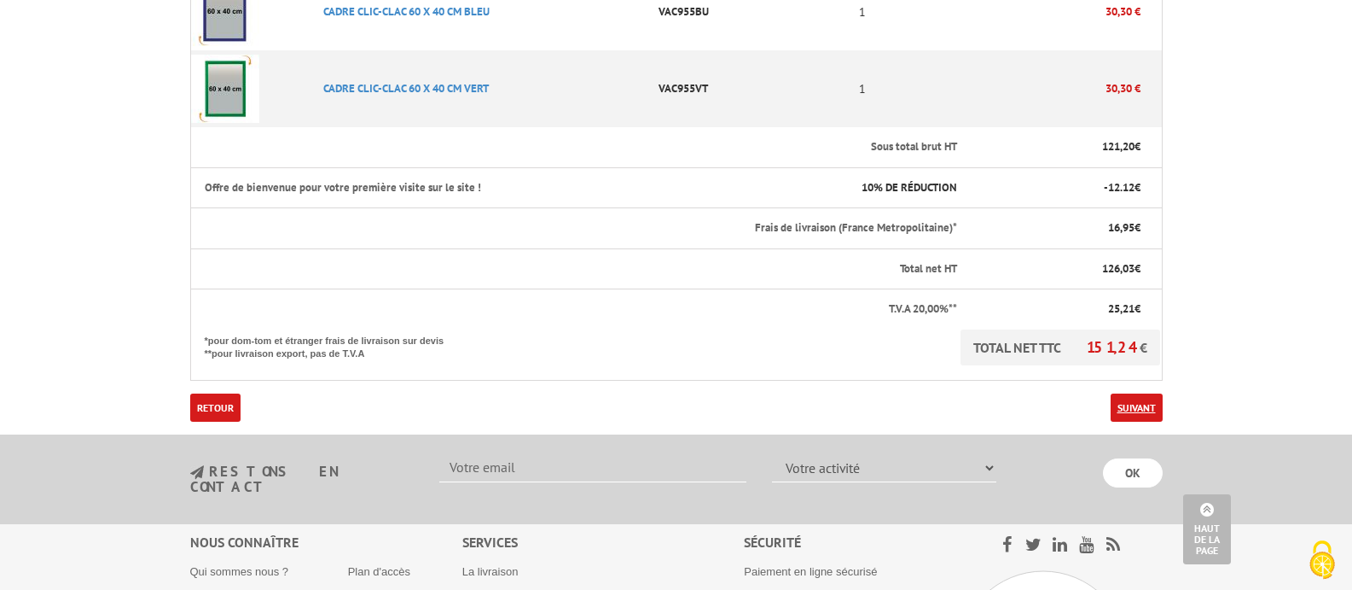
click at [1119, 405] on link "Suivant" at bounding box center [1137, 407] width 52 height 28
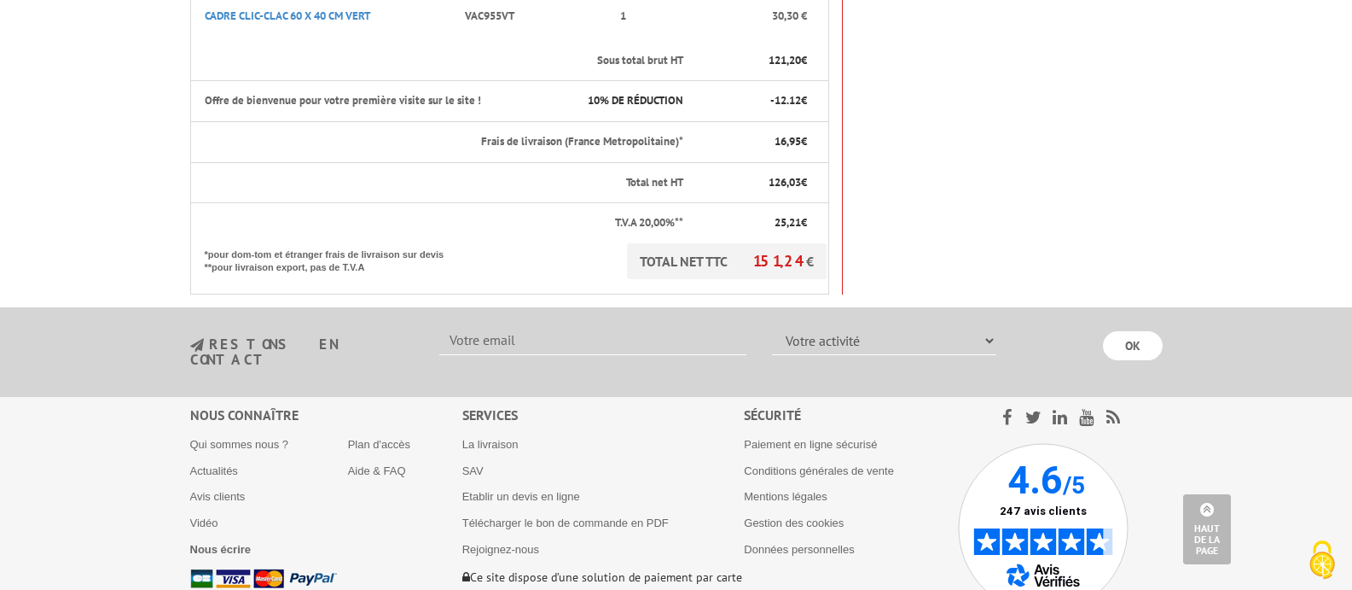
scroll to position [590, 0]
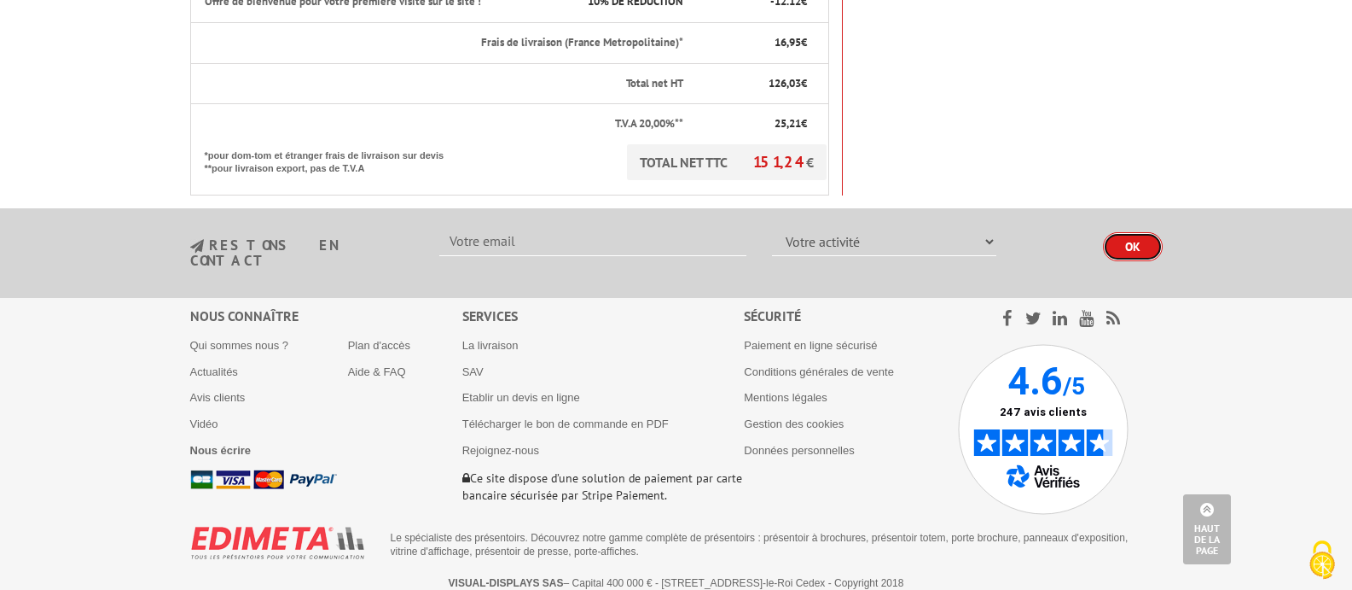
click at [1124, 247] on input "OK" at bounding box center [1133, 246] width 60 height 29
click at [559, 249] on input "text" at bounding box center [592, 241] width 307 height 29
type input "[EMAIL_ADDRESS][DOMAIN_NAME]"
click at [876, 251] on select "Votre activité Administrations et collectivités Magasins et commerces Entrepris…" at bounding box center [884, 241] width 224 height 29
select select "877"
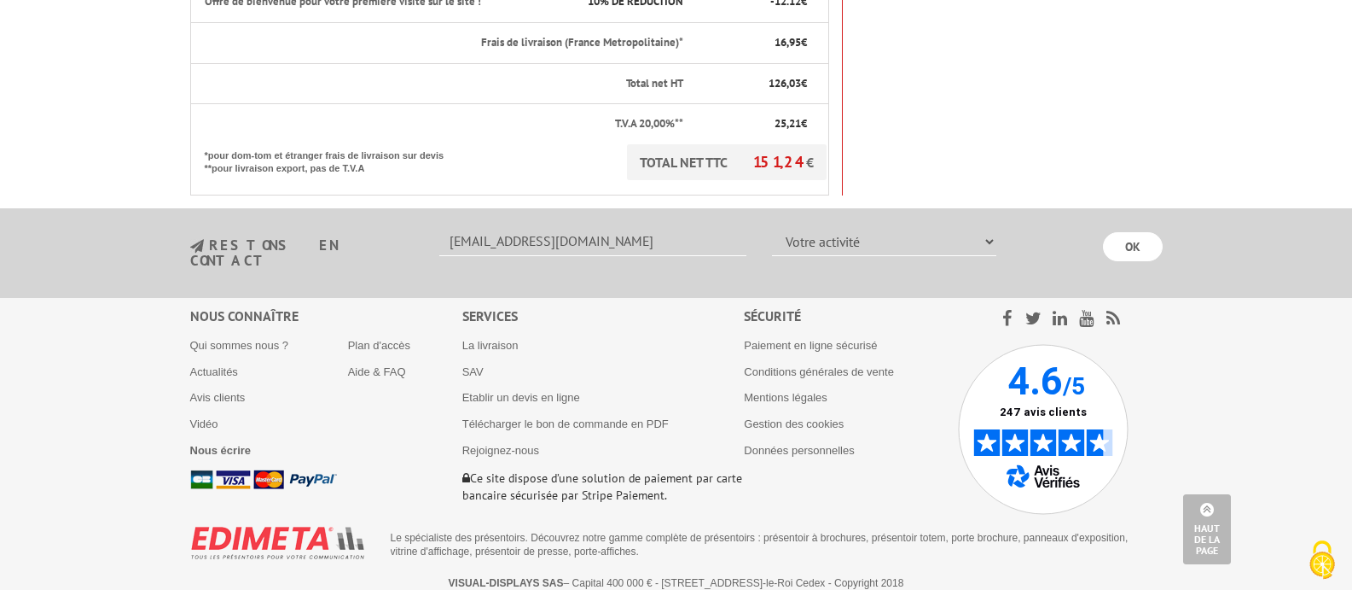
click at [772, 227] on select "Votre activité Administrations et collectivités Magasins et commerces Entrepris…" at bounding box center [884, 241] width 224 height 29
click at [1120, 248] on input "OK" at bounding box center [1133, 246] width 60 height 29
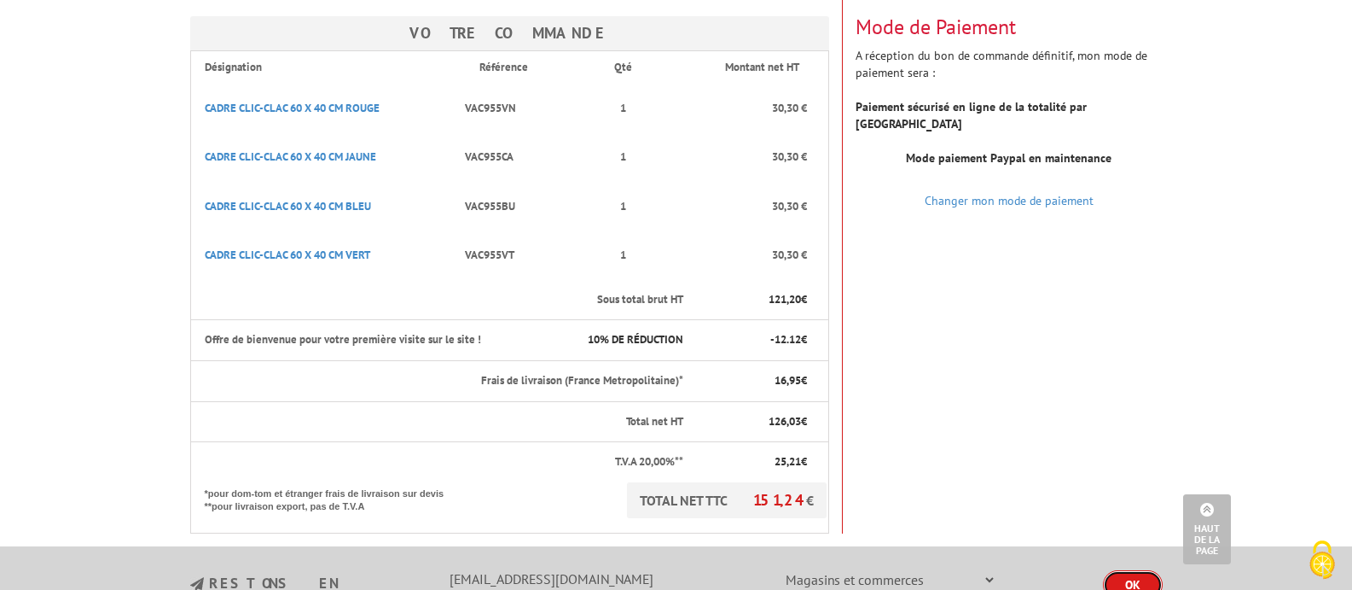
scroll to position [248, 0]
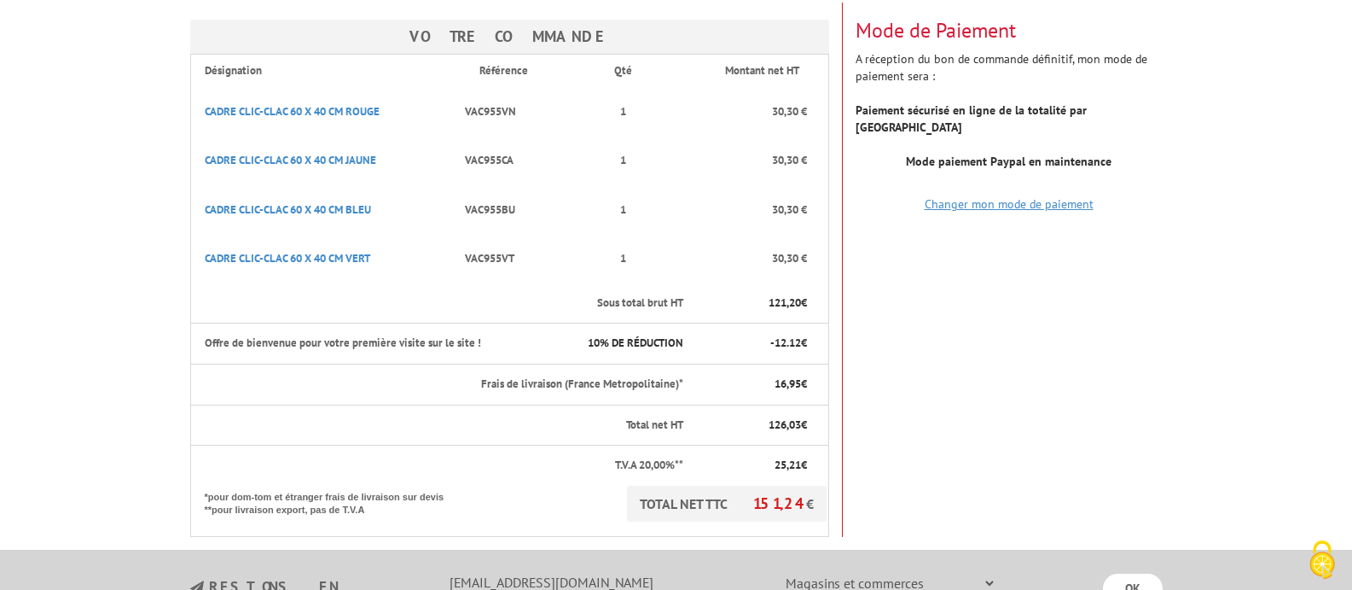
click at [1046, 196] on link "Changer mon mode de paiement" at bounding box center [1009, 203] width 169 height 15
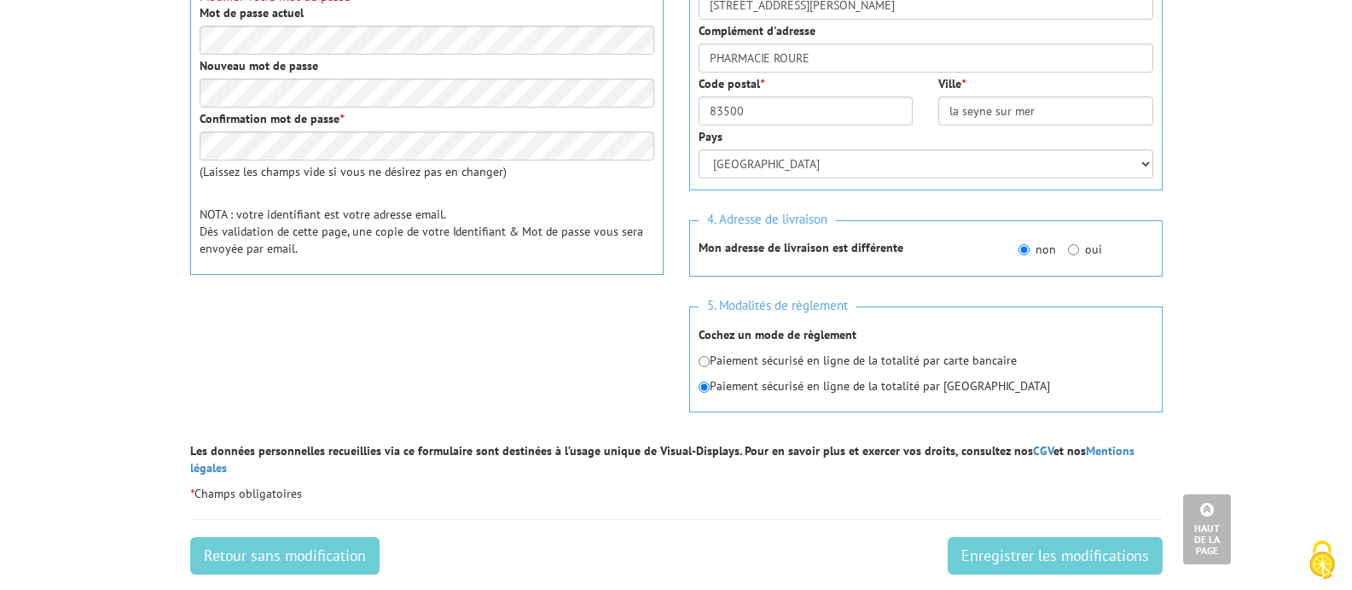
scroll to position [597, 0]
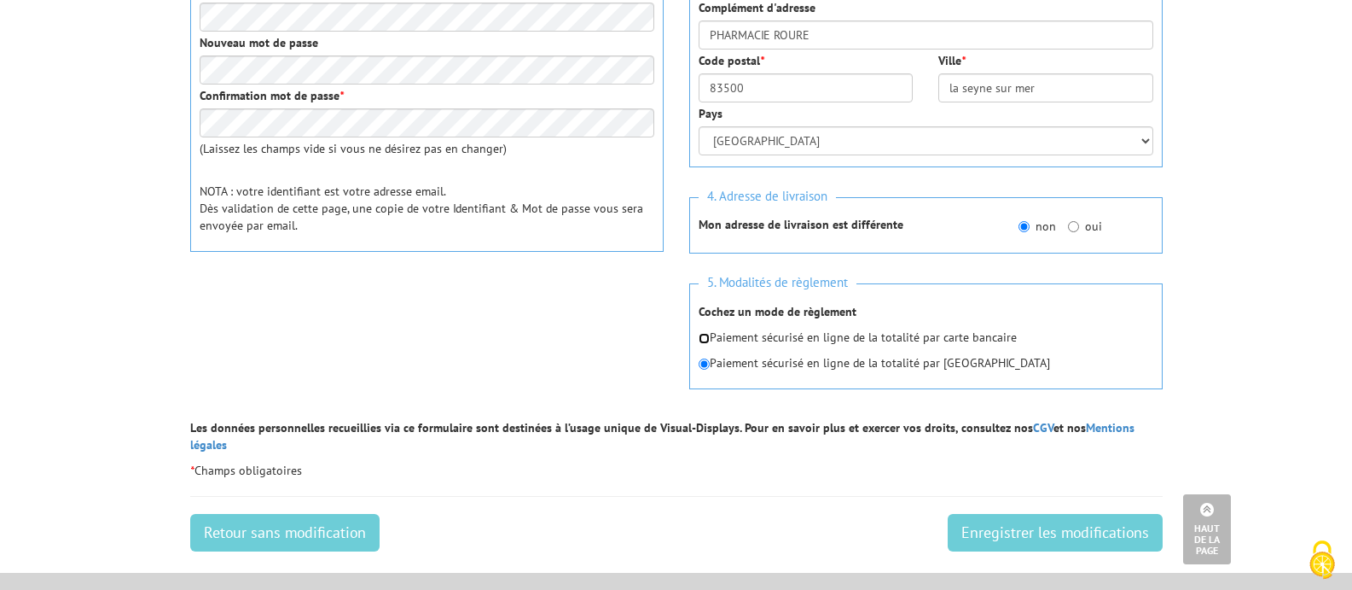
click at [702, 340] on input "radio" at bounding box center [704, 338] width 11 height 11
radio input "true"
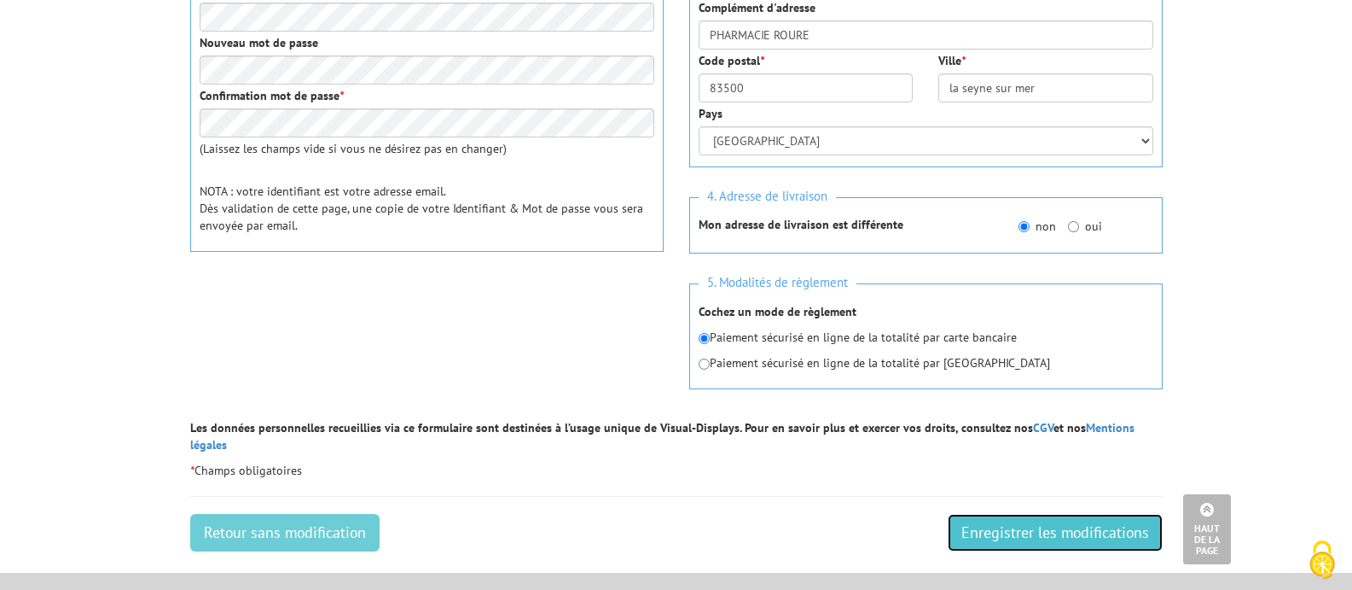
click at [1087, 514] on input "Enregistrer les modifications" at bounding box center [1055, 533] width 215 height 38
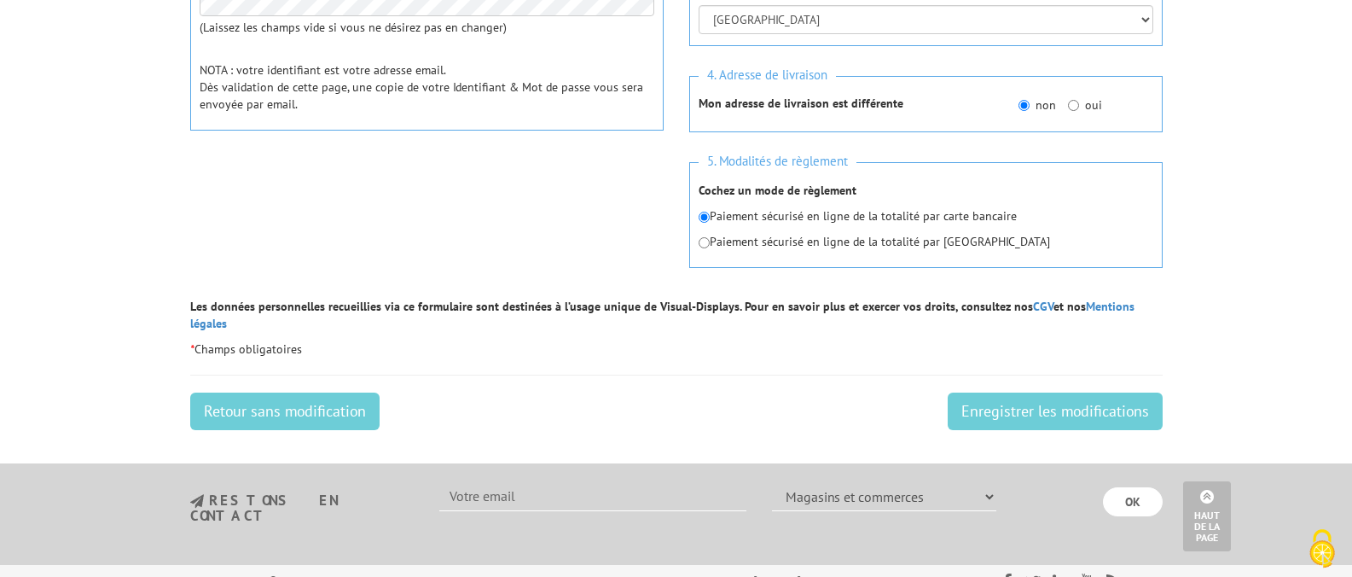
scroll to position [768, 0]
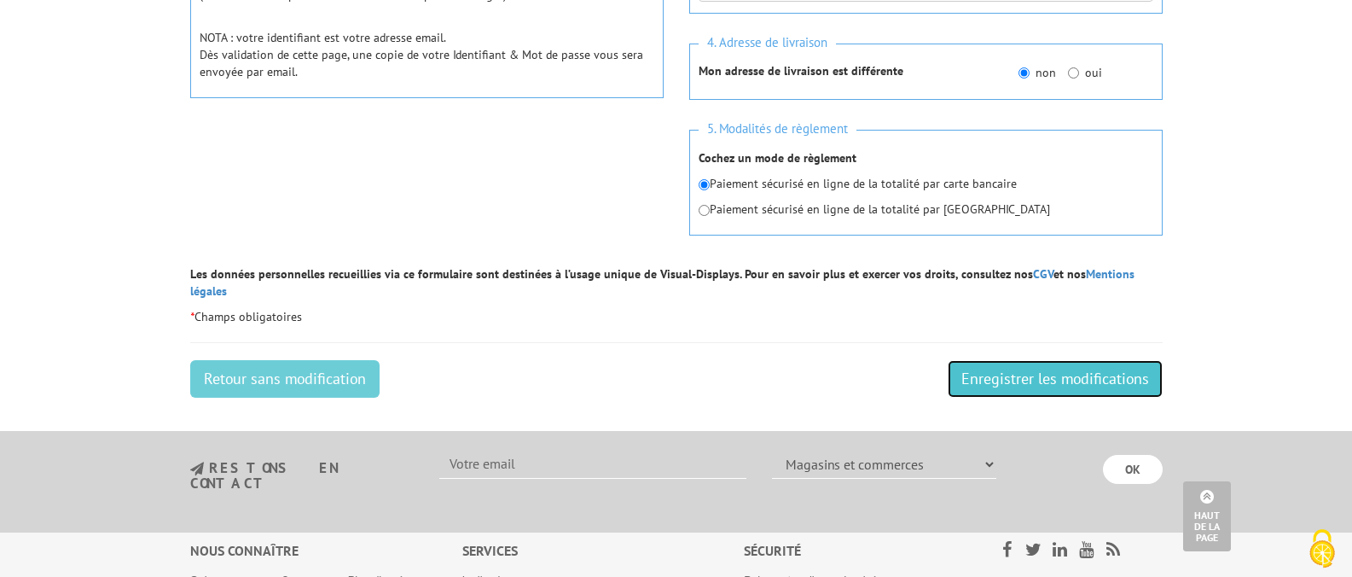
click at [1102, 366] on input "Enregistrer les modifications" at bounding box center [1055, 379] width 215 height 38
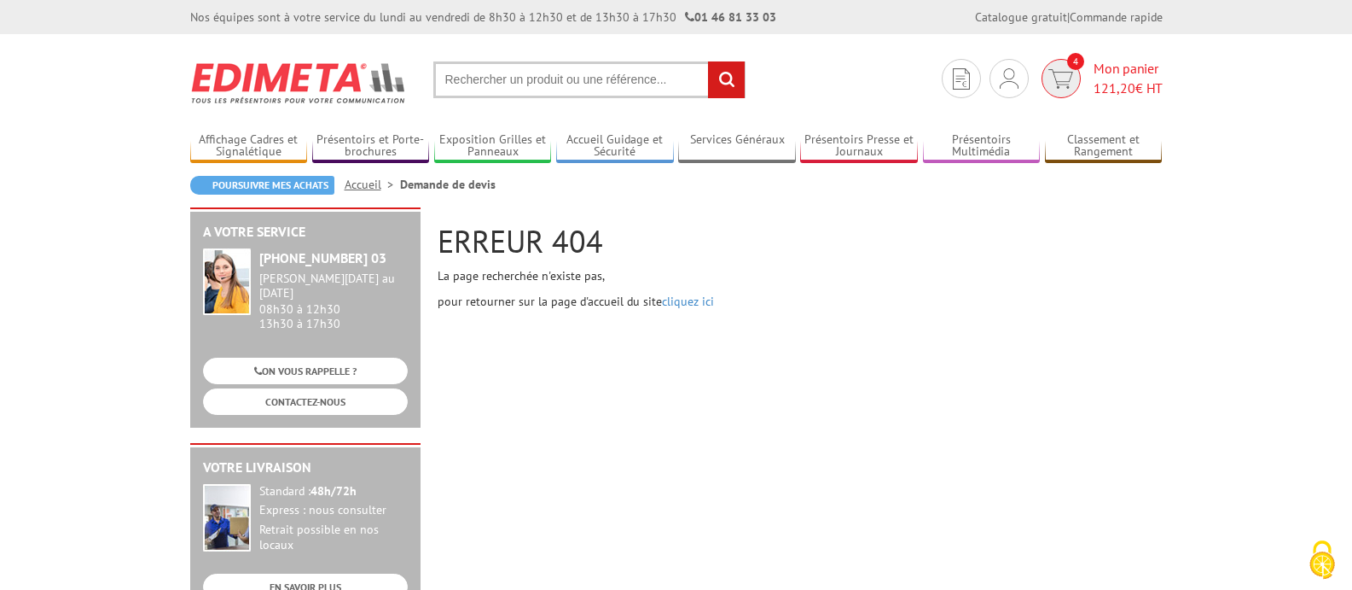
click at [1104, 66] on span "Mon panier 121,20 € HT" at bounding box center [1128, 78] width 69 height 39
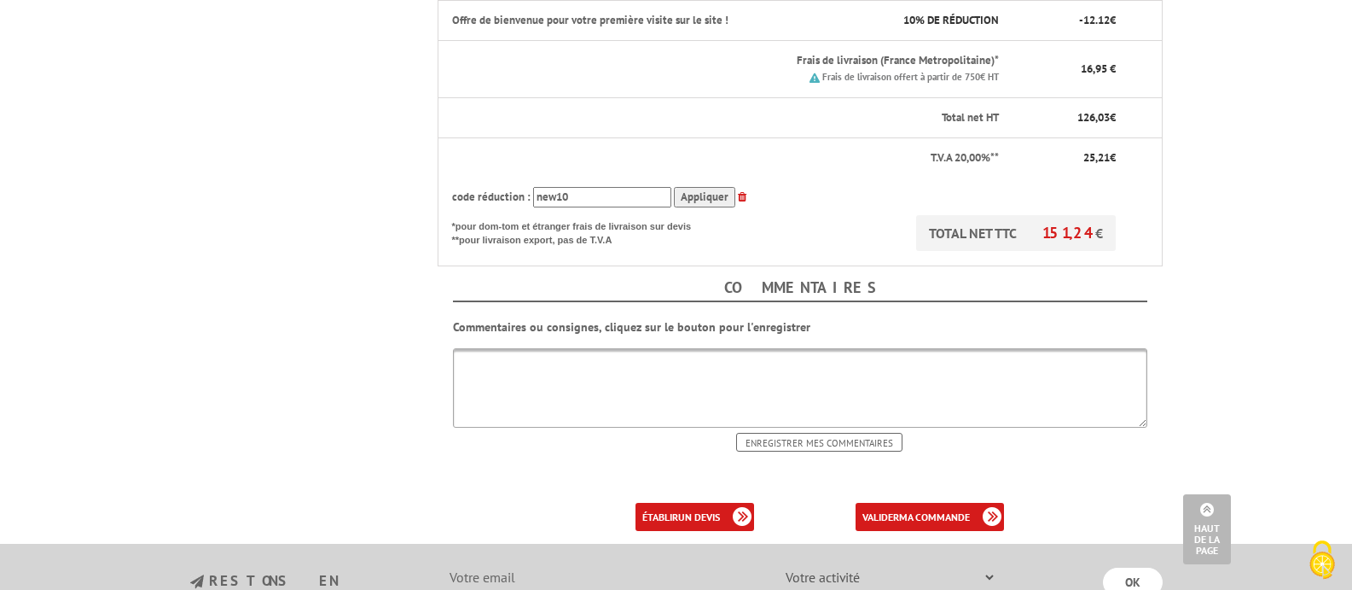
scroll to position [768, 0]
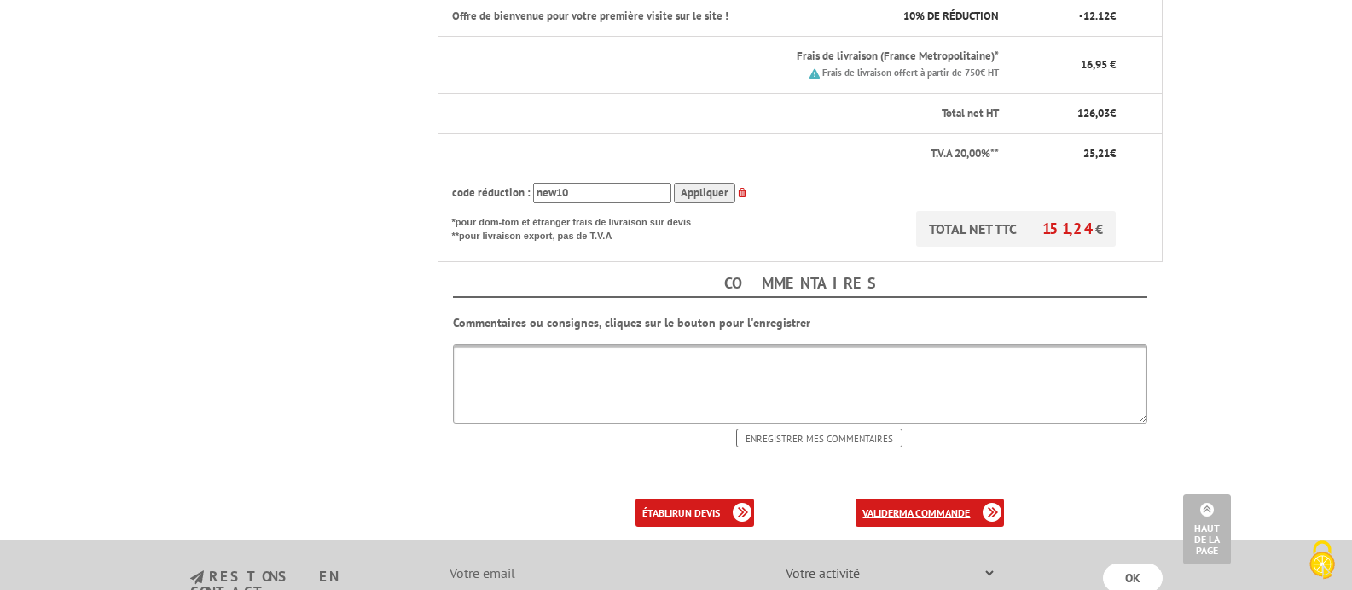
click at [958, 509] on b "ma commande" at bounding box center [934, 512] width 71 height 13
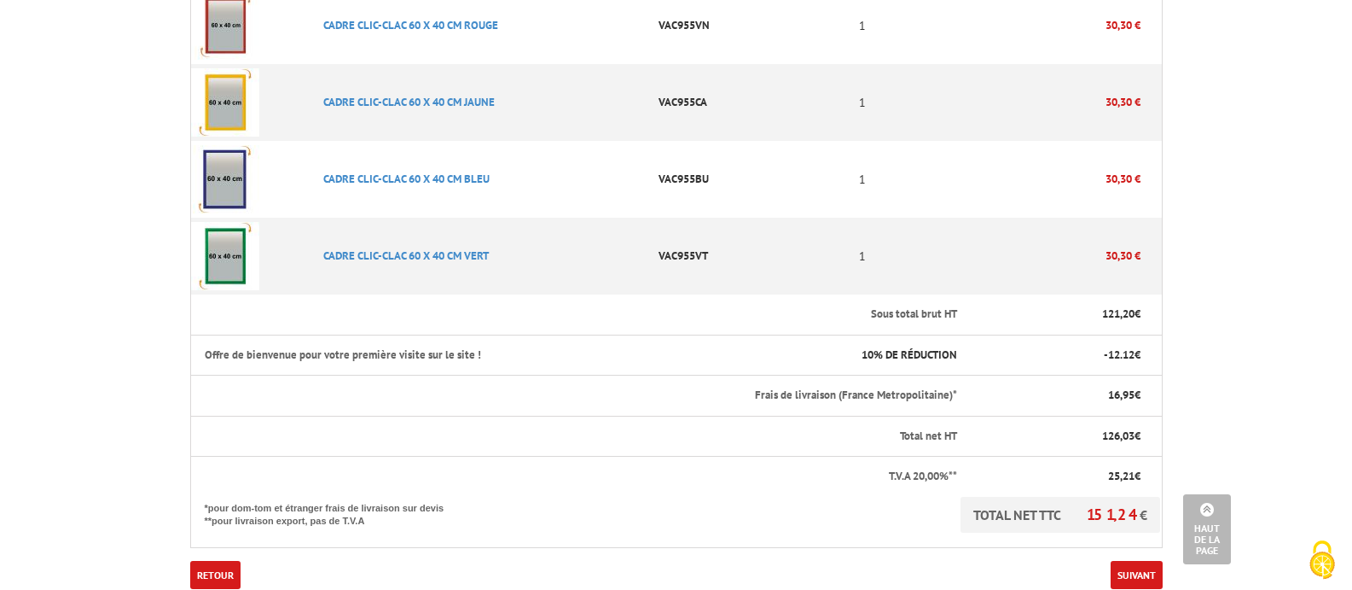
scroll to position [597, 0]
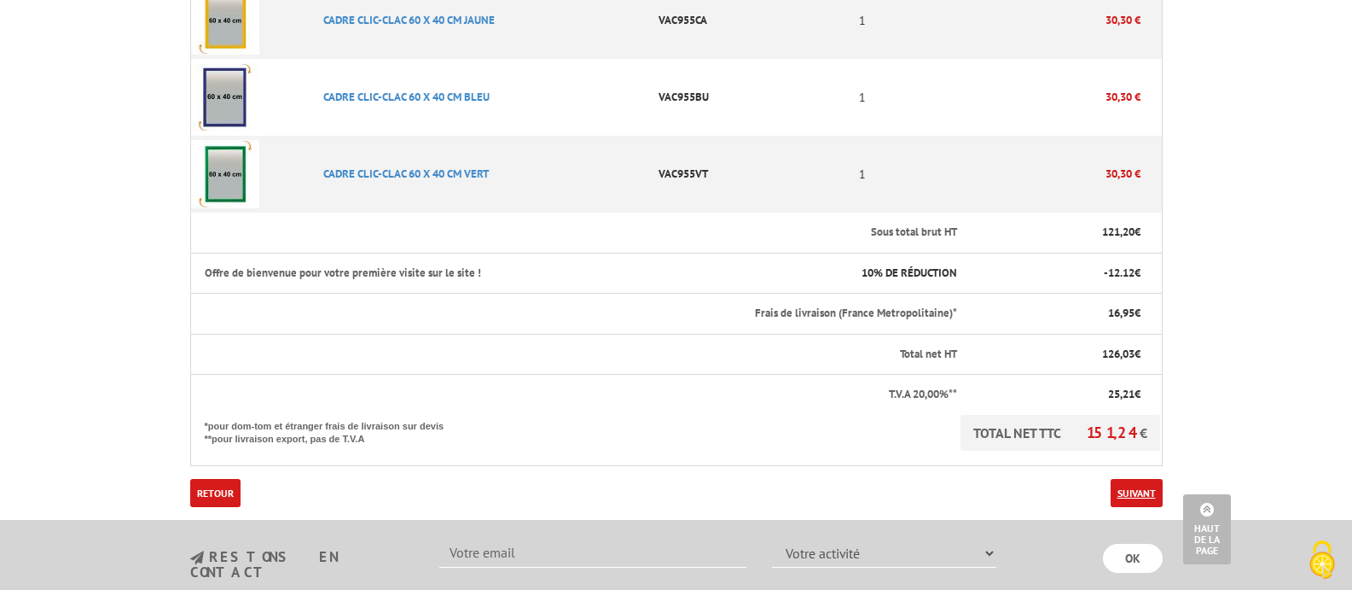
click at [1130, 493] on link "Suivant" at bounding box center [1137, 493] width 52 height 28
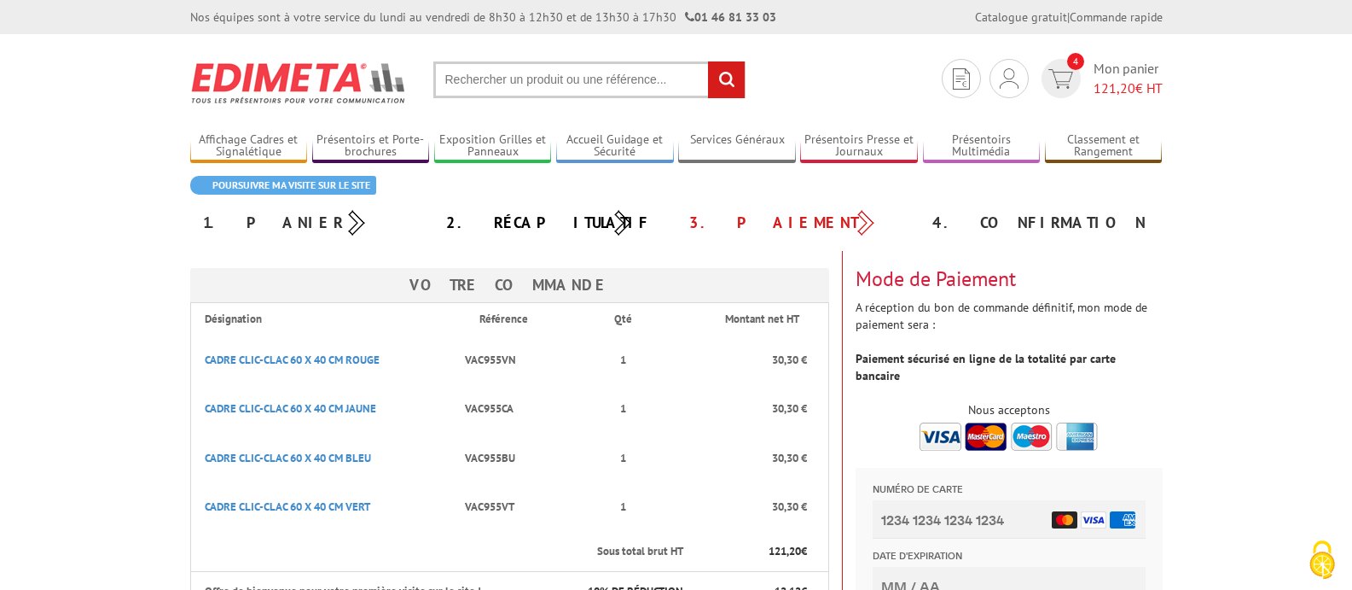
click at [1001, 486] on label "Numéro de carte" at bounding box center [1008, 491] width 273 height 12
click at [1001, 500] on input "Numéro de carte" at bounding box center [1008, 519] width 273 height 38
type input "4972"
type input "03/29"
type input "699"
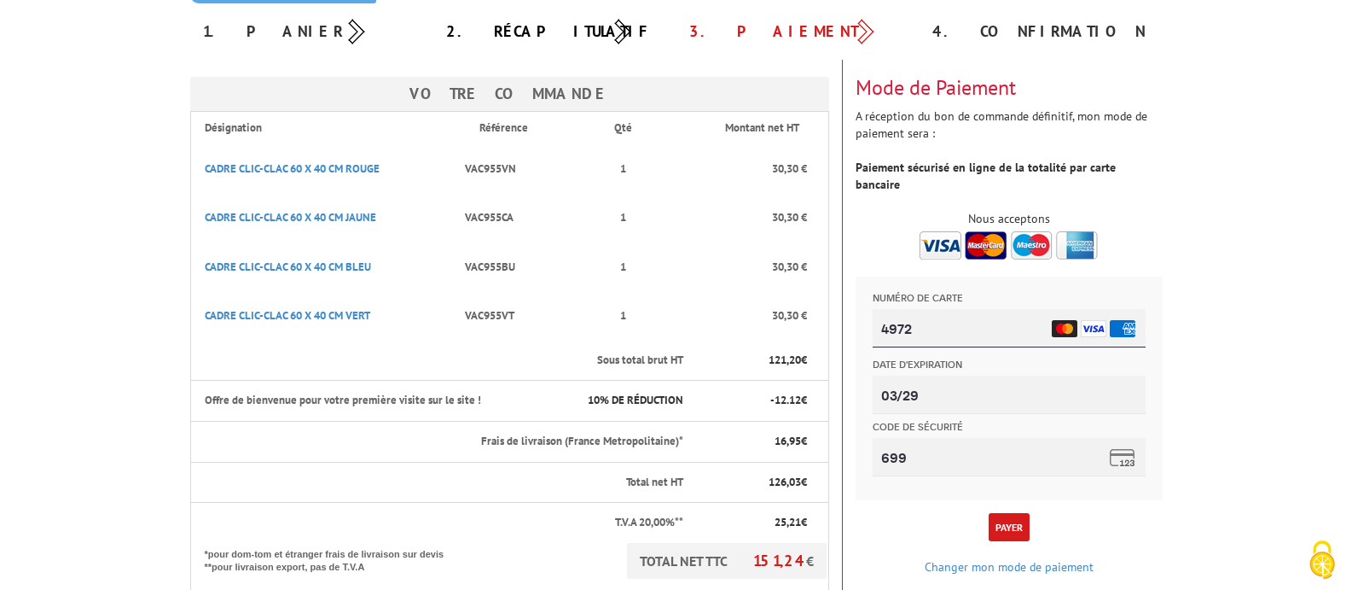
scroll to position [256, 0]
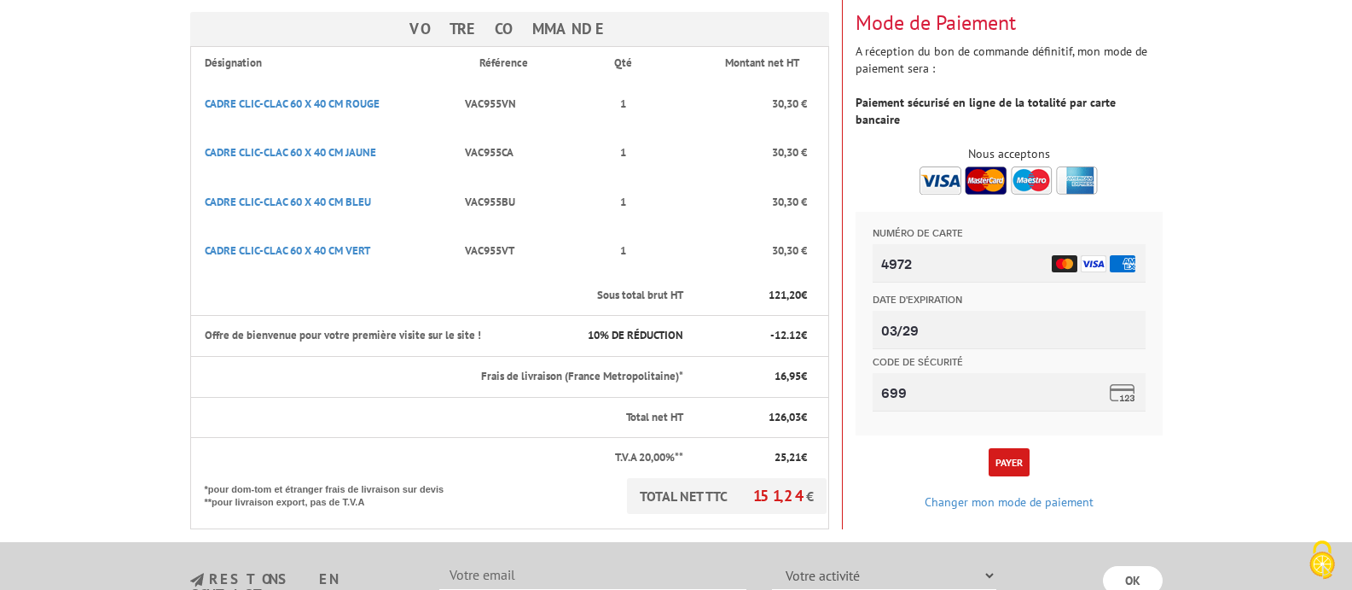
click at [1017, 448] on button "Payer" at bounding box center [1009, 462] width 41 height 28
